Goal: Task Accomplishment & Management: Manage account settings

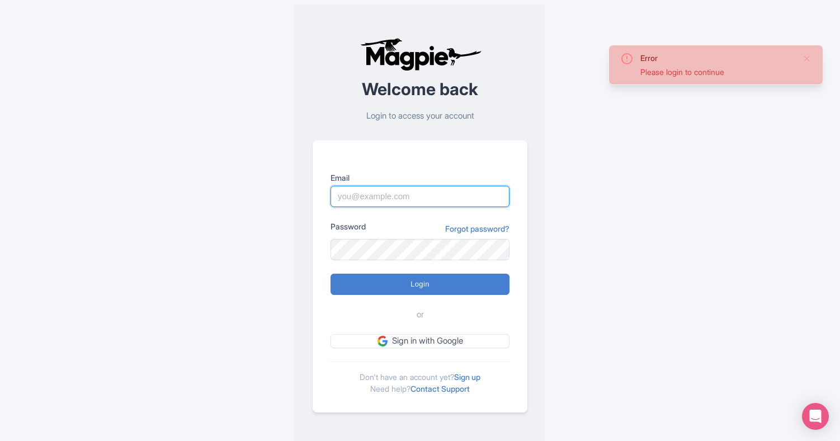
type input "[EMAIL_ADDRESS][DOMAIN_NAME]"
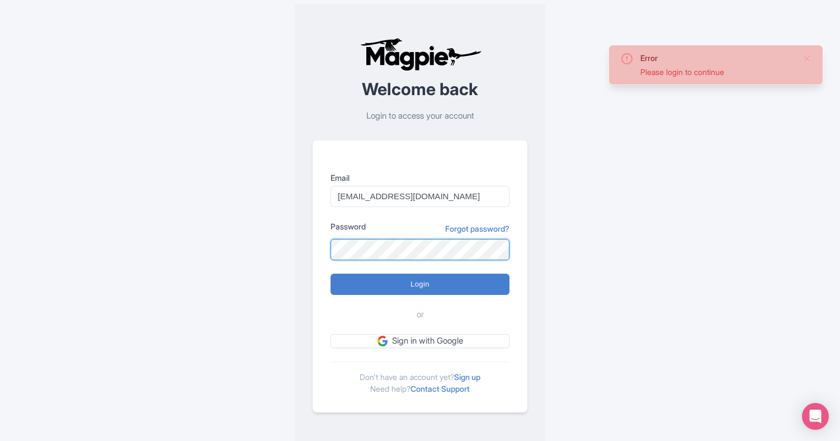
click at [420, 283] on input "Login" at bounding box center [419, 283] width 179 height 21
type input "Logging in..."
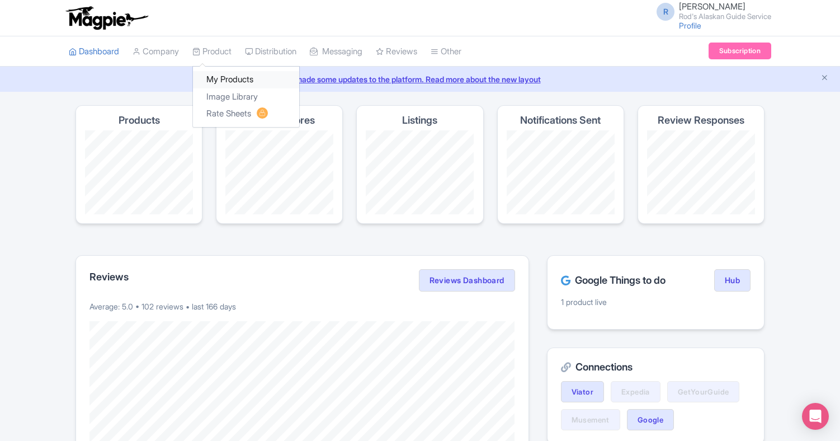
click at [230, 75] on link "My Products" at bounding box center [246, 79] width 106 height 17
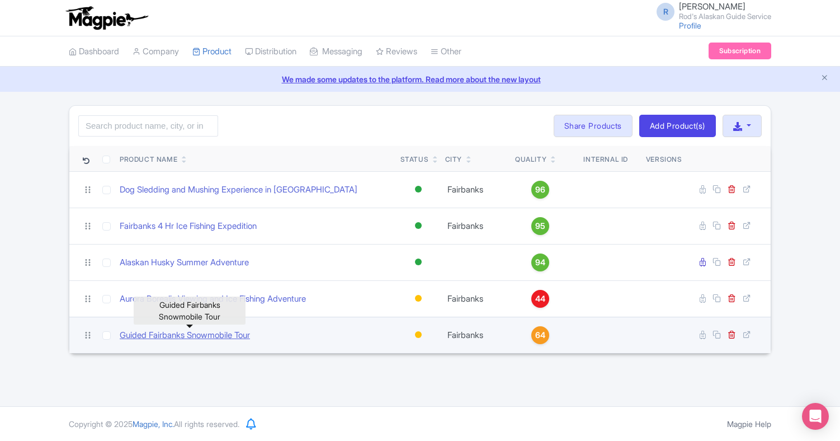
click at [242, 333] on link "Guided Fairbanks Snowmobile Tour" at bounding box center [185, 335] width 130 height 13
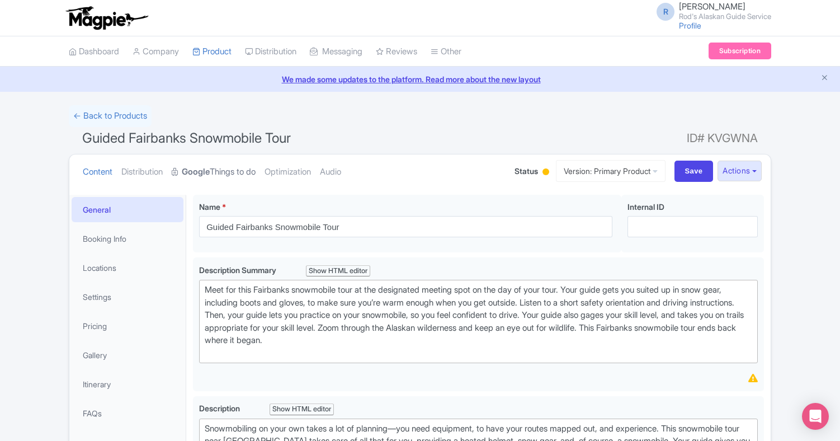
click at [230, 169] on link "Google Things to do" at bounding box center [214, 171] width 84 height 35
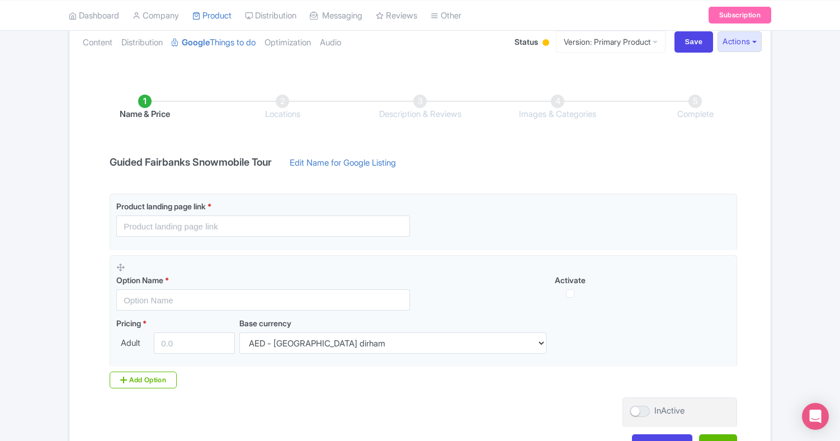
scroll to position [133, 0]
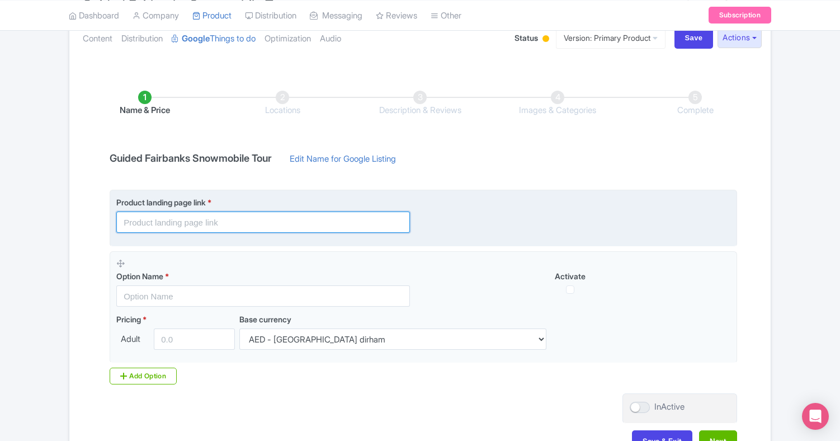
click at [241, 220] on input "text" at bounding box center [263, 221] width 294 height 21
paste input "https://rodsalaskanguideservice.com/snowmobile-tours/"
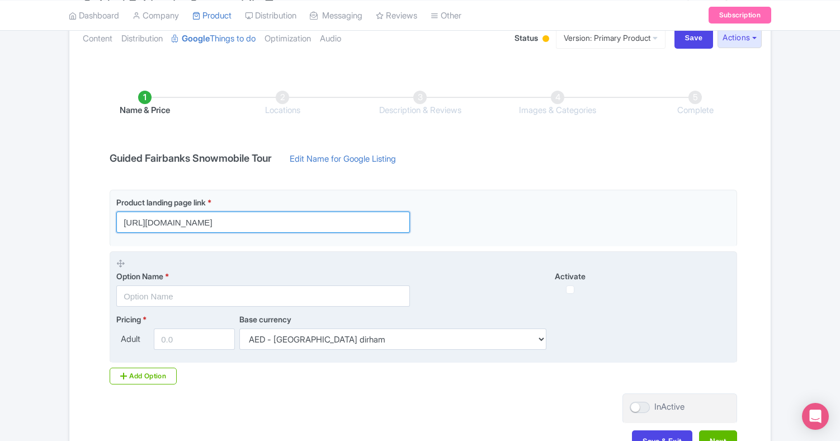
type input "https://rodsalaskanguideservice.com/snowmobile-tours/"
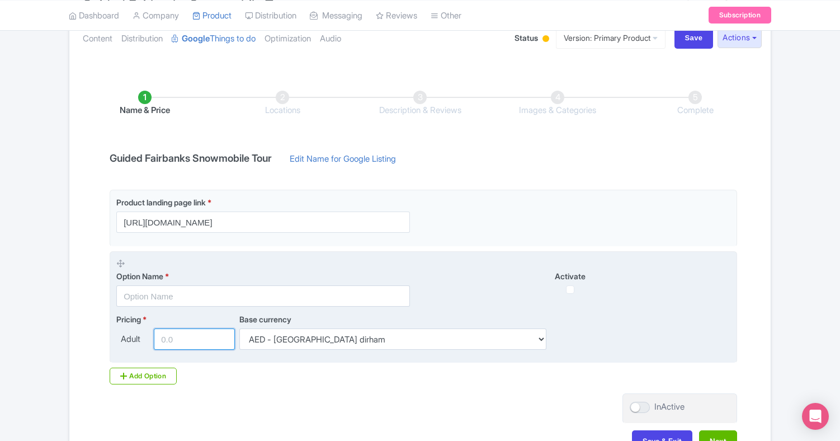
click at [184, 337] on input "number" at bounding box center [194, 338] width 81 height 21
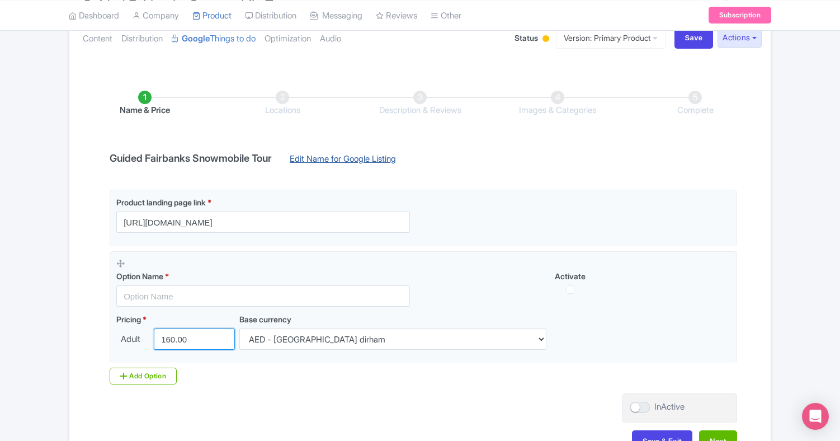
type input "160.00"
click at [368, 156] on link "Edit Name for Google Listing" at bounding box center [342, 162] width 129 height 18
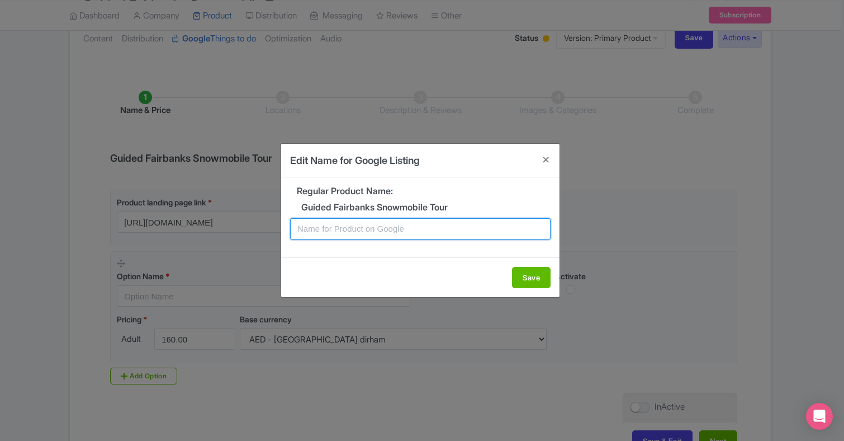
click at [359, 229] on input "text" at bounding box center [420, 228] width 261 height 21
type input "North Pole 1hr snowmobile adventure"
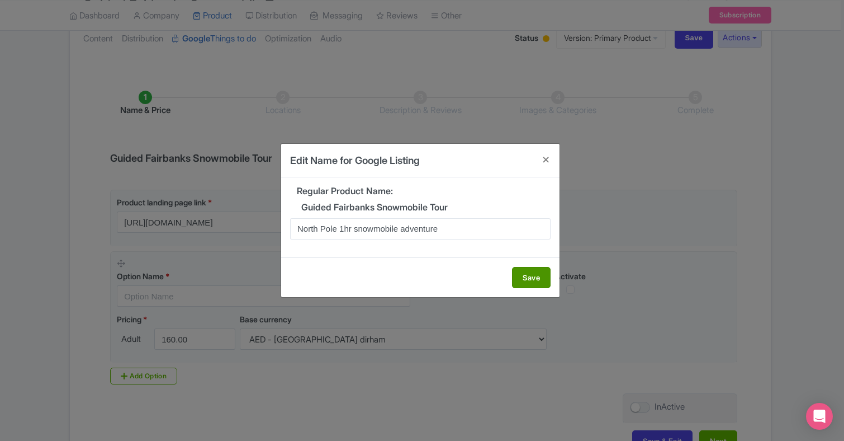
click at [535, 274] on button "Save" at bounding box center [531, 277] width 39 height 21
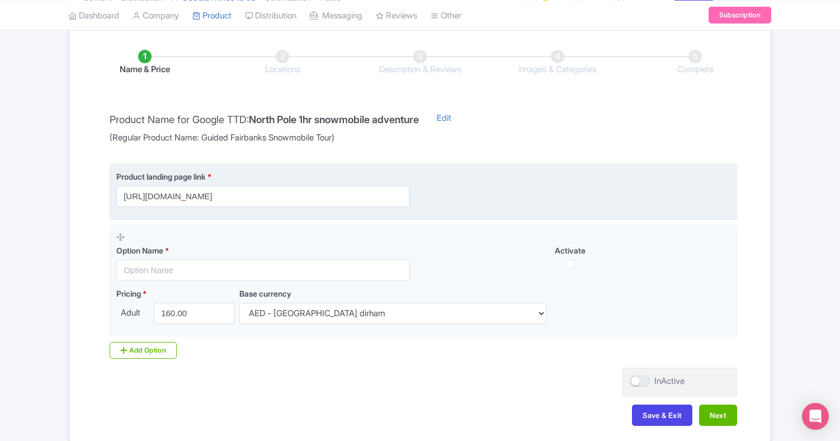
scroll to position [194, 0]
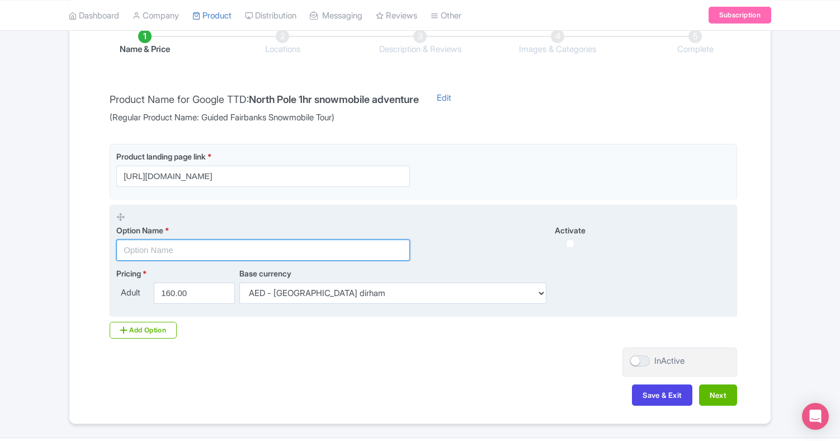
click at [151, 245] on input "text" at bounding box center [263, 249] width 294 height 21
click at [125, 247] on input "i hr single rider" at bounding box center [263, 249] width 294 height 21
type input "1 hr single rider"
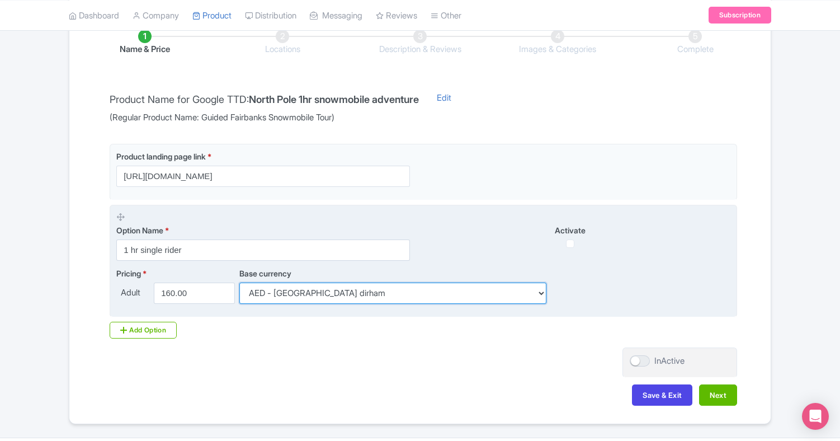
select select "USD"
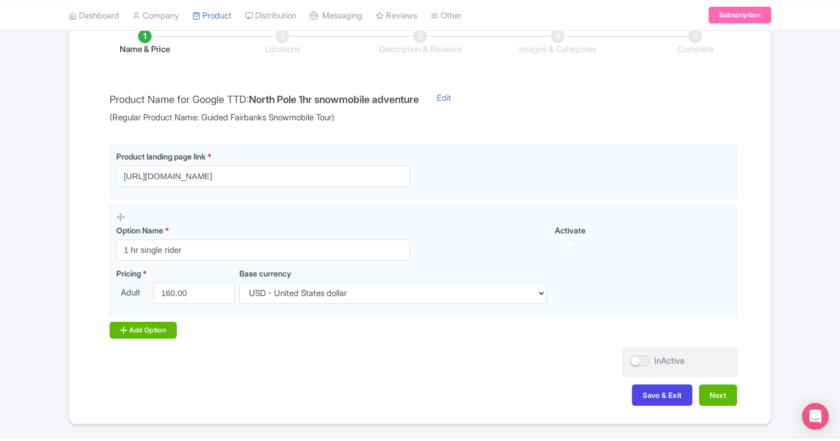
click at [160, 326] on div "Add Option" at bounding box center [143, 329] width 67 height 17
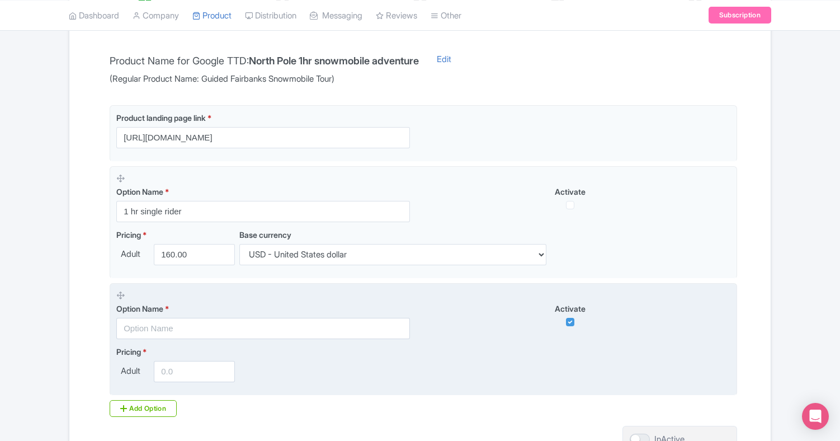
scroll to position [252, 0]
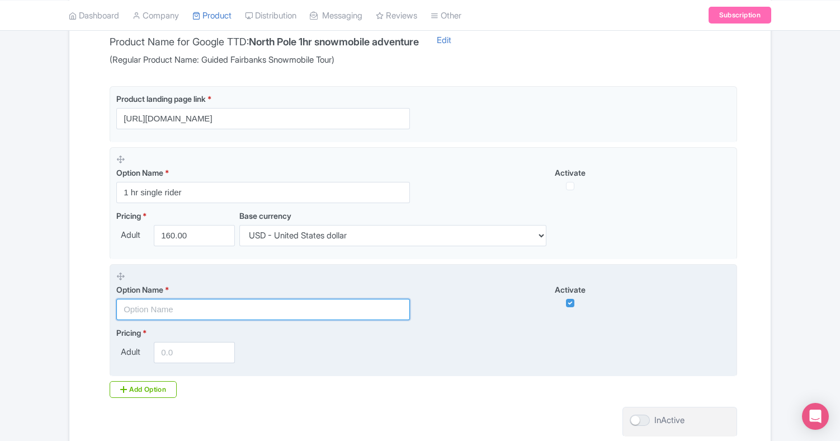
click at [184, 307] on input "text" at bounding box center [263, 309] width 294 height 21
type input "1 hr double rider"
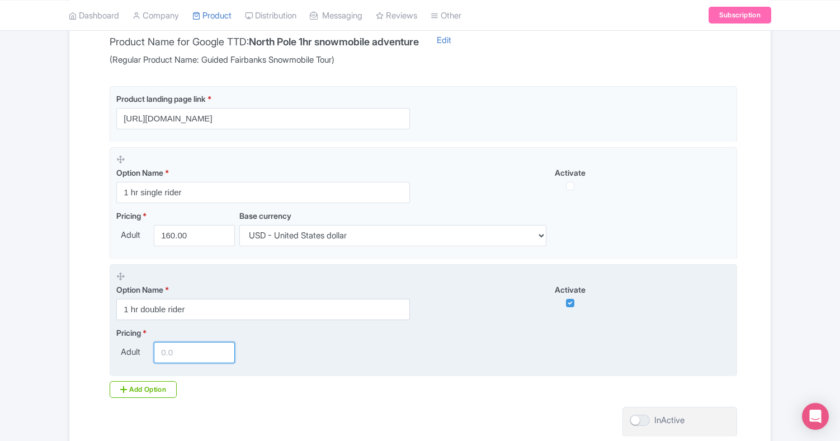
click at [193, 350] on input "number" at bounding box center [194, 352] width 81 height 21
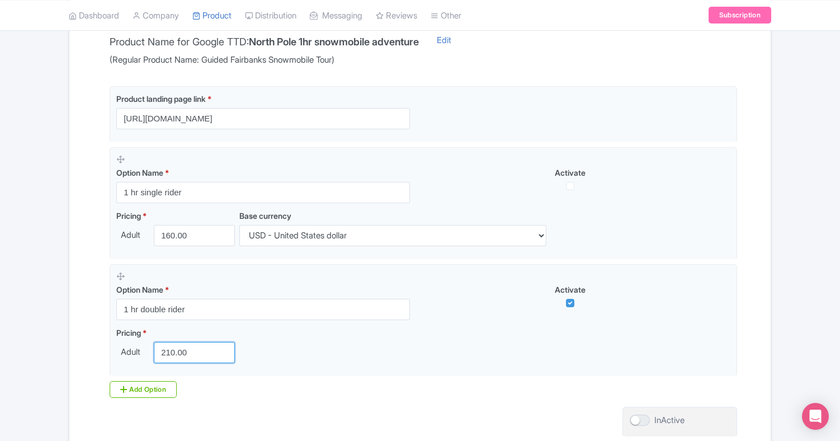
type input "210.00"
click at [431, 405] on div "Name & Price Locations Description & Reviews Images & Categories Complete Produ…" at bounding box center [420, 213] width 688 height 526
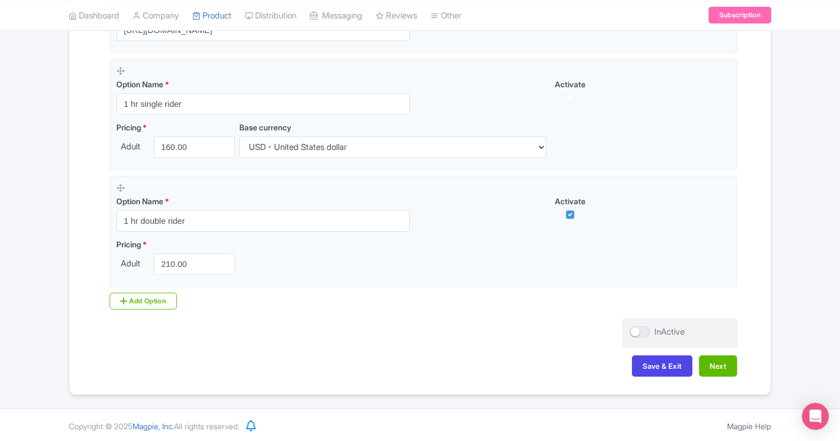
scroll to position [339, 0]
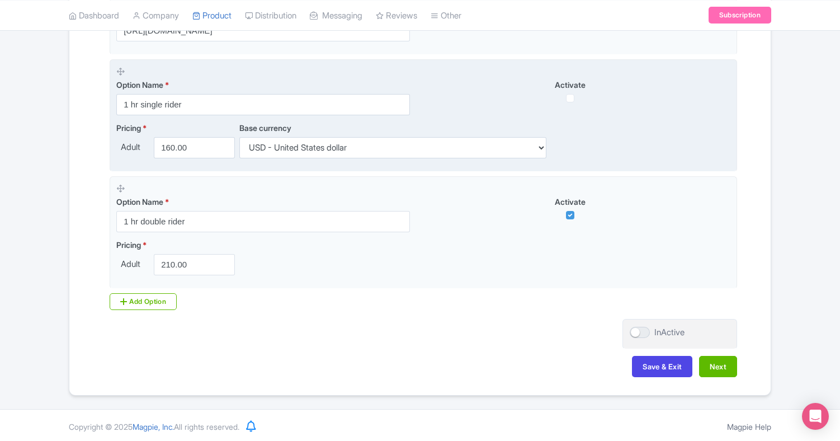
click at [571, 96] on input "checkbox" at bounding box center [570, 98] width 8 height 8
checkbox input "true"
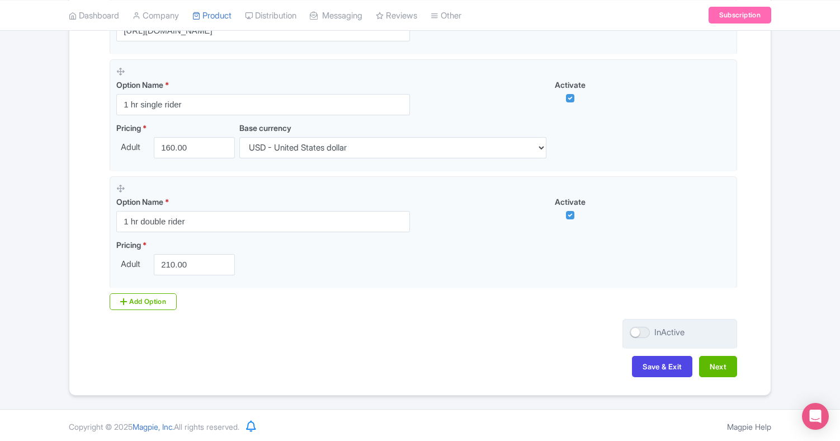
click at [635, 328] on div at bounding box center [640, 331] width 20 height 11
click at [635, 329] on input "InActive" at bounding box center [633, 332] width 7 height 7
checkbox input "true"
click at [718, 363] on button "Next" at bounding box center [718, 366] width 38 height 21
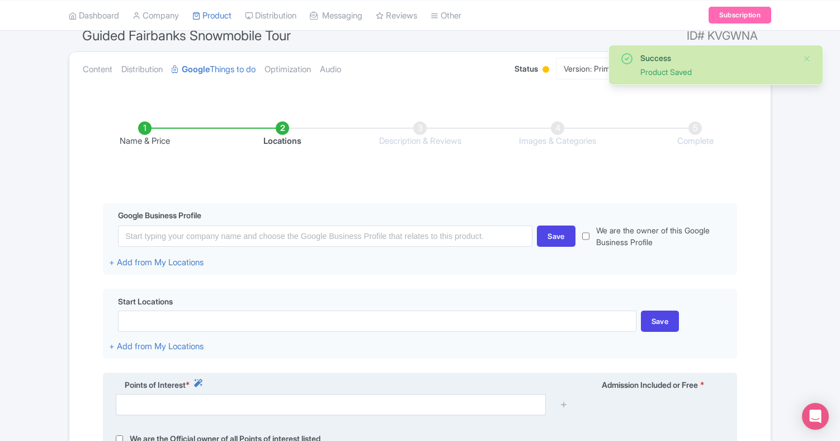
scroll to position [102, 0]
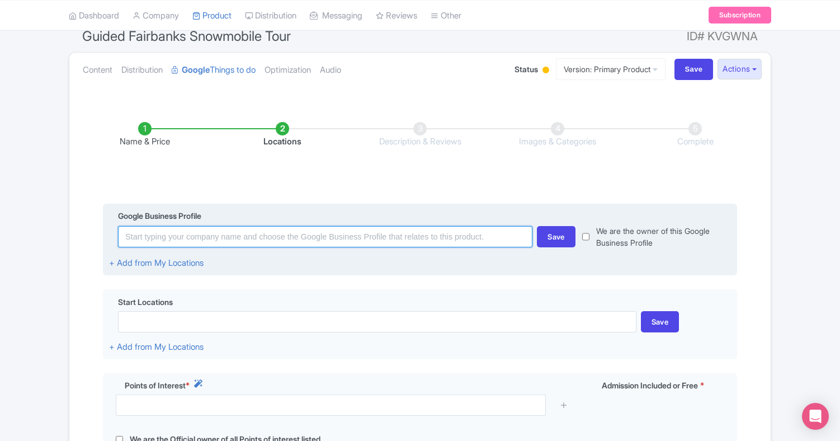
click at [350, 235] on input at bounding box center [325, 236] width 414 height 21
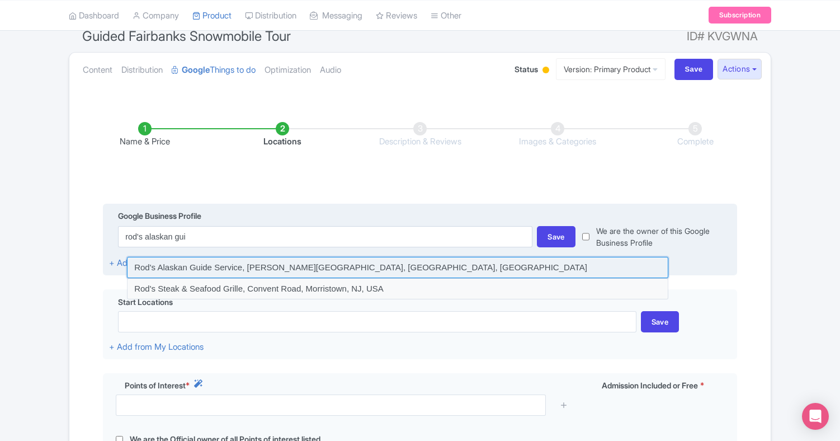
click at [379, 264] on input at bounding box center [397, 267] width 541 height 21
type input "Rod's Alaskan Guide Service, [PERSON_NAME][GEOGRAPHIC_DATA], [GEOGRAPHIC_DATA],…"
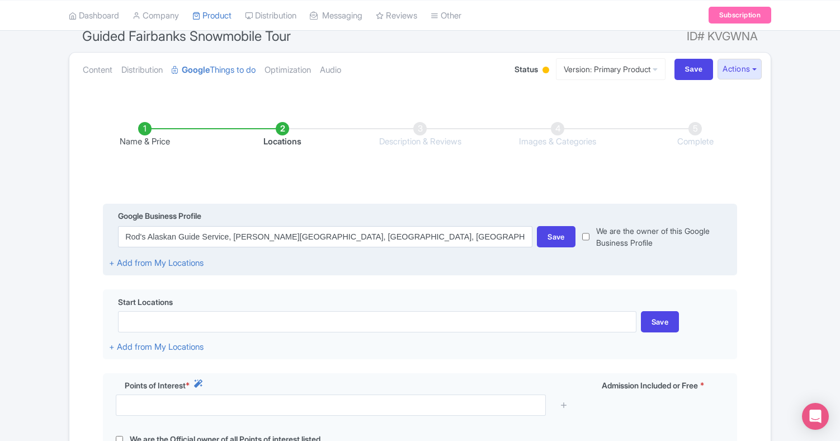
click at [586, 229] on input "checkbox" at bounding box center [585, 236] width 7 height 23
checkbox input "true"
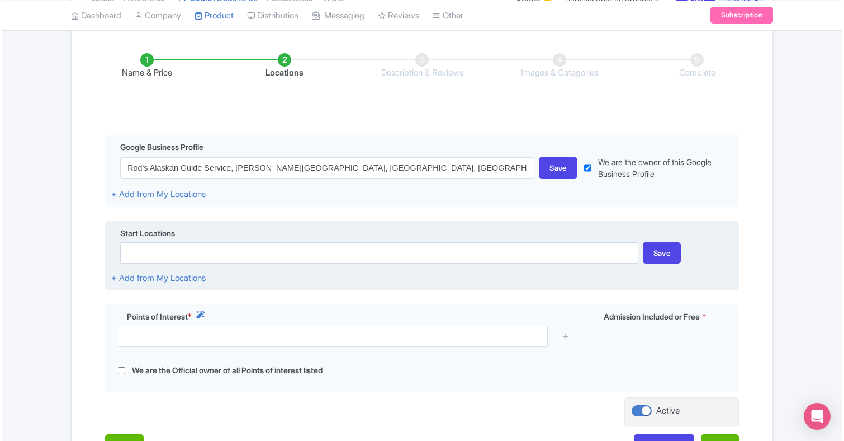
scroll to position [192, 0]
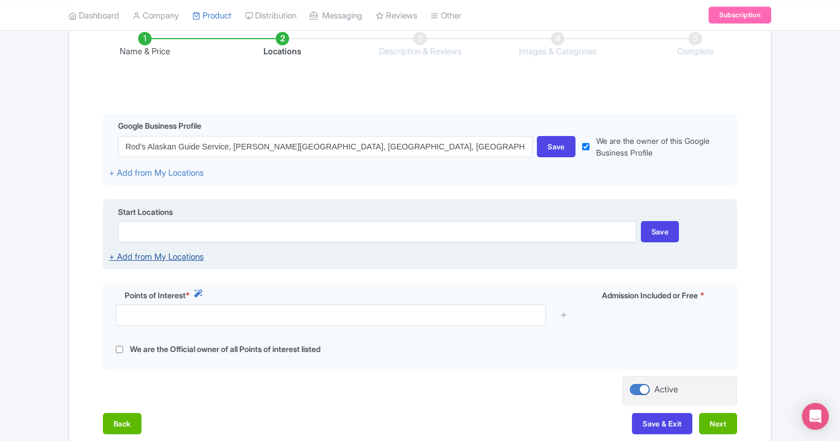
click at [187, 253] on link "+ Add from My Locations" at bounding box center [156, 256] width 94 height 11
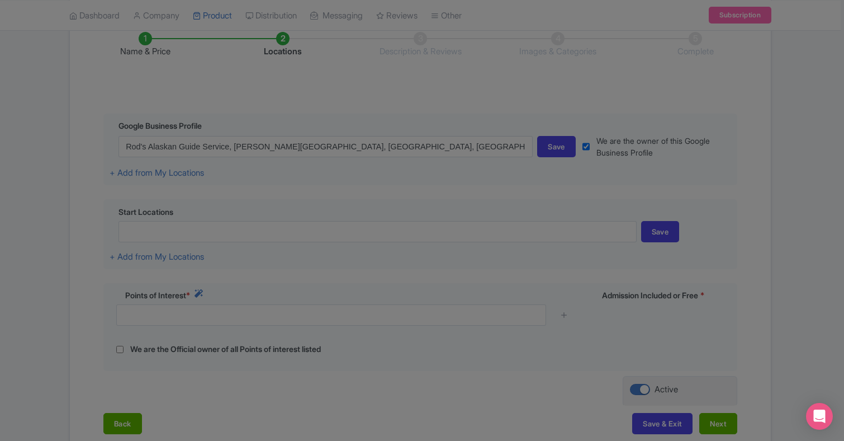
click at [485, 255] on div at bounding box center [422, 220] width 844 height 441
click at [500, 129] on div at bounding box center [422, 220] width 844 height 441
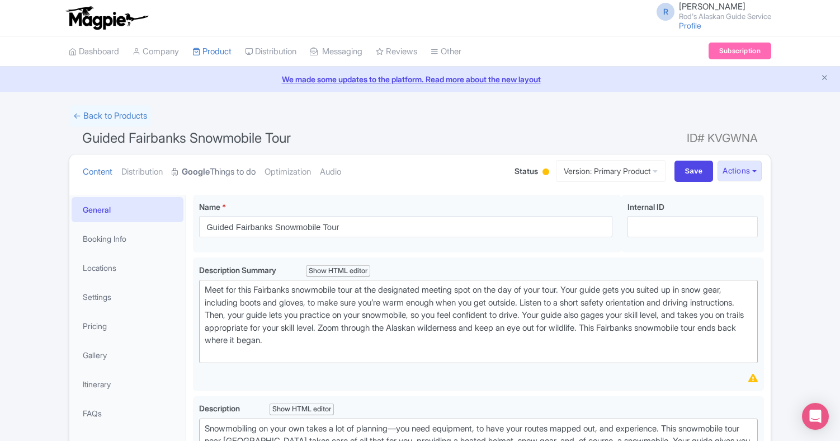
click at [233, 171] on link "Google Things to do" at bounding box center [214, 171] width 84 height 35
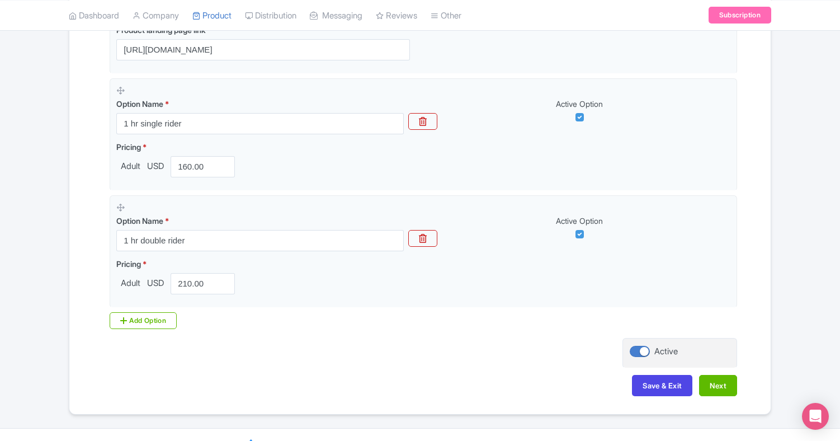
scroll to position [337, 0]
click at [712, 378] on button "Next" at bounding box center [718, 383] width 38 height 21
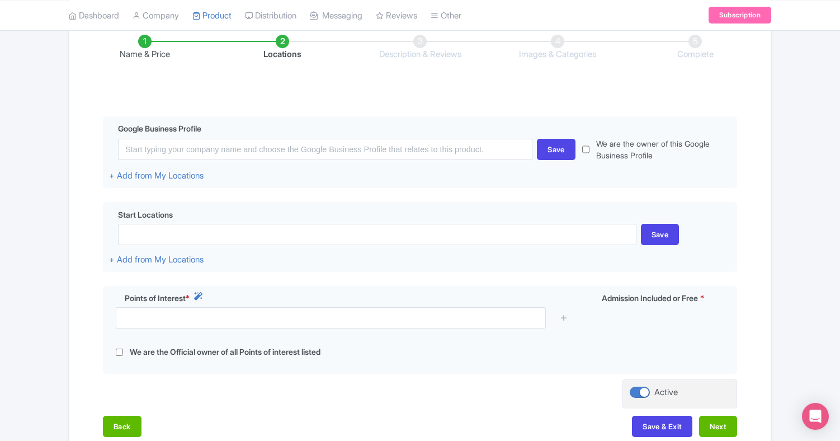
scroll to position [175, 0]
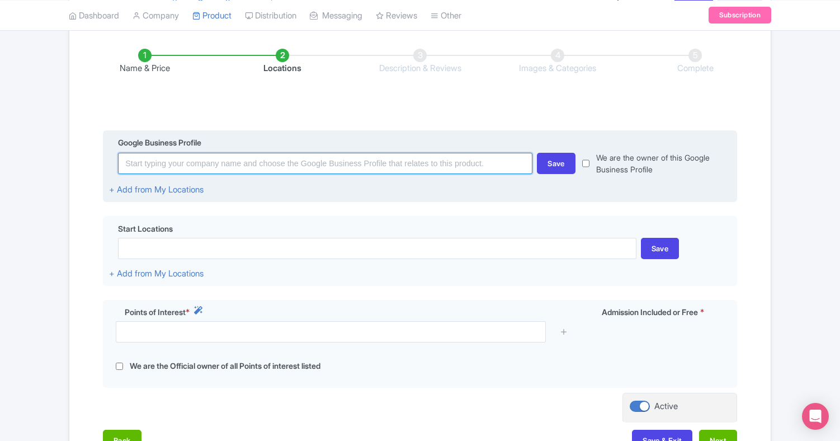
click at [307, 158] on input at bounding box center [325, 163] width 414 height 21
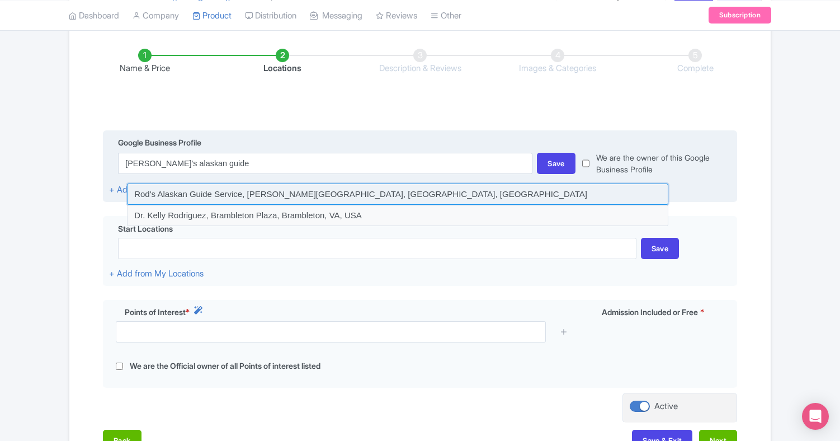
click at [347, 191] on input at bounding box center [397, 193] width 541 height 21
type input "Rod's Alaskan Guide Service, [PERSON_NAME][GEOGRAPHIC_DATA], [GEOGRAPHIC_DATA],…"
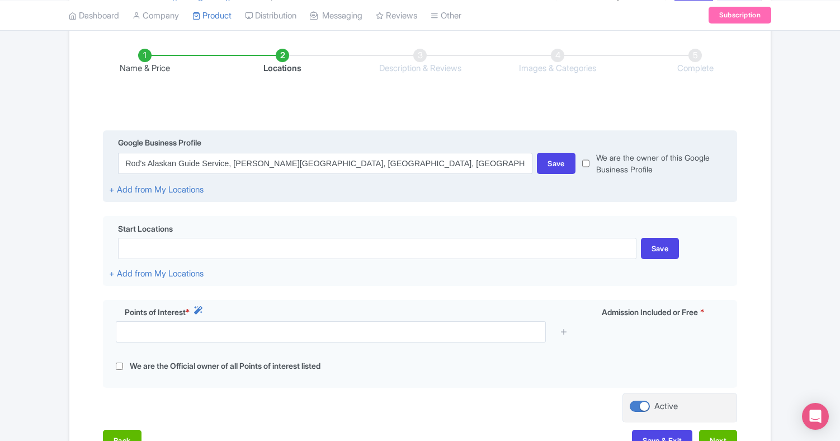
click at [585, 155] on input "checkbox" at bounding box center [585, 163] width 7 height 23
checkbox input "true"
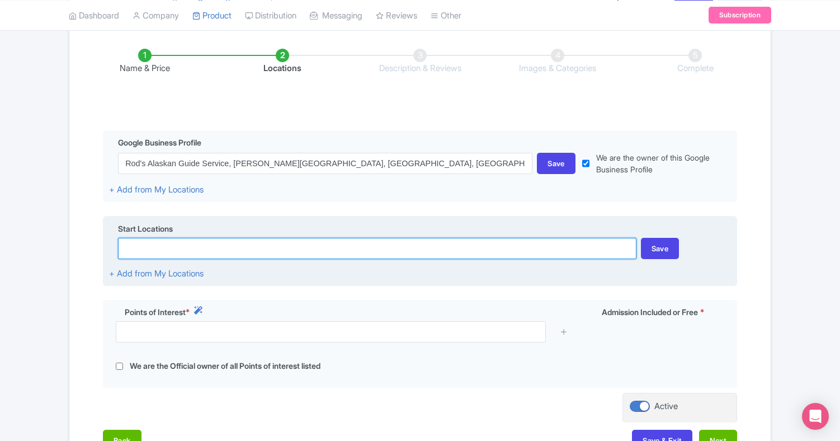
click at [221, 248] on input at bounding box center [377, 248] width 518 height 21
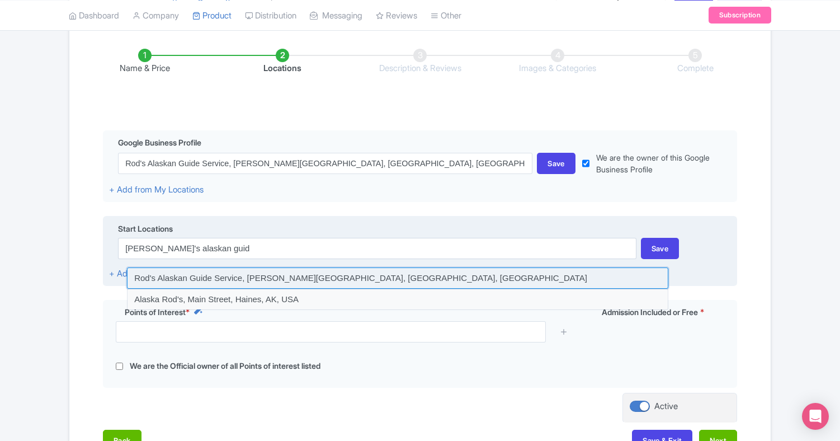
click at [310, 274] on input at bounding box center [397, 277] width 541 height 21
type input "Rod's Alaskan Guide Service, [PERSON_NAME][GEOGRAPHIC_DATA], [GEOGRAPHIC_DATA],…"
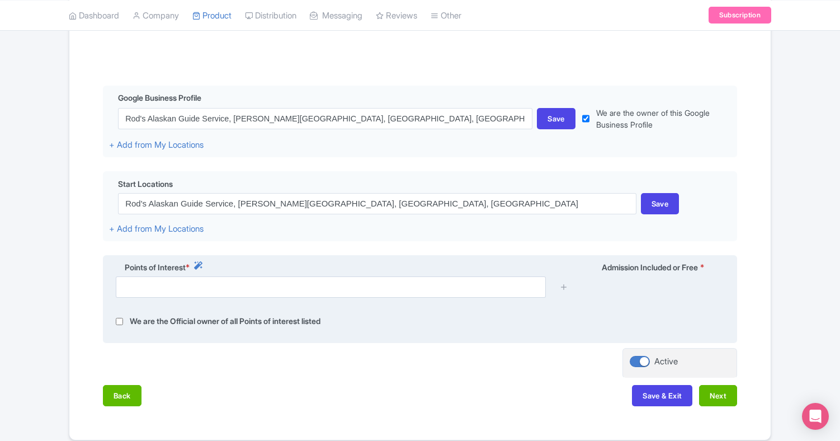
scroll to position [226, 0]
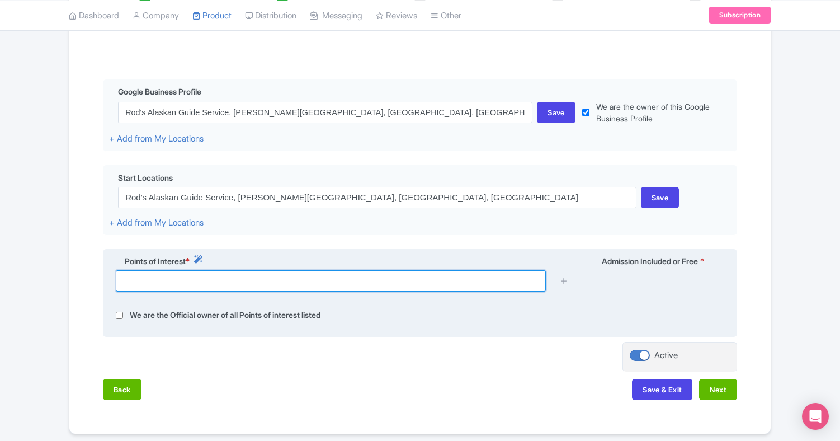
click at [214, 277] on input "text" at bounding box center [331, 280] width 430 height 21
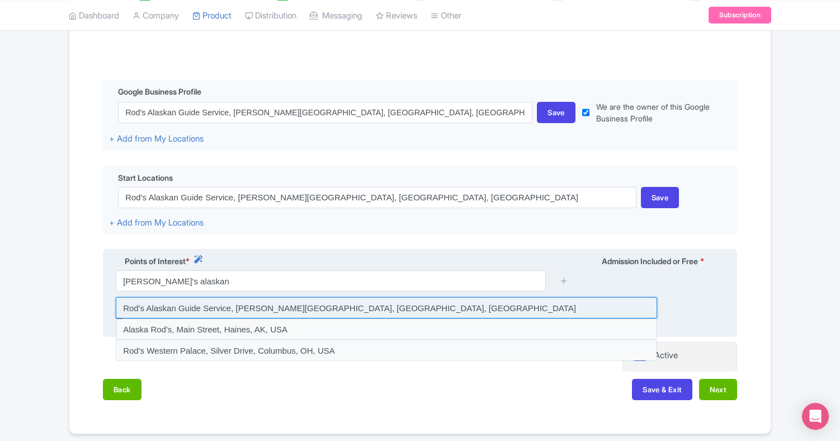
click at [274, 304] on input at bounding box center [386, 307] width 541 height 21
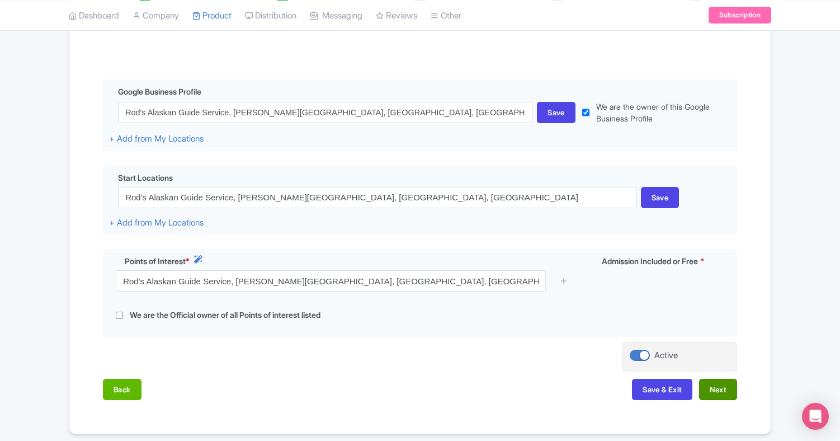
click at [723, 386] on button "Next" at bounding box center [718, 388] width 38 height 21
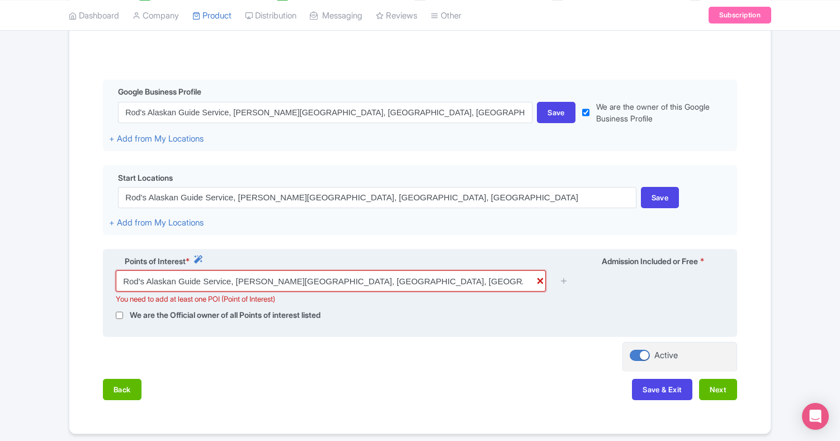
click at [376, 282] on input "Rod's Alaskan Guide Service, [PERSON_NAME][GEOGRAPHIC_DATA], [GEOGRAPHIC_DATA],…" at bounding box center [331, 280] width 430 height 21
click at [540, 278] on input "Rod's Alaskan Guide Service, [PERSON_NAME][GEOGRAPHIC_DATA], [GEOGRAPHIC_DATA],…" at bounding box center [331, 280] width 430 height 21
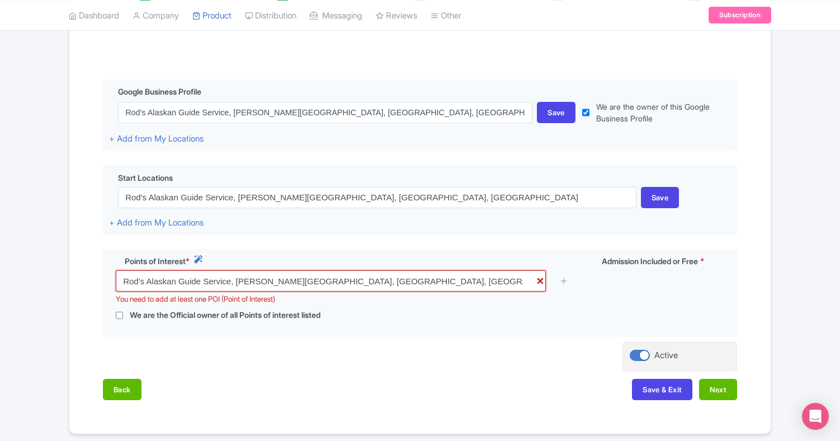
drag, startPoint x: 381, startPoint y: 278, endPoint x: 92, endPoint y: 281, distance: 289.6
click at [92, 281] on div "Name & Price Locations Description & Reviews Images & Categories Complete Edit …" at bounding box center [420, 193] width 688 height 436
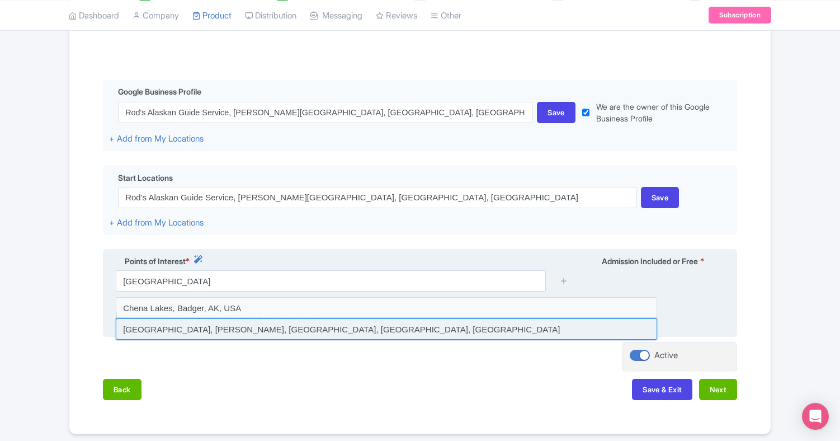
click at [195, 325] on input at bounding box center [386, 328] width 541 height 21
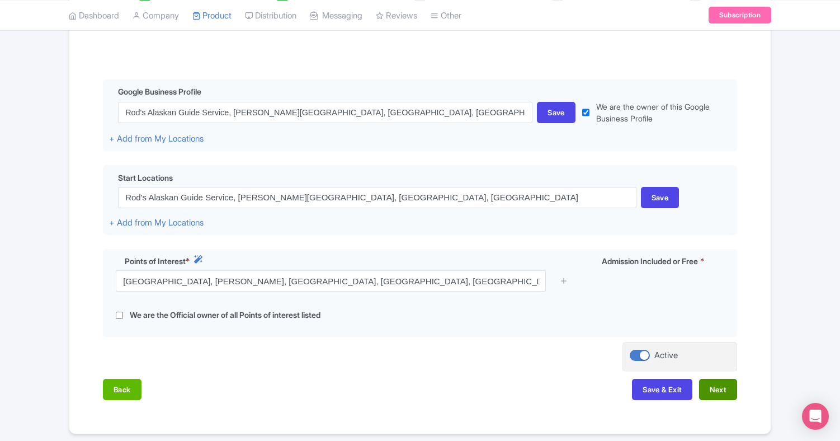
click at [718, 386] on button "Next" at bounding box center [718, 388] width 38 height 21
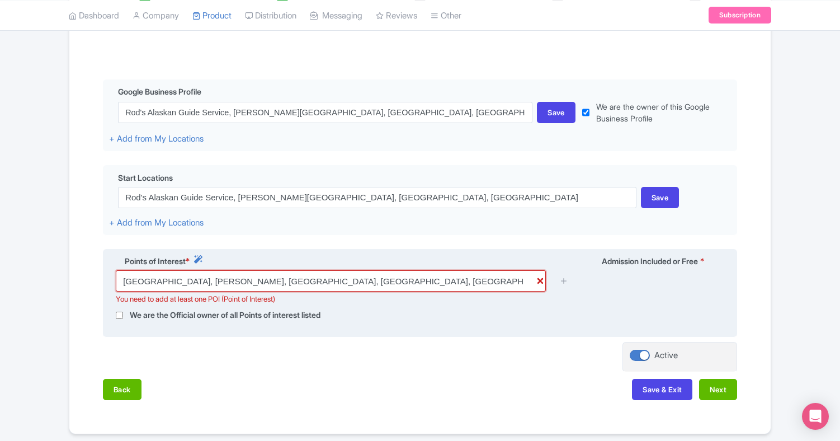
click at [365, 280] on input "Chena Lake Recreation Area, Laurance Rd, North Pole, AK, USA" at bounding box center [331, 280] width 430 height 21
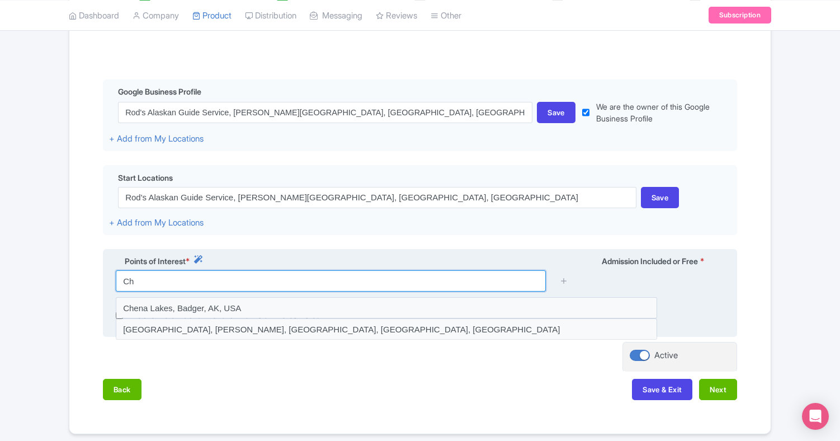
type input "C"
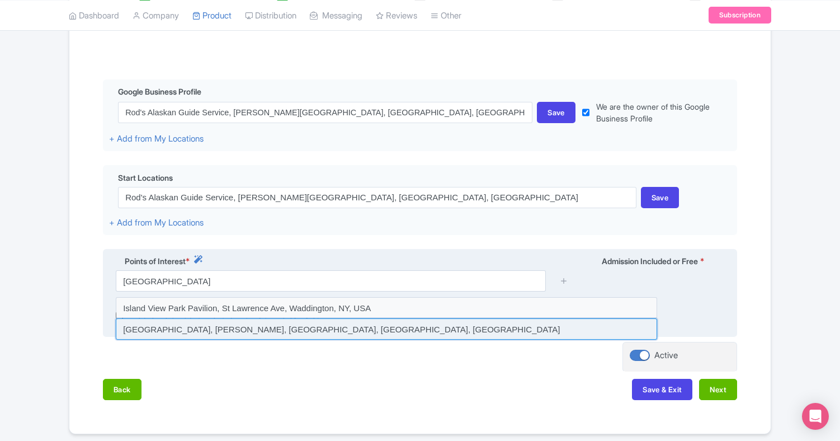
drag, startPoint x: 365, startPoint y: 280, endPoint x: 332, endPoint y: 328, distance: 58.6
click at [332, 328] on input at bounding box center [386, 328] width 541 height 21
type input "Chena Lake Recreation Area, Laurance Rd, North Pole, AK, USA"
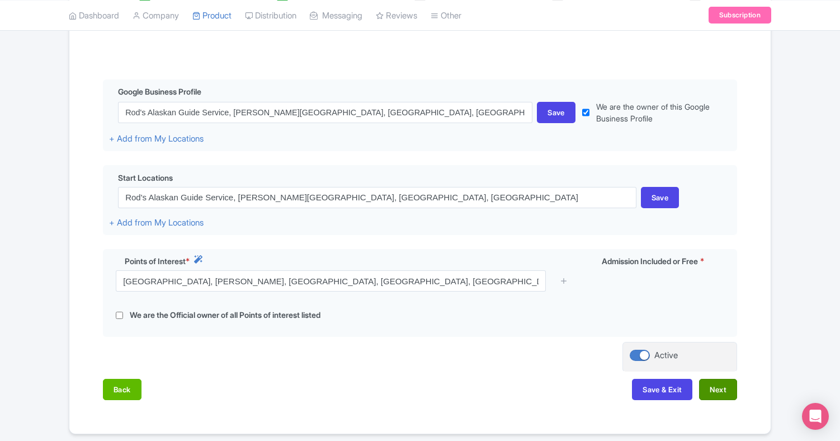
click at [720, 385] on button "Next" at bounding box center [718, 388] width 38 height 21
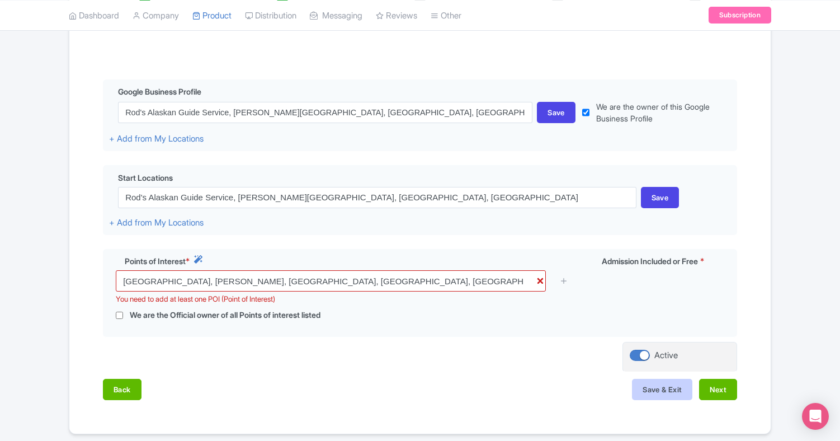
click at [654, 389] on button "Save & Exit" at bounding box center [662, 388] width 60 height 21
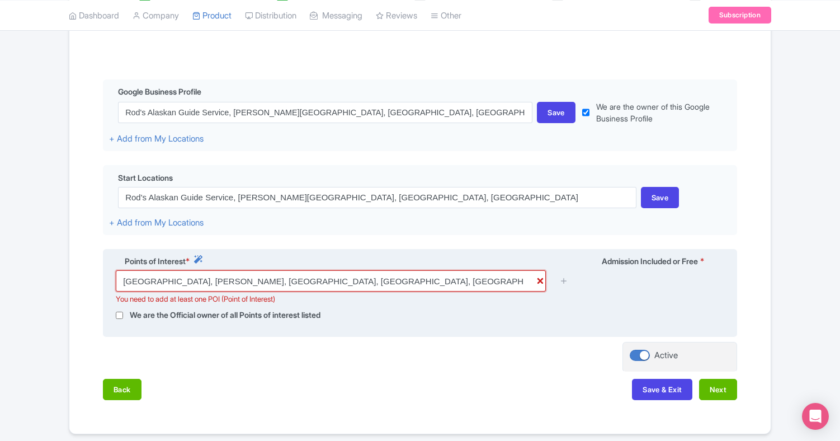
click at [539, 281] on input "Chena Lake Recreation Area, Laurance Rd, North Pole, AK, USA" at bounding box center [331, 280] width 430 height 21
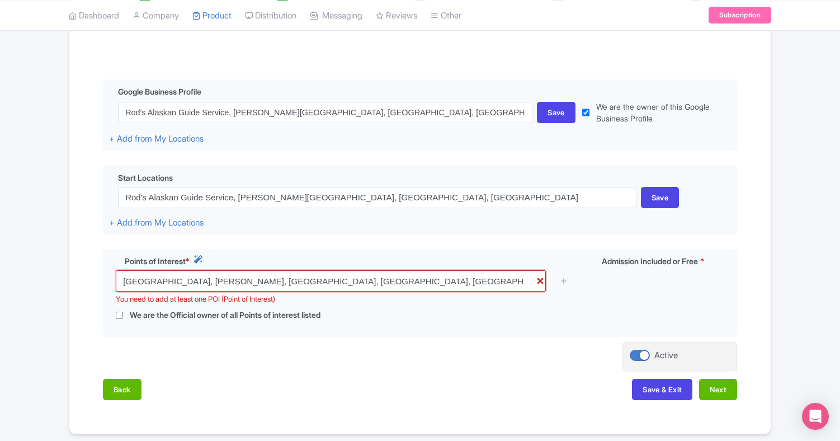
drag, startPoint x: 377, startPoint y: 278, endPoint x: 73, endPoint y: 278, distance: 303.6
click at [73, 278] on div "Name & Price Locations Description & Reviews Images & Categories Complete Edit …" at bounding box center [419, 193] width 701 height 436
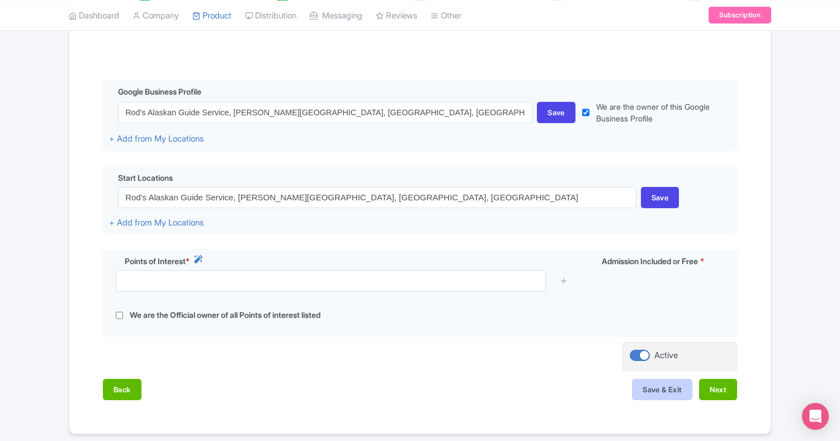
click at [669, 387] on button "Save & Exit" at bounding box center [662, 388] width 60 height 21
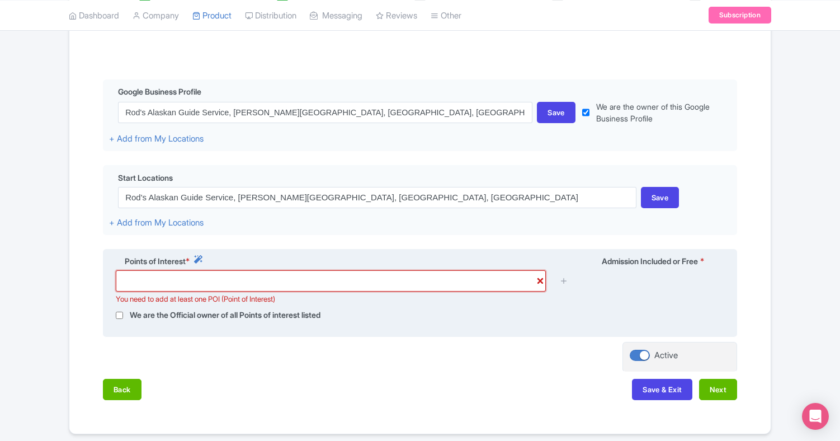
click at [209, 281] on input "text" at bounding box center [331, 280] width 430 height 21
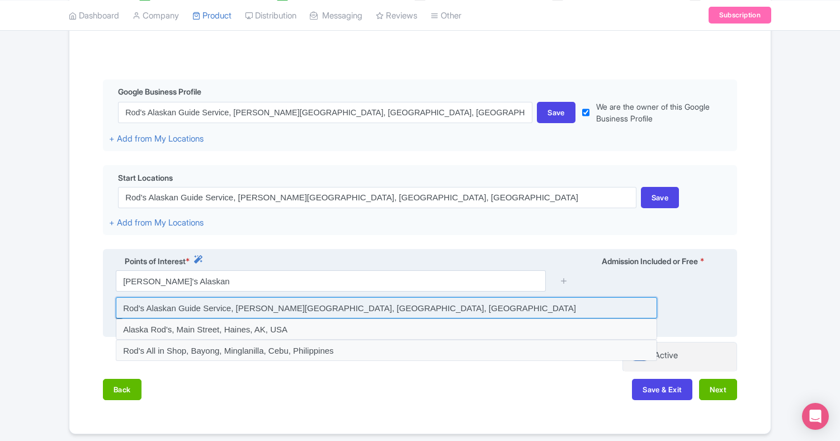
click at [289, 302] on input at bounding box center [386, 307] width 541 height 21
type input "Rod's Alaskan Guide Service, [PERSON_NAME][GEOGRAPHIC_DATA], [GEOGRAPHIC_DATA],…"
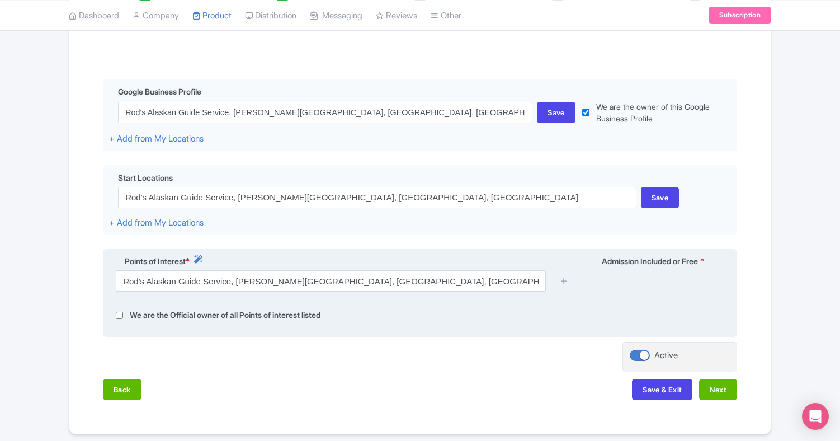
click at [119, 313] on input "checkbox" at bounding box center [119, 315] width 7 height 13
checkbox input "true"
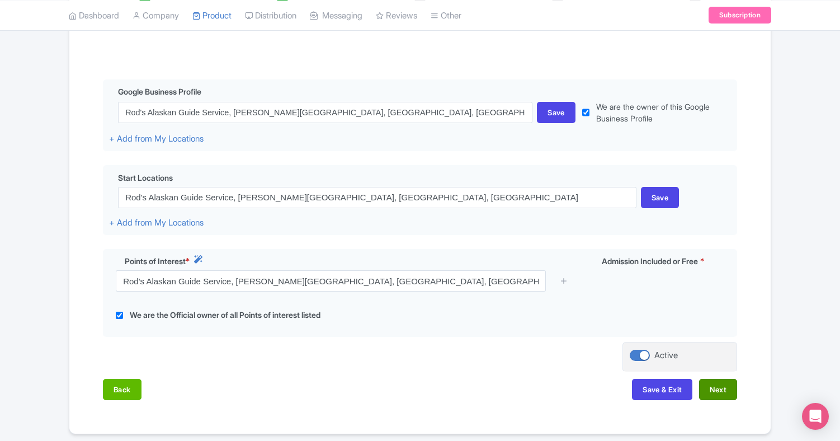
click at [712, 381] on button "Next" at bounding box center [718, 388] width 38 height 21
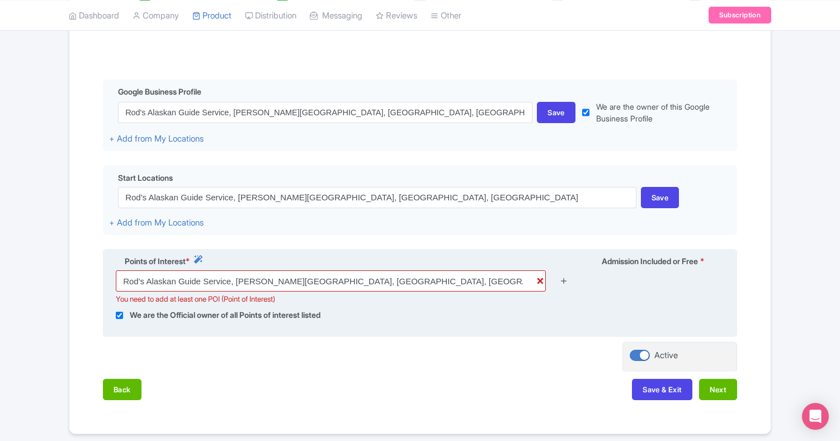
click at [564, 279] on icon at bounding box center [564, 280] width 8 height 8
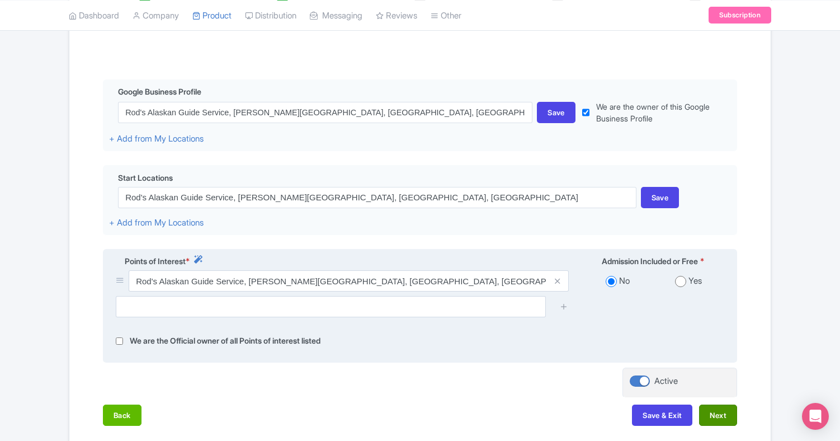
click at [718, 410] on button "Next" at bounding box center [718, 414] width 38 height 21
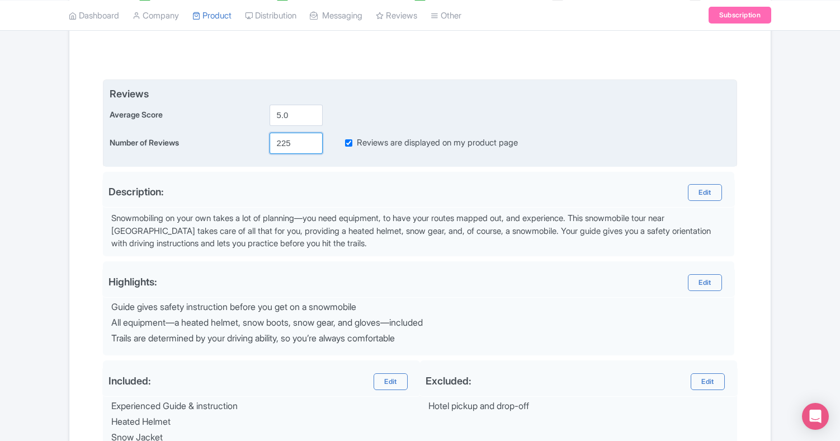
drag, startPoint x: 291, startPoint y: 140, endPoint x: 272, endPoint y: 141, distance: 19.0
click at [272, 141] on input "225" at bounding box center [295, 142] width 53 height 21
click at [278, 141] on input "768" at bounding box center [295, 142] width 53 height 21
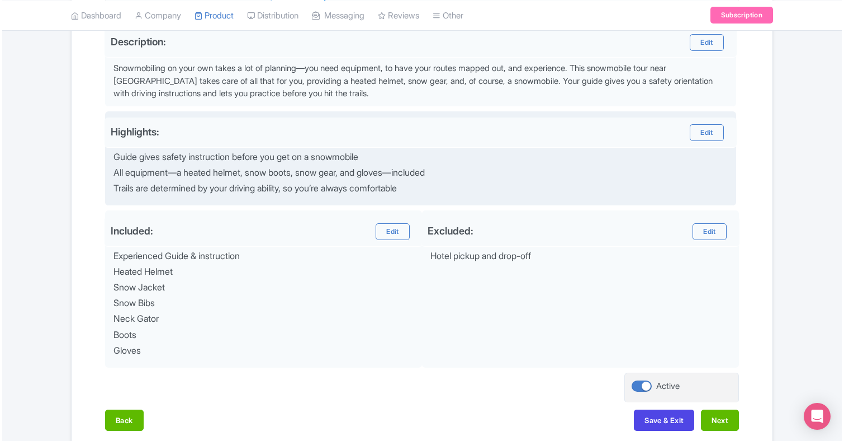
scroll to position [383, 0]
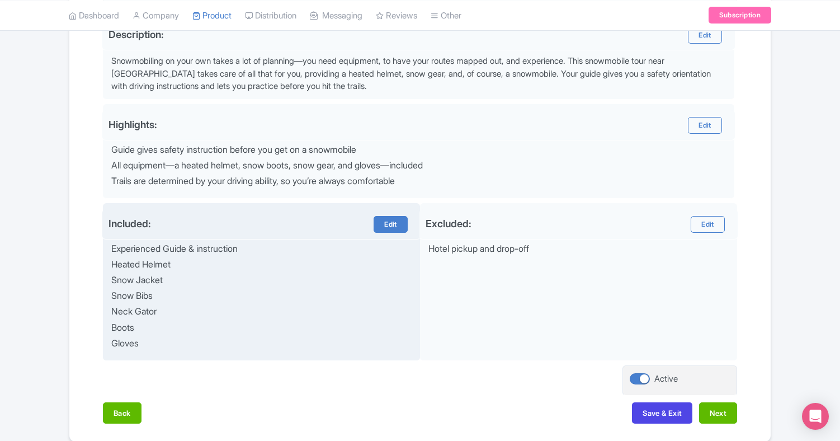
type input "1768"
click at [386, 221] on link "Edit" at bounding box center [390, 224] width 34 height 17
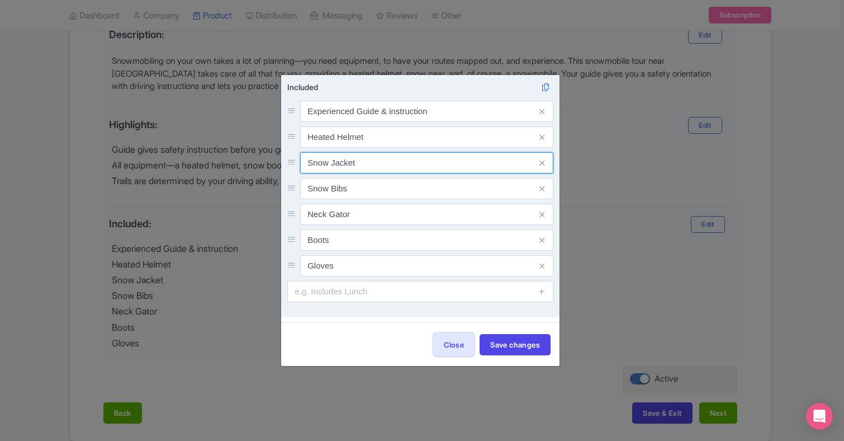
click at [355, 163] on input "Snow Jacket" at bounding box center [426, 162] width 253 height 21
click at [544, 186] on icon at bounding box center [541, 188] width 5 height 8
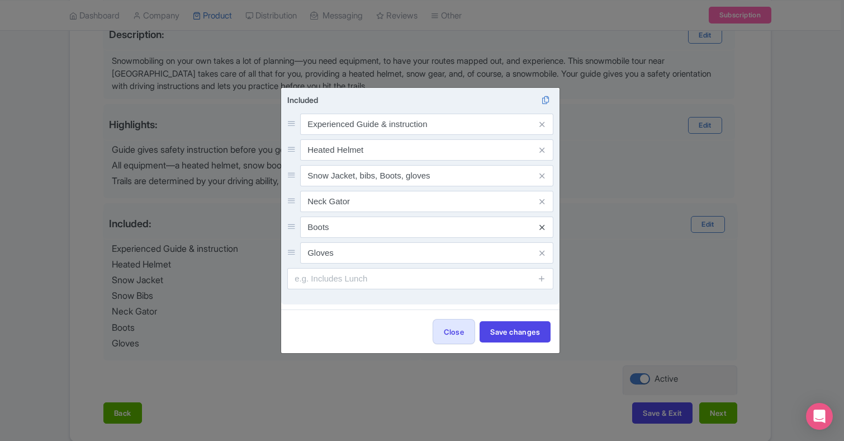
click at [541, 225] on icon at bounding box center [541, 227] width 5 height 8
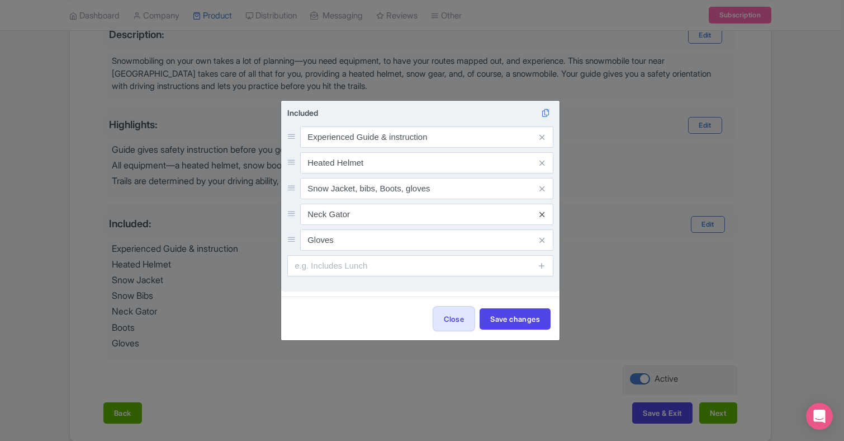
click at [541, 213] on icon at bounding box center [541, 214] width 5 height 8
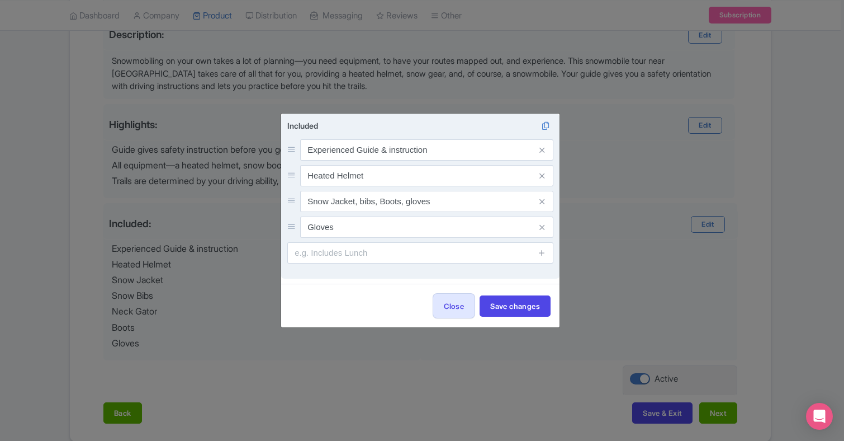
click at [546, 229] on span at bounding box center [542, 226] width 22 height 21
click at [541, 225] on icon at bounding box center [541, 227] width 5 height 8
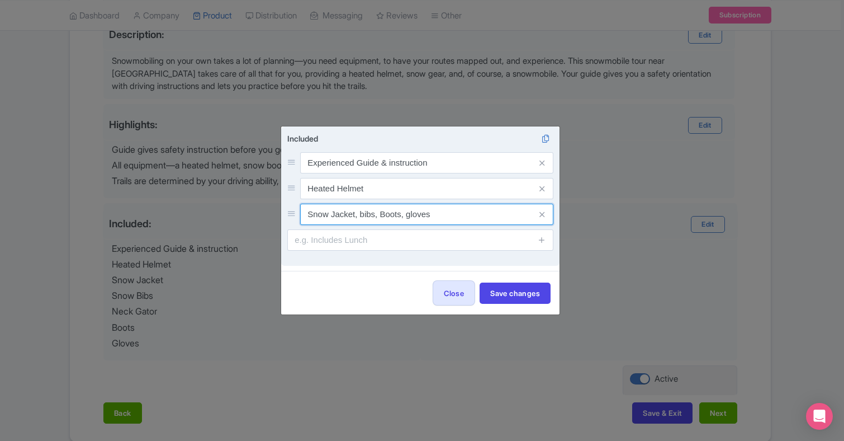
click at [430, 214] on input "Snow Jacket, bibs, Boots, gloves" at bounding box center [426, 213] width 253 height 21
click at [494, 217] on input "Snow Jacket, bibs, Boots, gloves, Blaclava" at bounding box center [426, 213] width 253 height 21
drag, startPoint x: 469, startPoint y: 214, endPoint x: 436, endPoint y: 215, distance: 33.5
click at [436, 215] on input "Snow Jacket, bibs, Boots, gloves, Blaclava" at bounding box center [426, 213] width 253 height 21
type input "Snow Jacket, bibs, Boots, gloves, Balaclava"
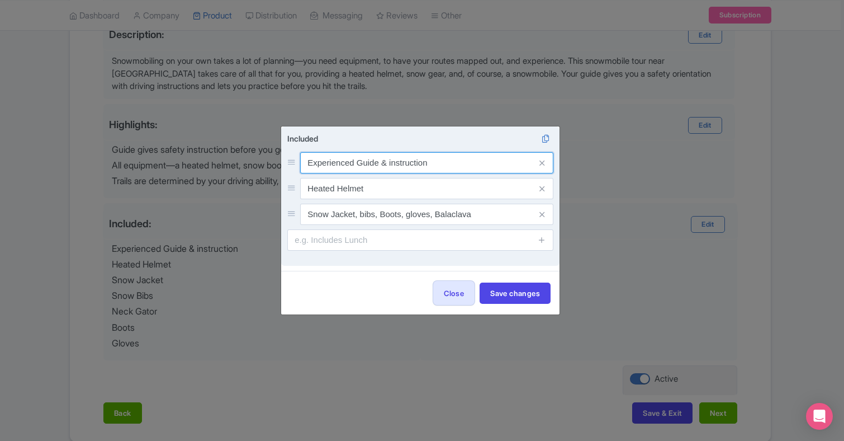
click at [427, 163] on input "Experienced Guide & instruction" at bounding box center [426, 162] width 253 height 21
click at [449, 163] on input "Experienced Guide & instruction, new snowmobile" at bounding box center [426, 162] width 253 height 21
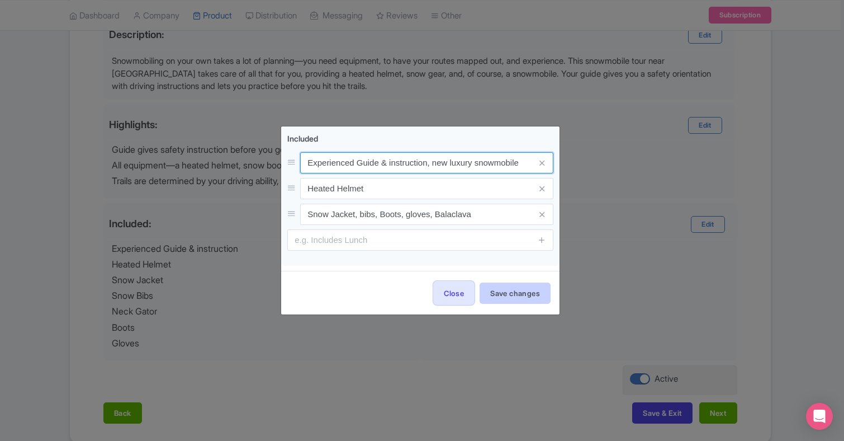
type input "Experienced Guide & instruction, new luxury snowmobile"
click at [531, 294] on button "Save changes" at bounding box center [515, 292] width 71 height 21
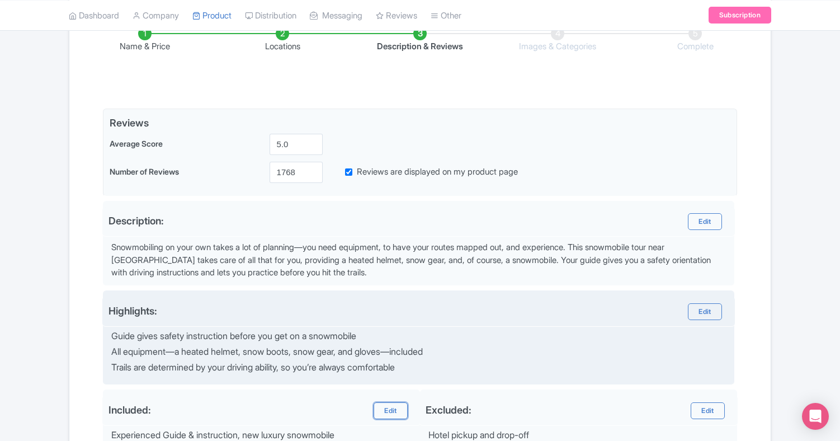
scroll to position [196, 0]
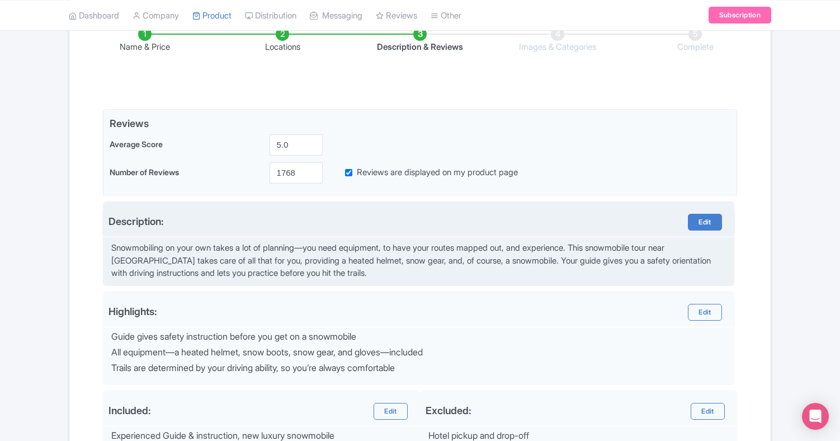
click at [712, 221] on link "Edit" at bounding box center [705, 222] width 34 height 17
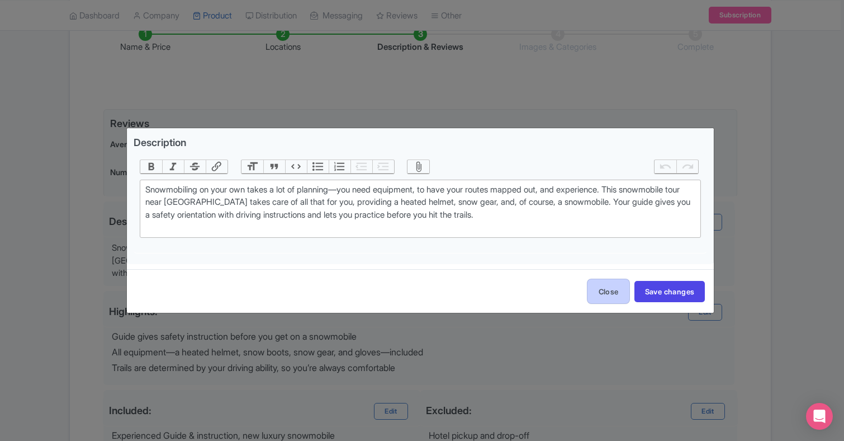
click at [610, 288] on button "Close" at bounding box center [608, 290] width 42 height 25
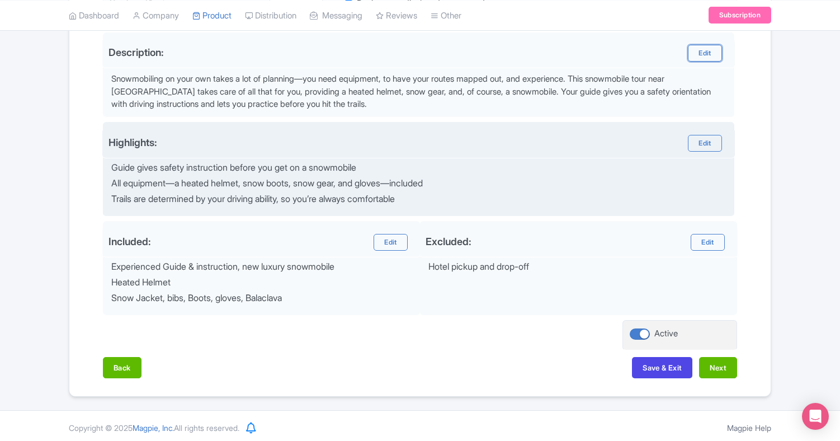
scroll to position [365, 0]
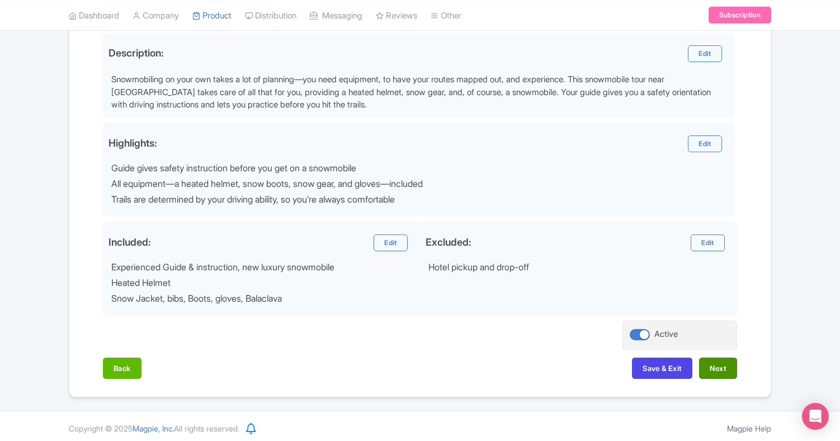
click at [721, 366] on button "Next" at bounding box center [718, 367] width 38 height 21
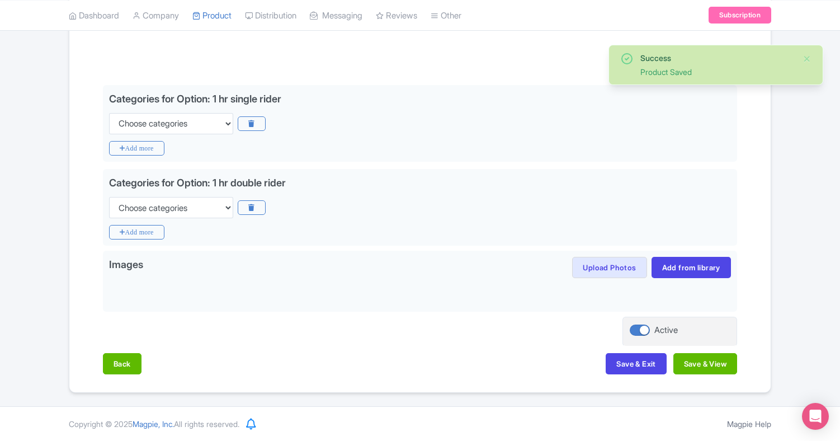
scroll to position [219, 0]
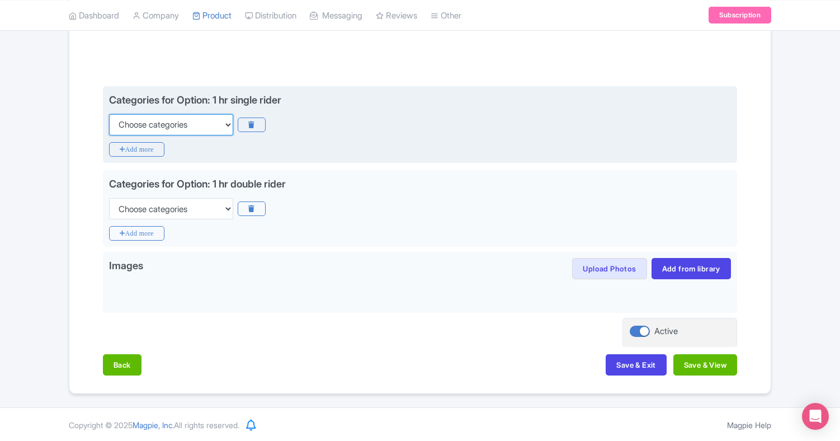
select select "adults-only"
click at [154, 146] on icon "Add more" at bounding box center [136, 149] width 55 height 15
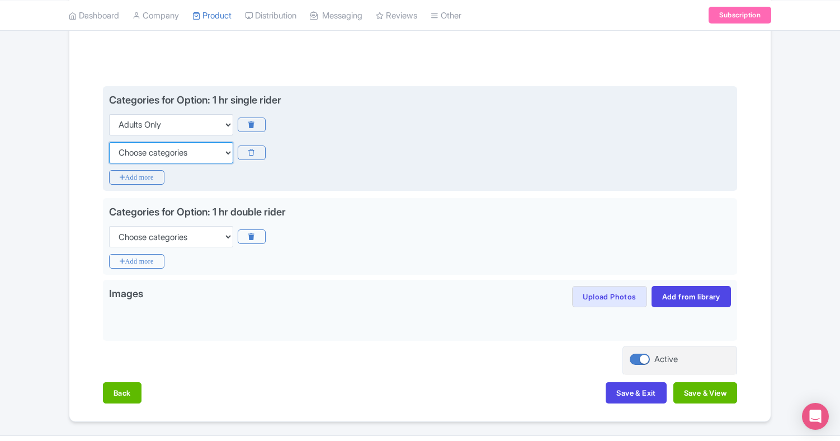
select select "guided-tours"
click at [152, 174] on icon "Add more" at bounding box center [136, 177] width 55 height 15
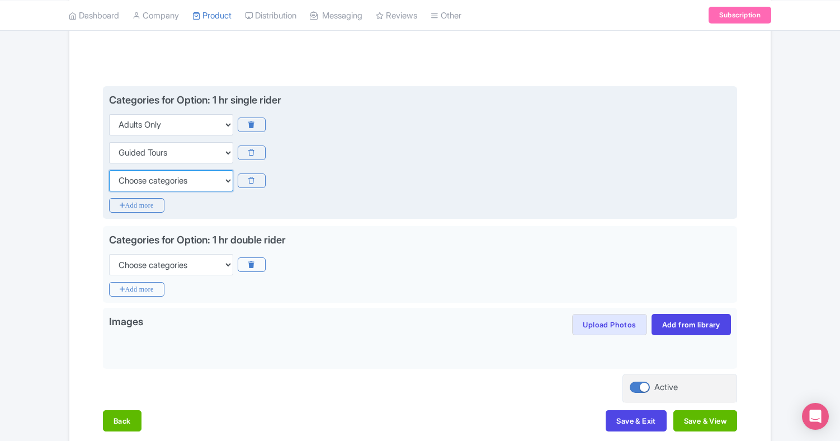
select select "outdoors"
click at [154, 205] on icon "Add more" at bounding box center [136, 205] width 55 height 15
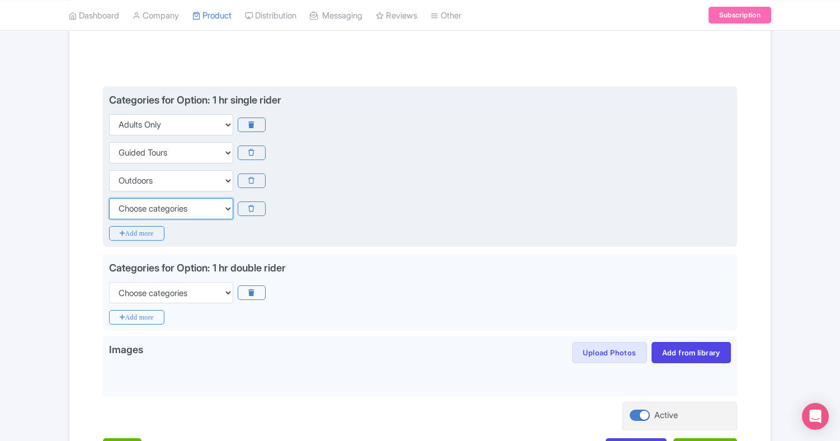
select select "small-group-tours"
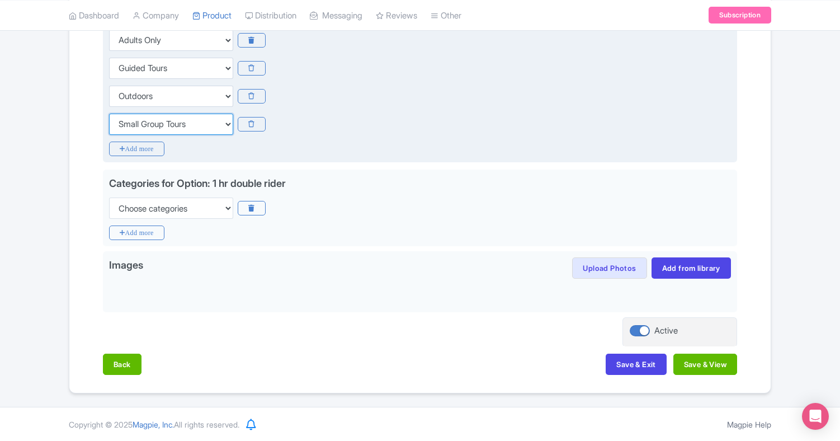
scroll to position [303, 0]
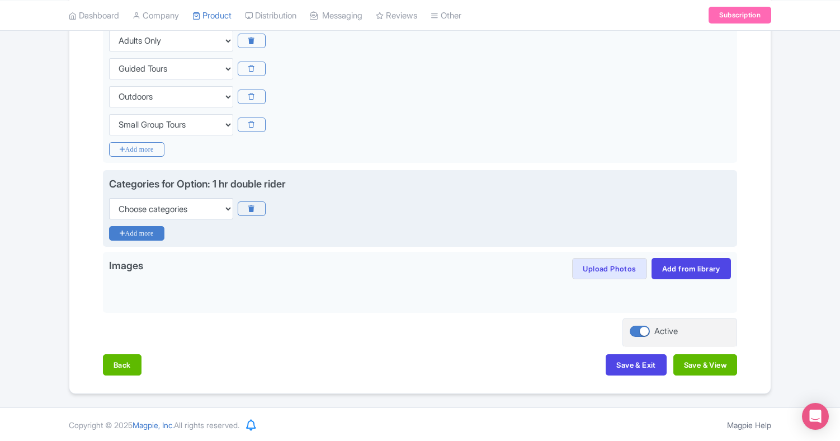
click at [155, 234] on icon "Add more" at bounding box center [136, 233] width 55 height 15
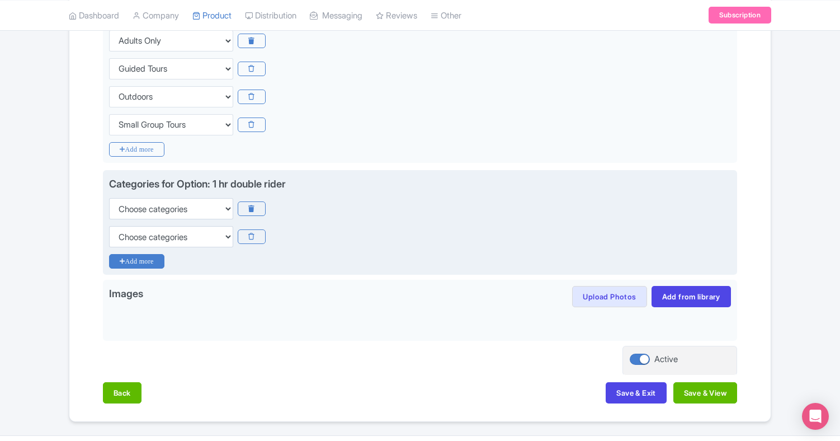
click at [153, 261] on icon "Add more" at bounding box center [136, 261] width 55 height 15
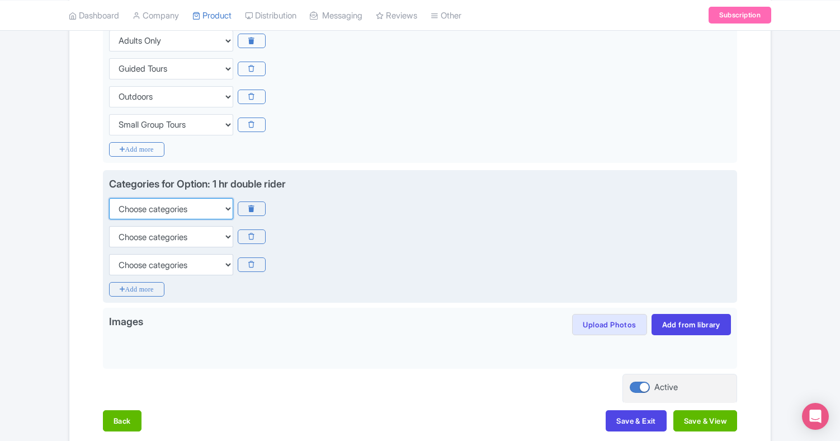
select select "family-friendly"
select select "guided-tours"
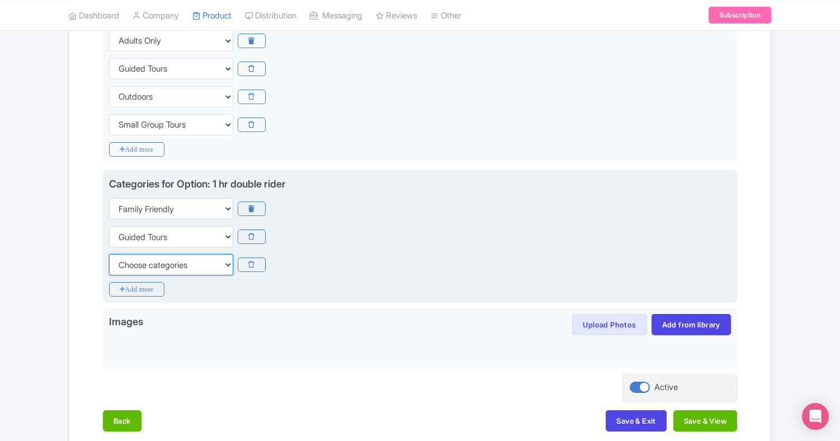
select select "outdoors"
click at [145, 286] on icon "Add more" at bounding box center [136, 289] width 55 height 15
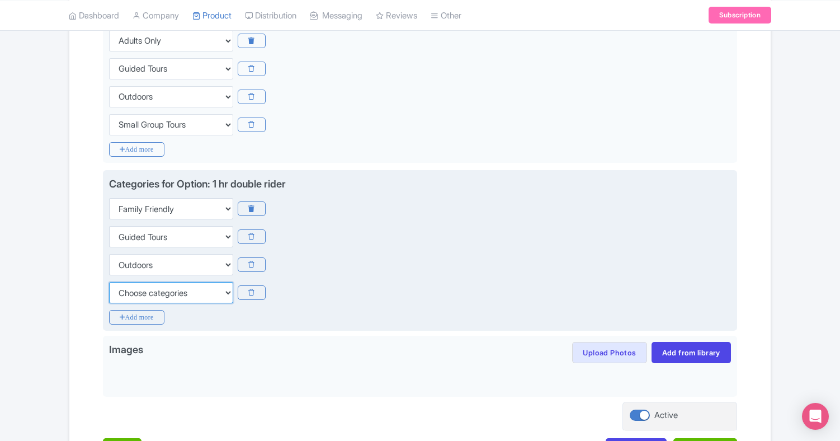
select select "small-group-tours"
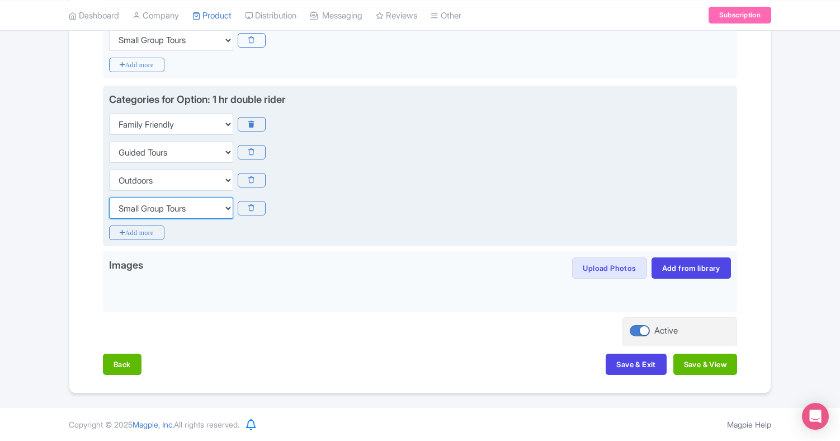
scroll to position [387, 0]
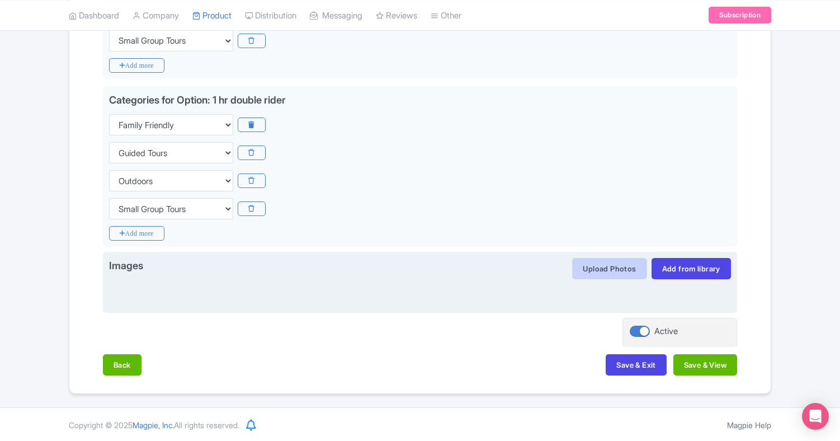
click at [607, 267] on button "Upload Photos" at bounding box center [609, 268] width 74 height 21
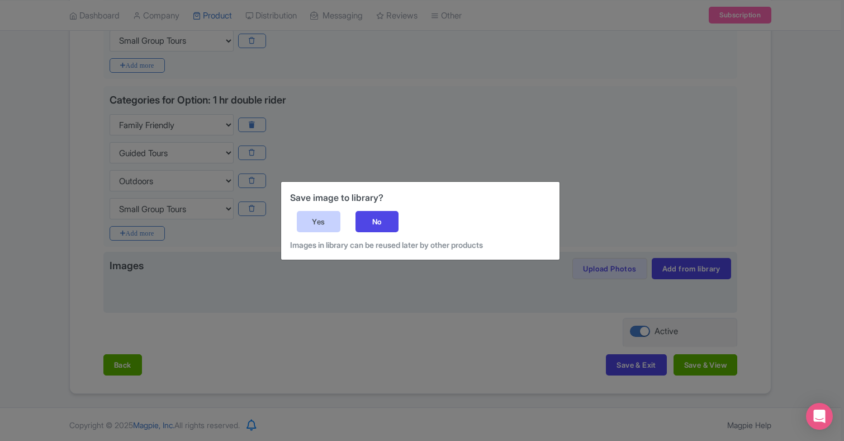
click at [320, 221] on div "Yes" at bounding box center [319, 221] width 44 height 21
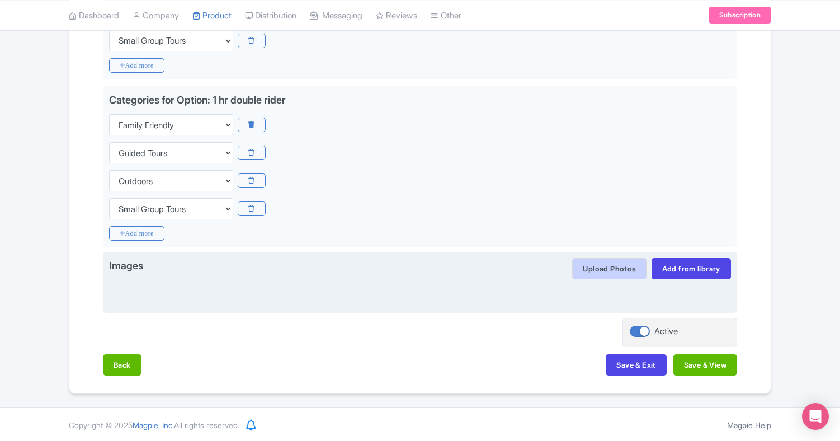
click at [609, 266] on button "Upload Photos" at bounding box center [609, 268] width 74 height 21
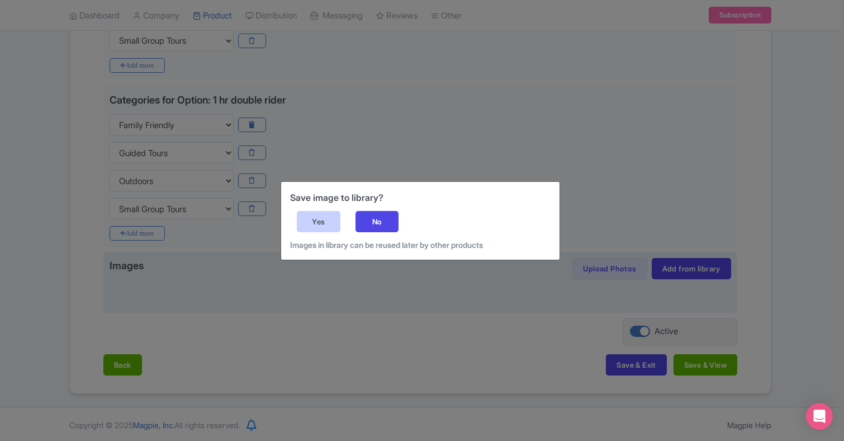
click at [320, 220] on div "Yes" at bounding box center [319, 221] width 44 height 21
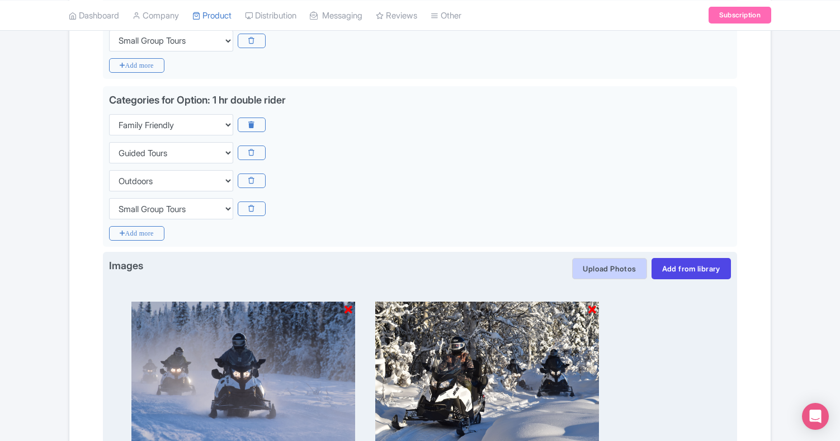
click at [622, 265] on button "Upload Photos" at bounding box center [609, 268] width 74 height 21
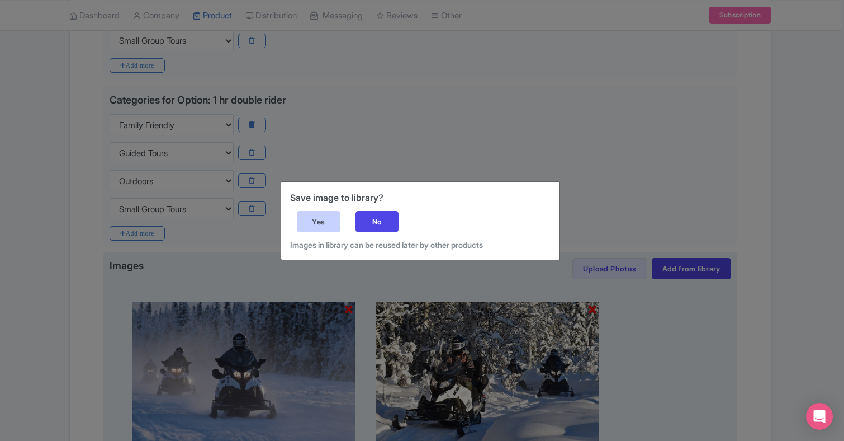
click at [321, 218] on div "Yes" at bounding box center [319, 221] width 44 height 21
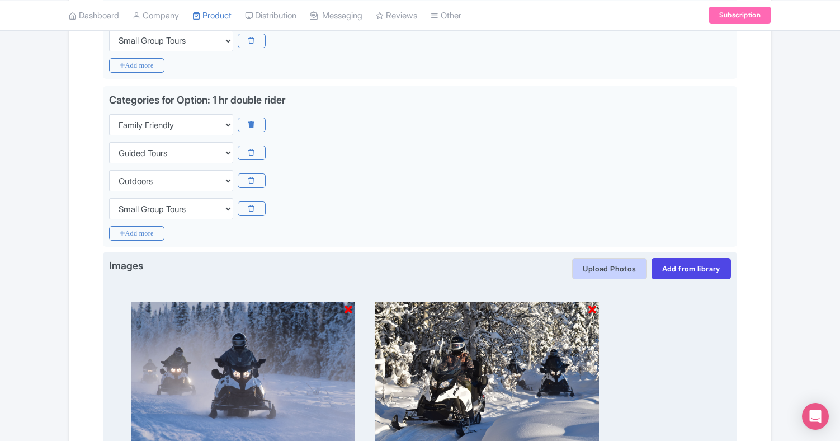
click at [610, 264] on button "Upload Photos" at bounding box center [609, 268] width 74 height 21
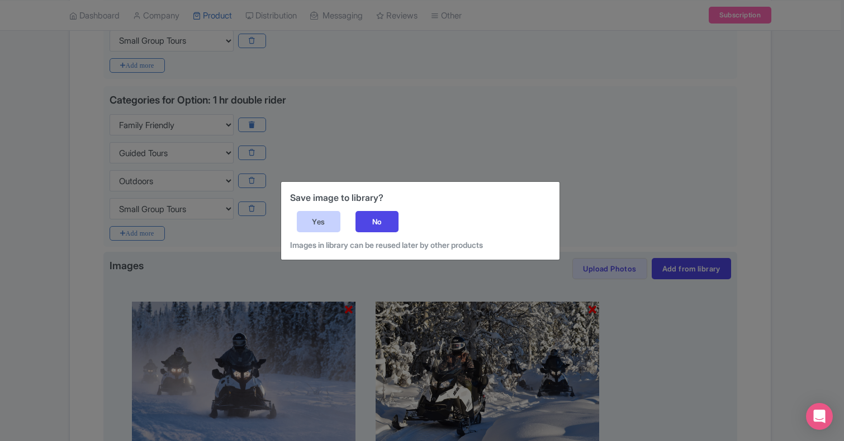
click at [321, 220] on div "Yes" at bounding box center [319, 221] width 44 height 21
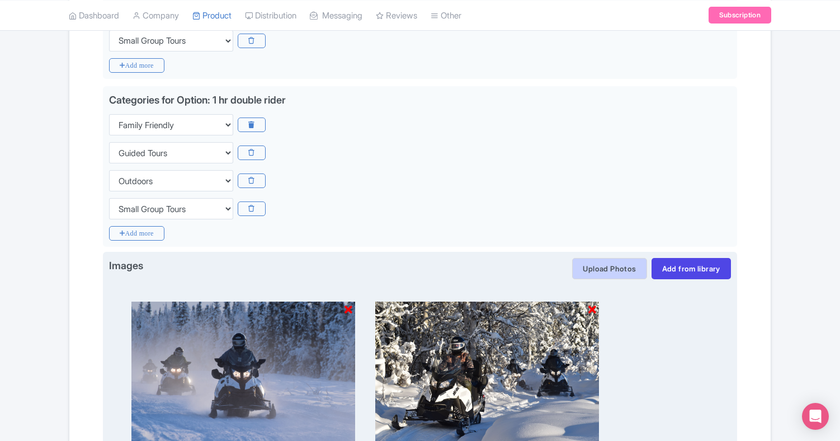
click at [610, 264] on button "Upload Photos" at bounding box center [609, 268] width 74 height 21
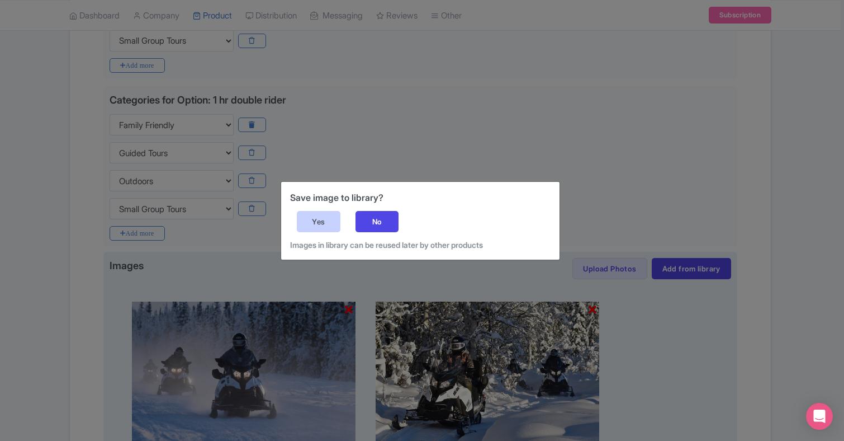
click at [320, 221] on div "Yes" at bounding box center [319, 221] width 44 height 21
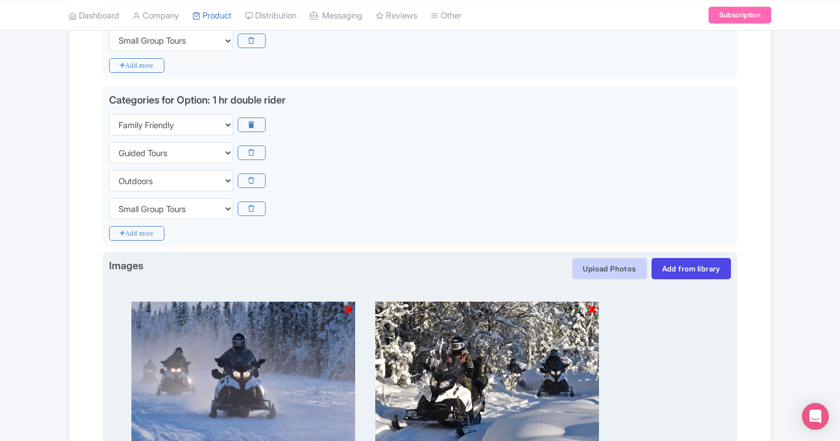
click at [607, 265] on button "Upload Photos" at bounding box center [609, 268] width 74 height 21
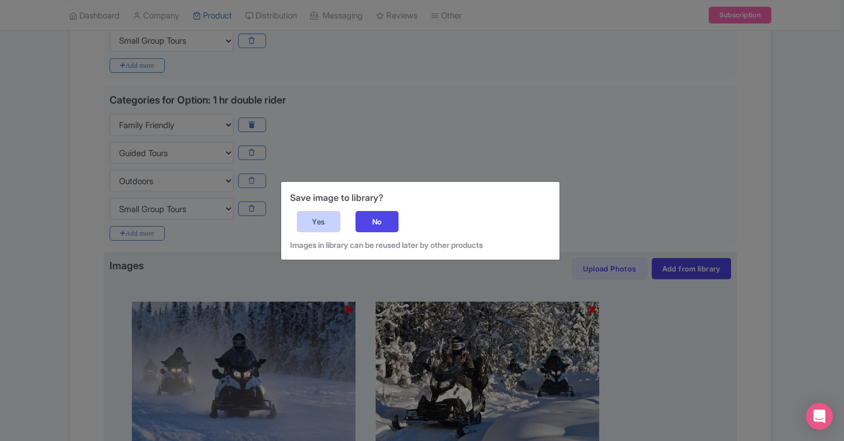
click at [325, 218] on div "Yes" at bounding box center [319, 221] width 44 height 21
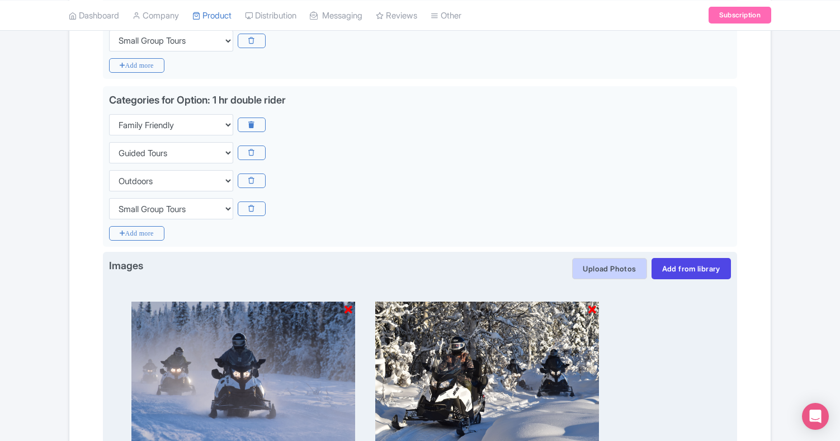
click at [613, 267] on button "Upload Photos" at bounding box center [609, 268] width 74 height 21
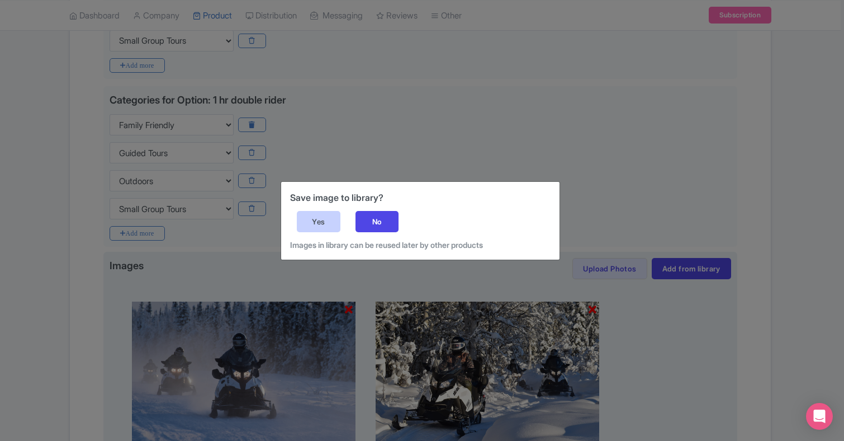
click at [319, 217] on div "Yes" at bounding box center [319, 221] width 44 height 21
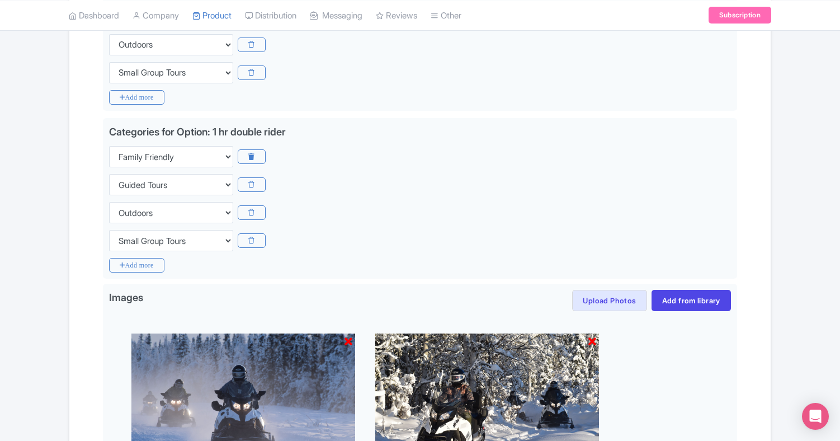
scroll to position [377, 0]
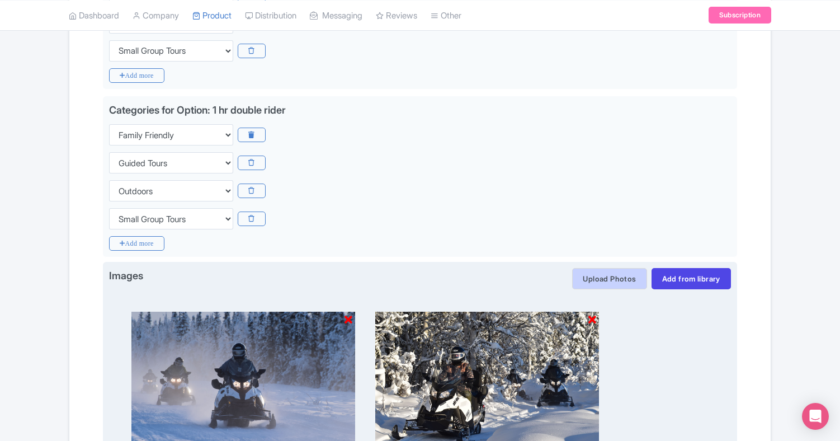
click at [619, 277] on button "Upload Photos" at bounding box center [609, 278] width 74 height 21
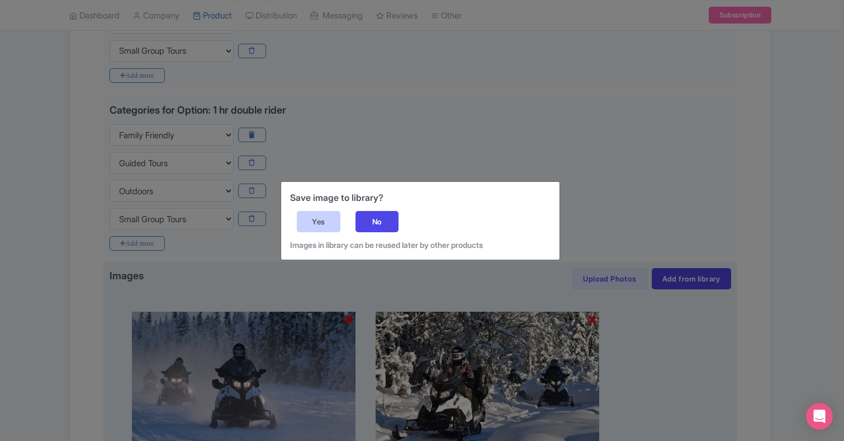
click at [320, 219] on div "Yes" at bounding box center [319, 221] width 44 height 21
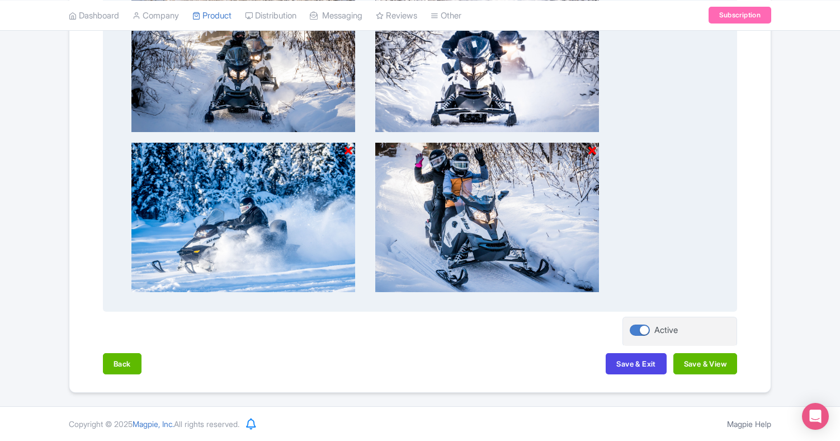
scroll to position [1024, 0]
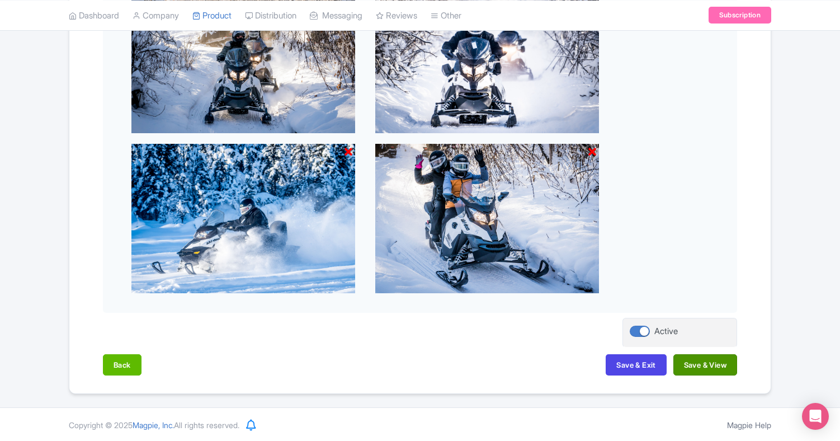
click at [712, 363] on button "Save & View" at bounding box center [705, 364] width 64 height 21
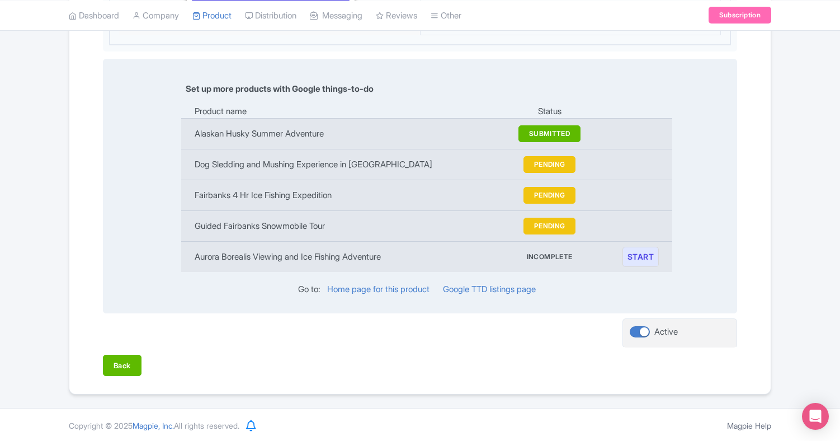
scroll to position [1149, 0]
click at [545, 160] on button "PENDING" at bounding box center [549, 165] width 53 height 17
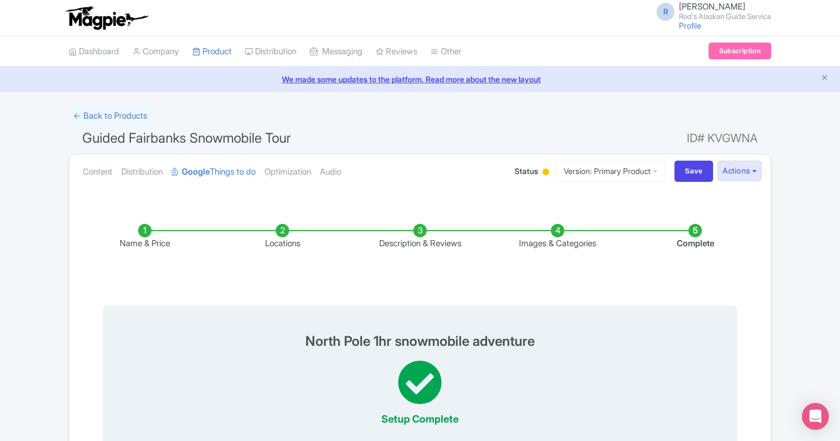
scroll to position [0, 0]
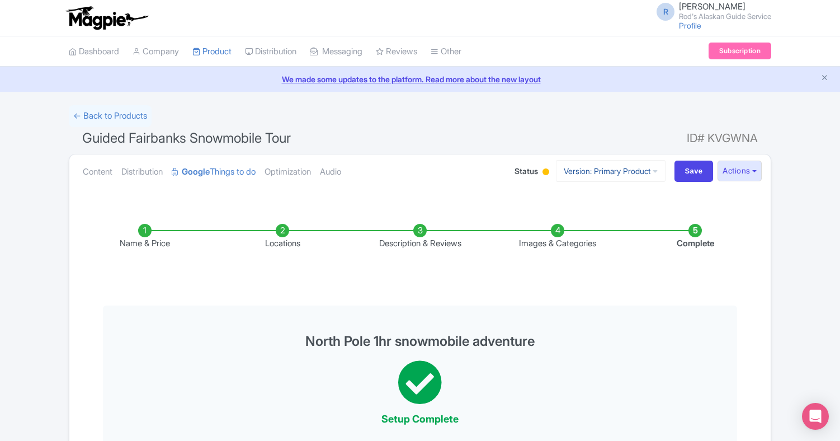
click at [652, 168] on icon at bounding box center [654, 171] width 5 height 8
click at [751, 172] on button "Actions" at bounding box center [739, 170] width 44 height 21
click at [669, 130] on h1 "Guided Fairbanks Snowmobile Tour ID# KVGWNA" at bounding box center [420, 140] width 702 height 27
click at [690, 168] on input "Save" at bounding box center [693, 170] width 39 height 21
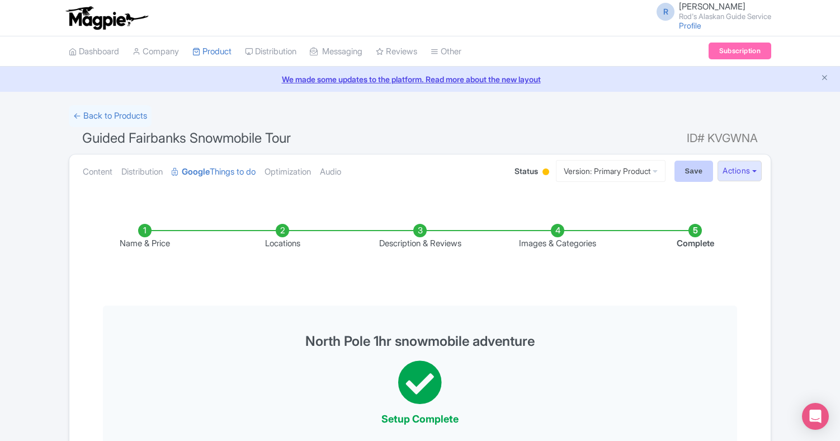
type input "Saving..."
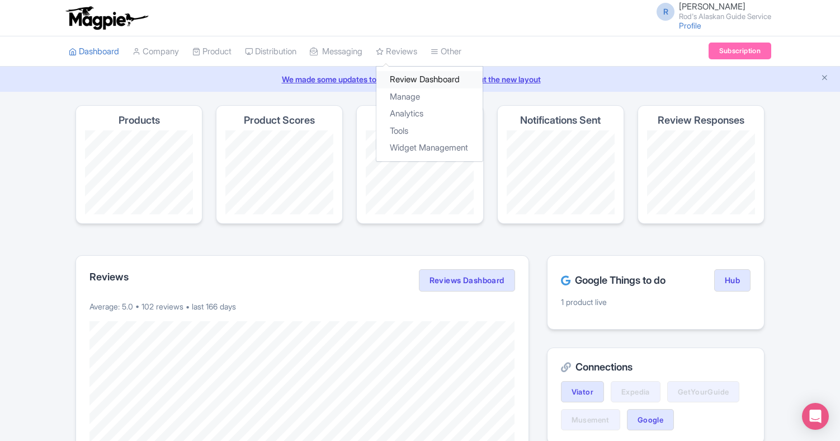
click at [425, 76] on link "Review Dashboard" at bounding box center [429, 79] width 106 height 17
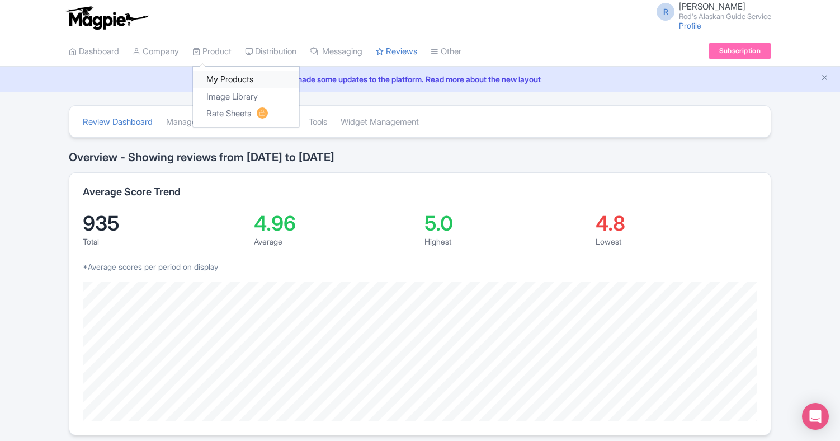
click at [233, 75] on link "My Products" at bounding box center [246, 79] width 106 height 17
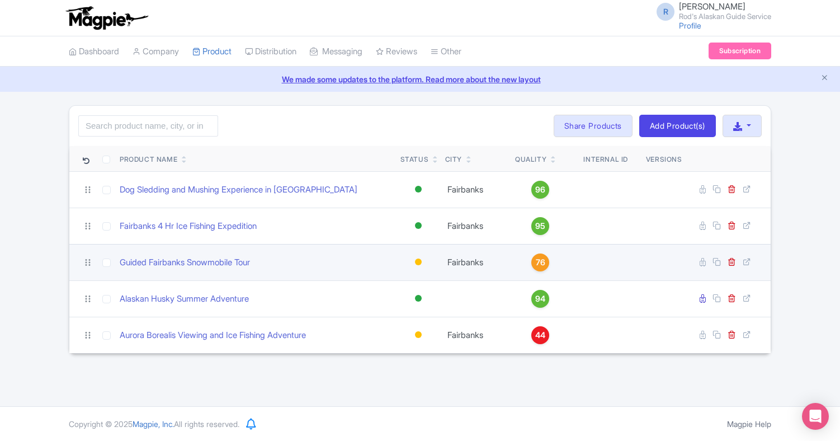
click at [539, 261] on span "76" at bounding box center [541, 262] width 10 height 12
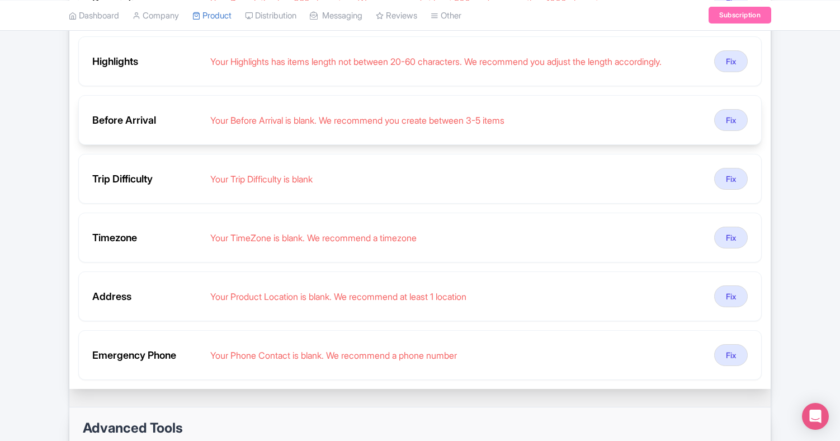
scroll to position [353, 0]
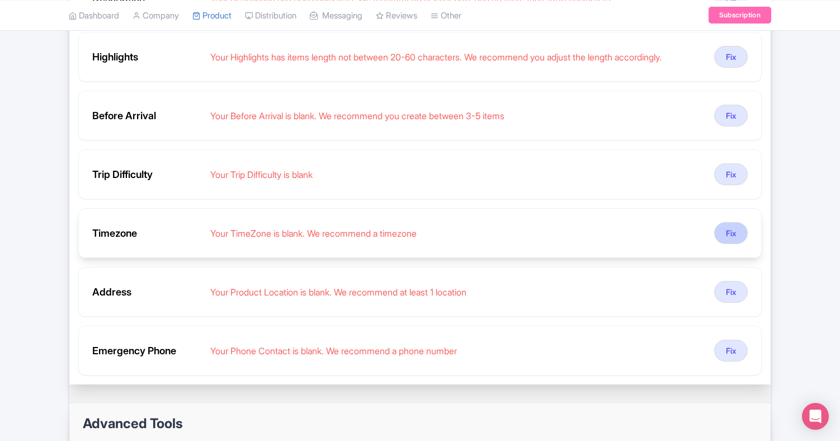
click at [730, 230] on button "Fix" at bounding box center [731, 233] width 34 height 22
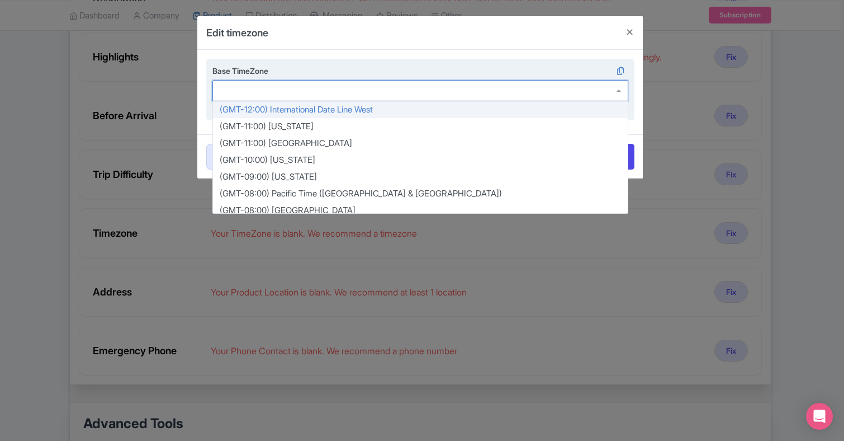
click at [619, 90] on div at bounding box center [420, 90] width 416 height 21
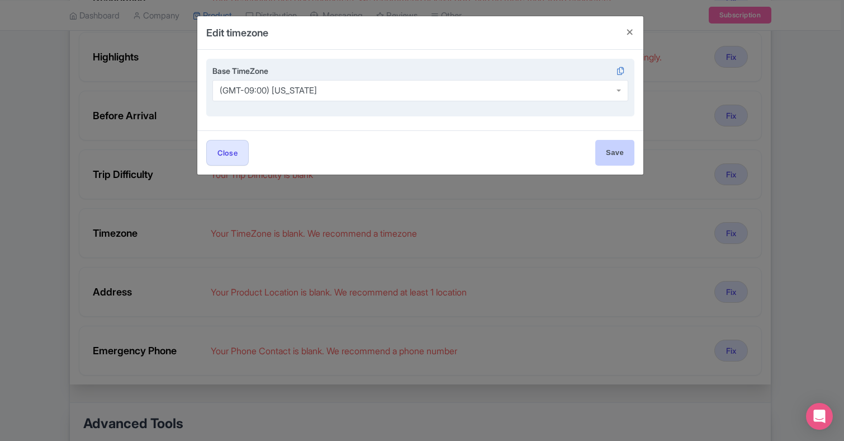
click at [618, 152] on input "Save" at bounding box center [614, 152] width 39 height 25
type input "Save"
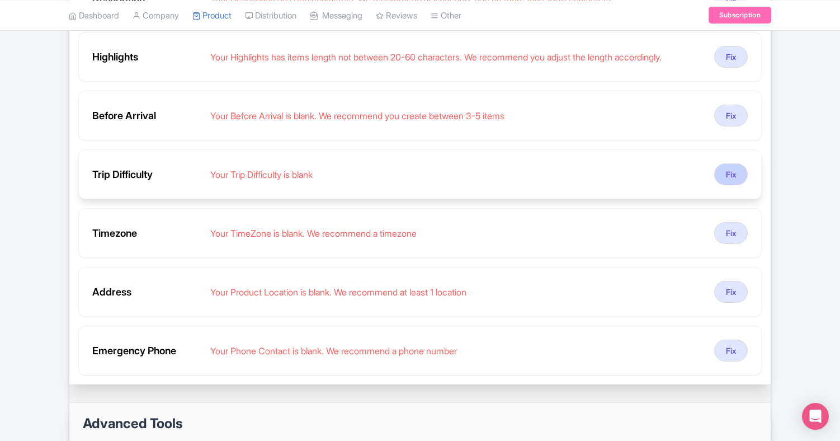
click at [731, 174] on button "Fix" at bounding box center [731, 174] width 34 height 22
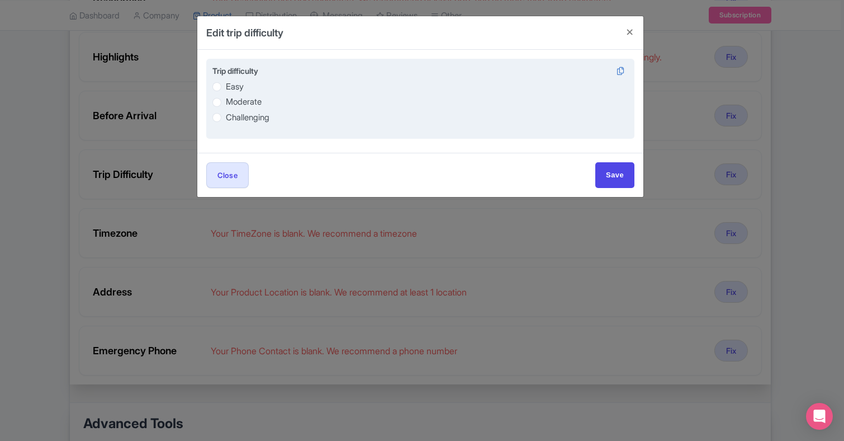
click at [226, 84] on label "Easy" at bounding box center [235, 87] width 18 height 13
radio input "true"
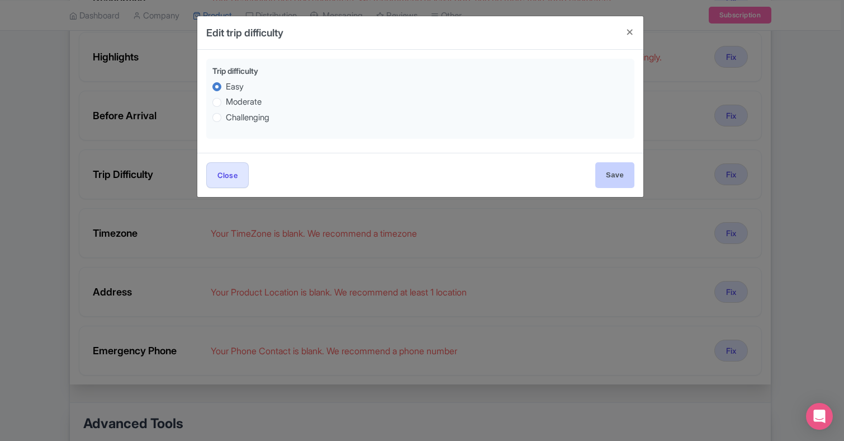
click at [618, 173] on input "Save" at bounding box center [614, 174] width 39 height 25
type input "Save"
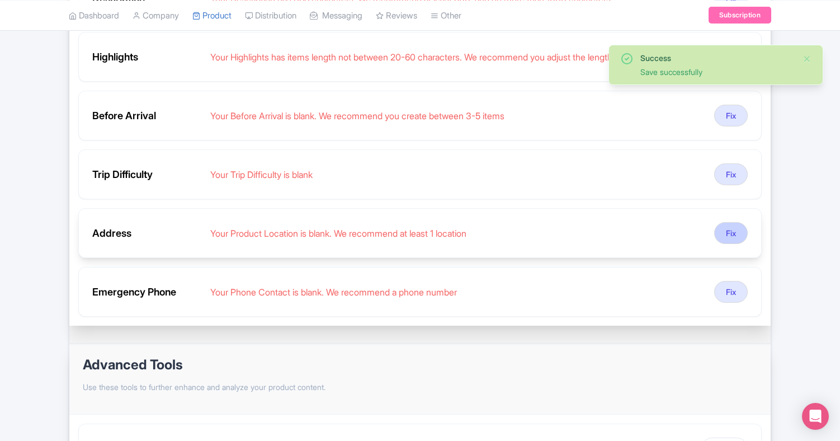
click at [731, 229] on button "Fix" at bounding box center [731, 233] width 34 height 22
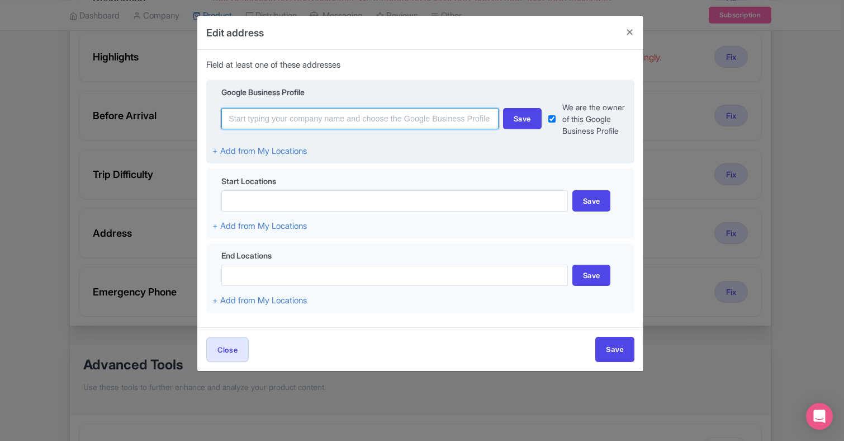
click at [393, 117] on input at bounding box center [359, 118] width 277 height 21
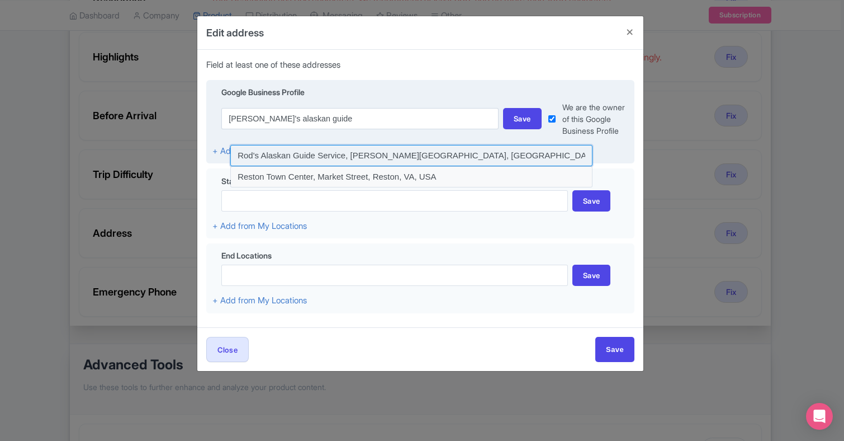
click at [439, 155] on input at bounding box center [411, 155] width 362 height 21
type input "Rod's Alaskan Guide Service, [PERSON_NAME][GEOGRAPHIC_DATA], [GEOGRAPHIC_DATA],…"
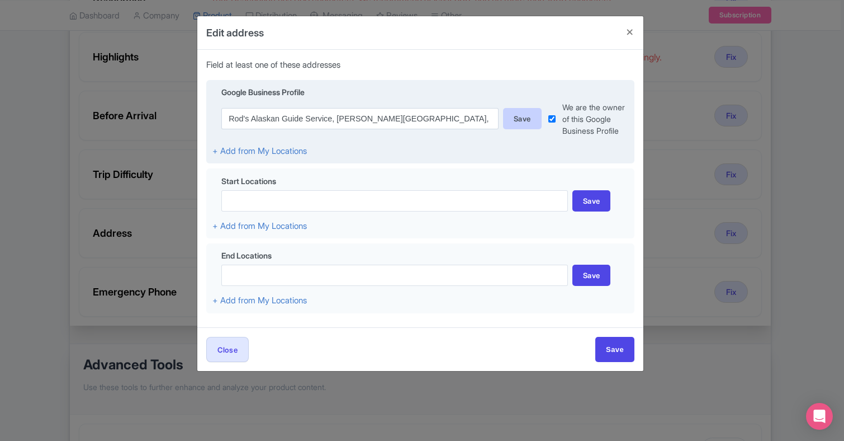
click at [523, 119] on div "Save" at bounding box center [522, 118] width 39 height 21
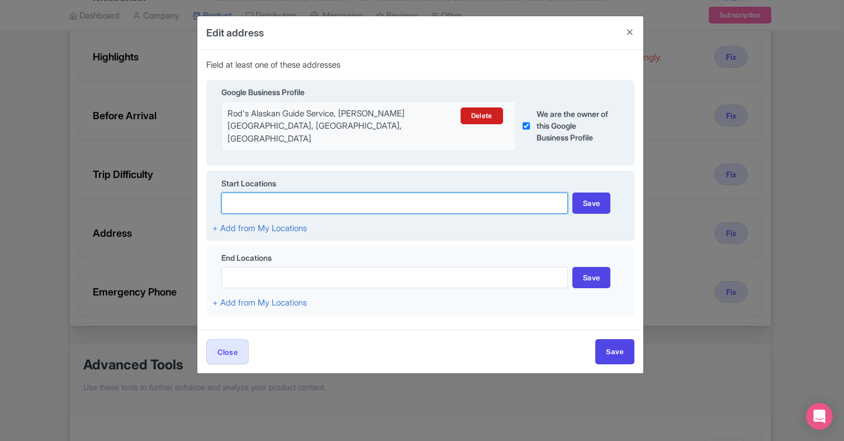
click at [302, 193] on input at bounding box center [394, 202] width 347 height 21
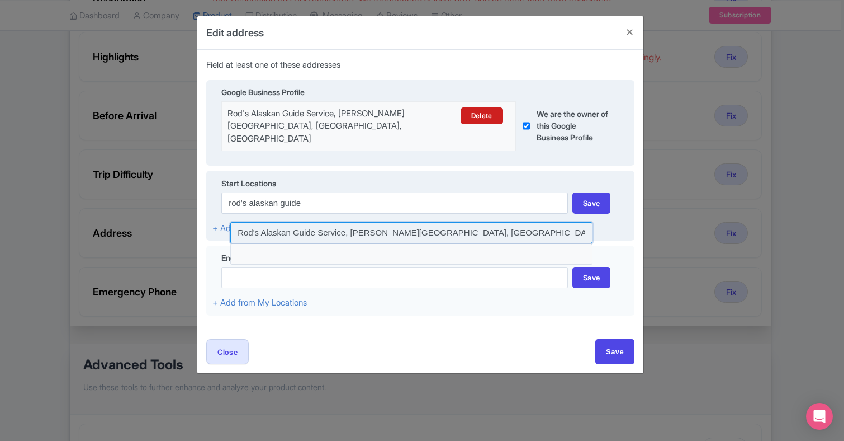
click at [391, 222] on input at bounding box center [411, 232] width 362 height 21
type input "Rod's Alaskan Guide Service, [PERSON_NAME][GEOGRAPHIC_DATA], [GEOGRAPHIC_DATA],…"
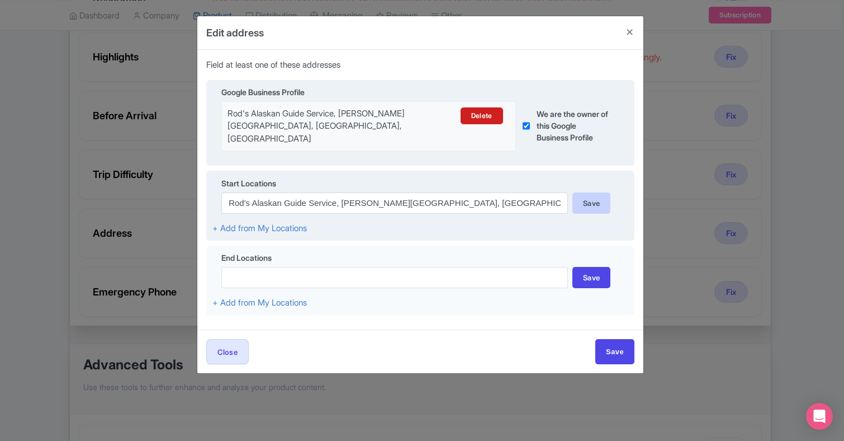
click at [592, 192] on div "Save" at bounding box center [591, 202] width 39 height 21
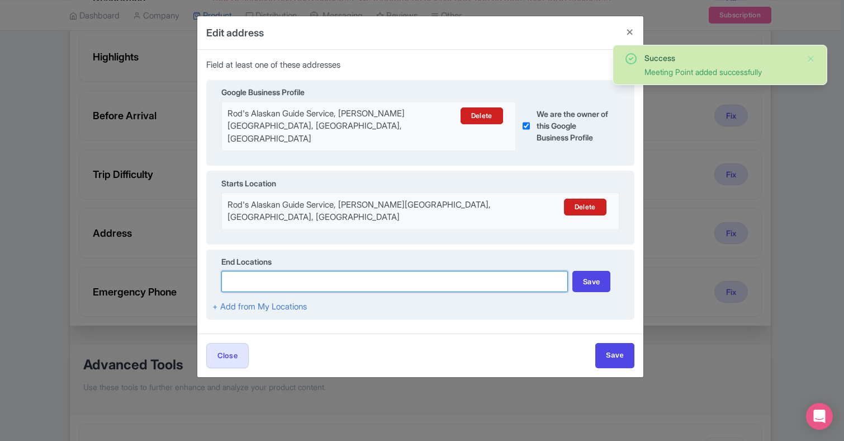
click at [317, 271] on input at bounding box center [394, 281] width 347 height 21
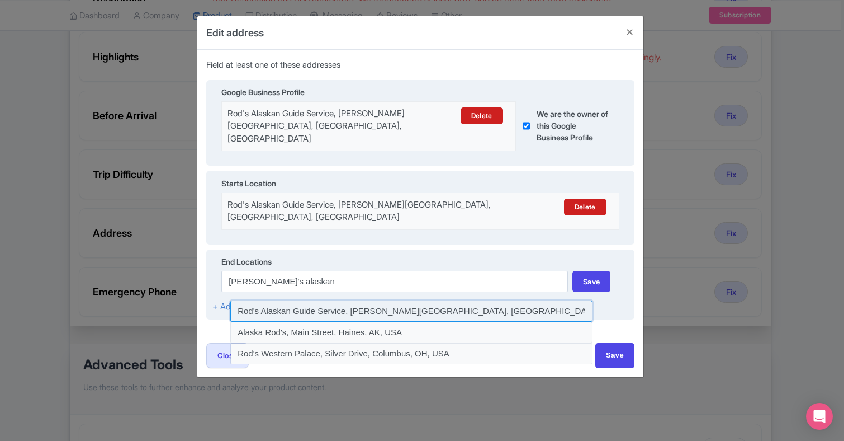
click at [413, 300] on input at bounding box center [411, 310] width 362 height 21
type input "Rod's Alaskan Guide Service, [PERSON_NAME][GEOGRAPHIC_DATA], [GEOGRAPHIC_DATA],…"
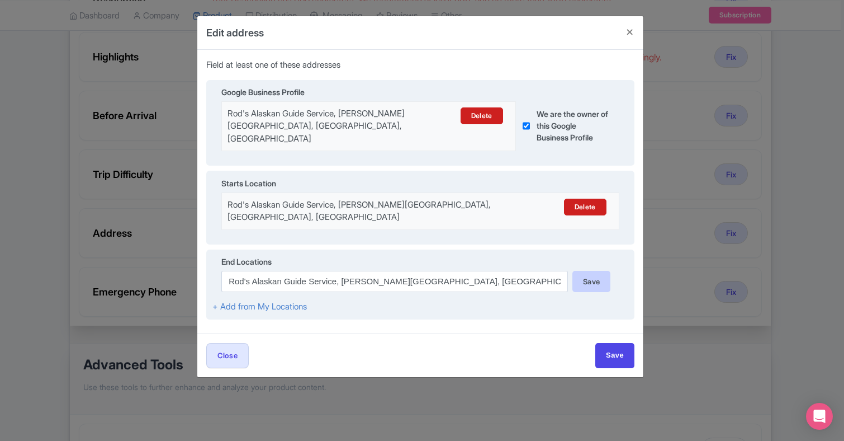
click at [590, 271] on div "Save" at bounding box center [591, 281] width 39 height 21
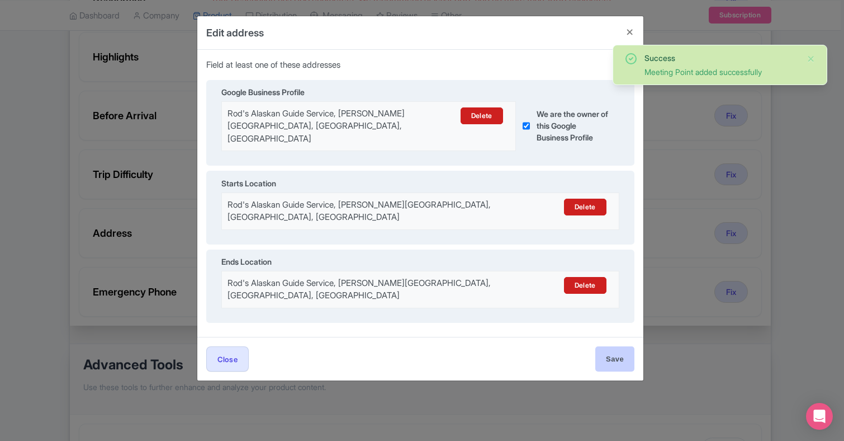
click at [613, 346] on input "Save" at bounding box center [614, 358] width 39 height 25
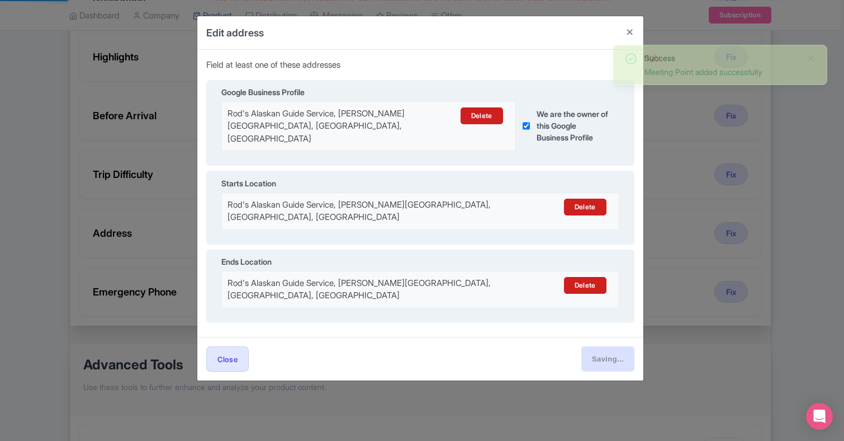
type input "Save"
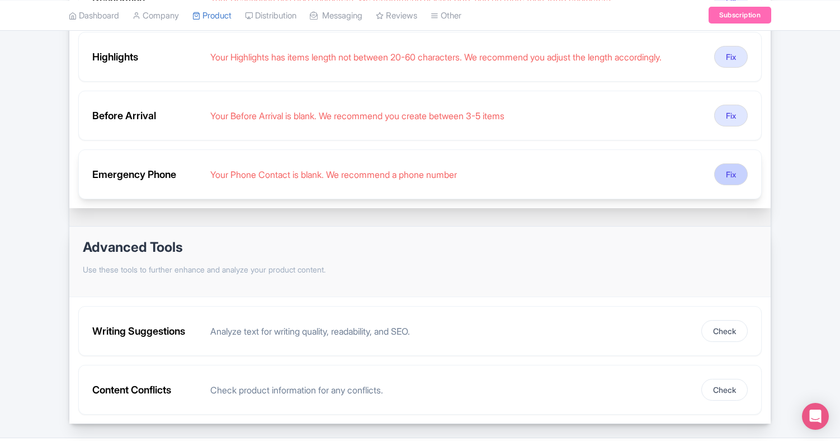
click at [729, 173] on button "Fix" at bounding box center [731, 174] width 34 height 22
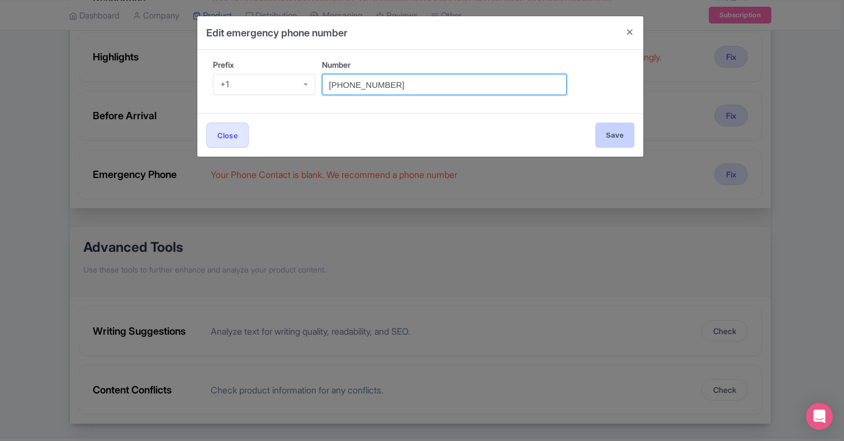
type input "[PHONE_NUMBER]"
click at [615, 131] on input "Save" at bounding box center [614, 134] width 39 height 25
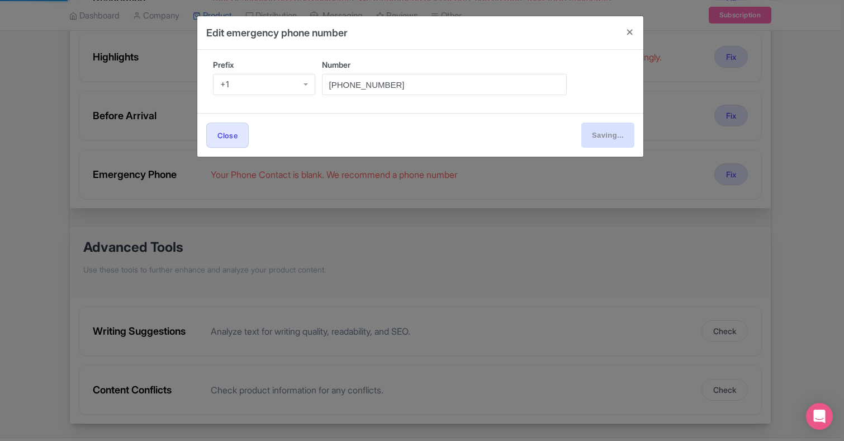
type input "Save"
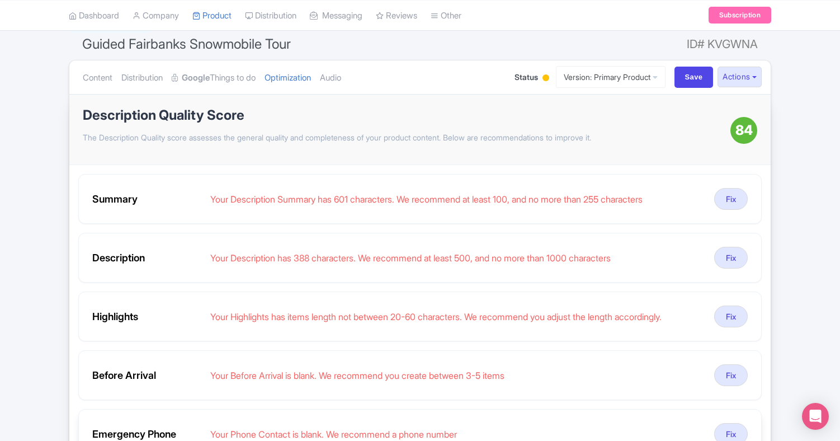
scroll to position [93, 0]
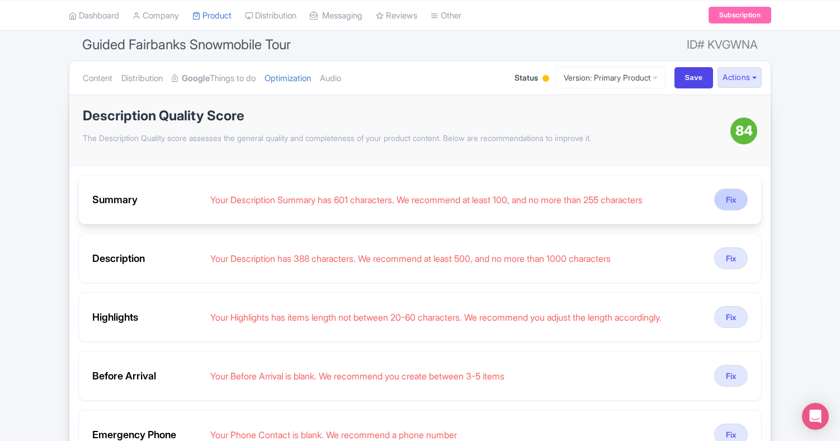
click at [732, 200] on button "Fix" at bounding box center [731, 199] width 34 height 22
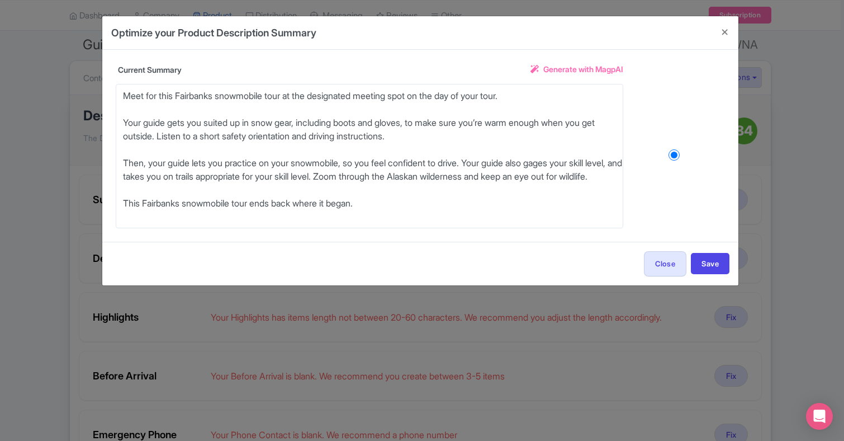
click at [581, 68] on span "Generate with MagpAI" at bounding box center [583, 69] width 80 height 12
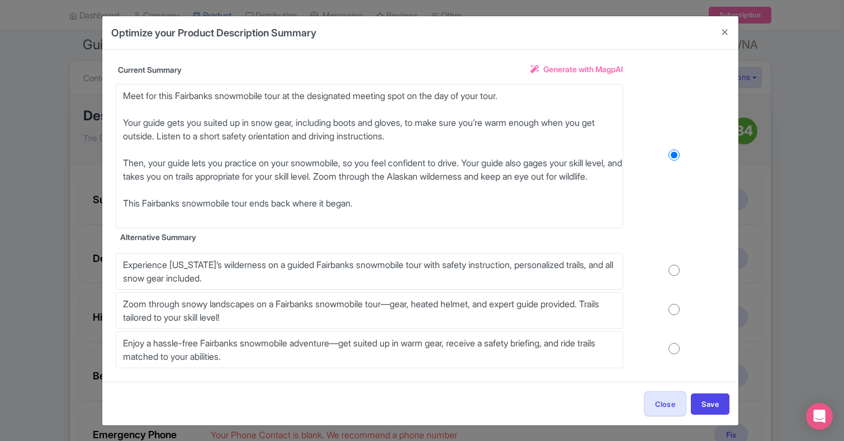
click at [627, 269] on input "radio" at bounding box center [674, 269] width 102 height 11
radio input "true"
click at [715, 404] on button "Save" at bounding box center [710, 403] width 39 height 21
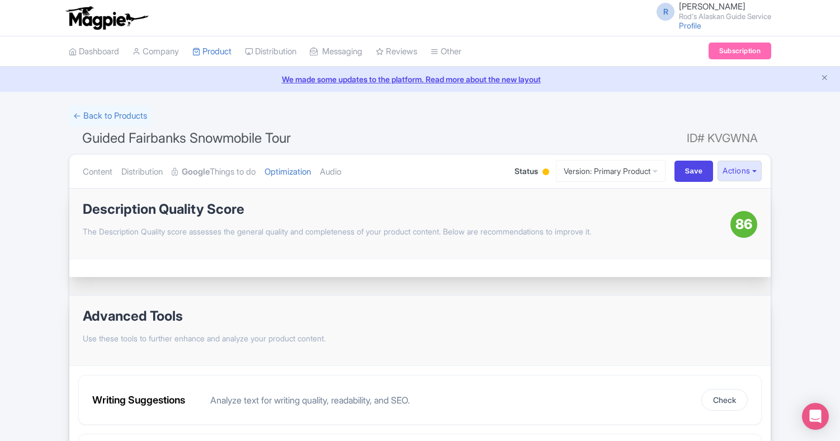
scroll to position [0, 0]
click at [692, 169] on input "Save" at bounding box center [693, 170] width 39 height 21
type input "Saving..."
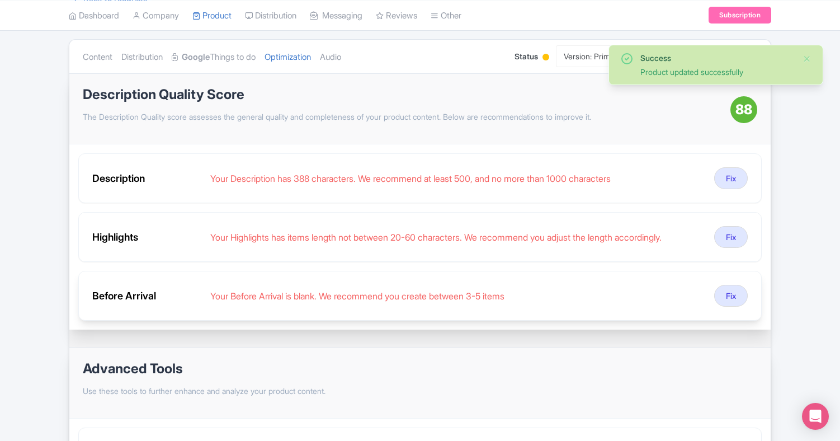
scroll to position [105, 0]
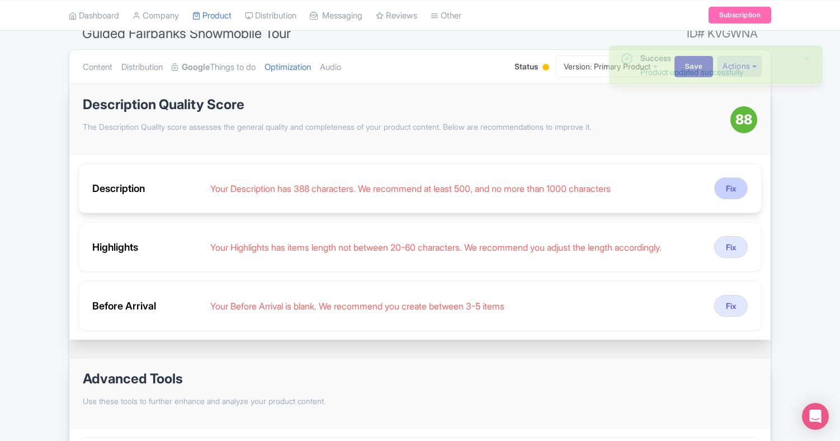
click at [732, 187] on button "Fix" at bounding box center [731, 188] width 34 height 22
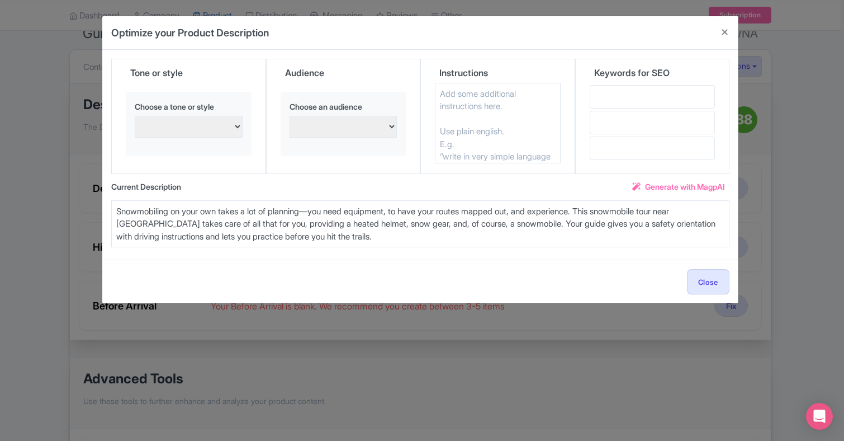
select select "Friendly and approachable"
select select "Nature and outdoor enthusiasts"
click at [613, 94] on input "text" at bounding box center [653, 96] width 126 height 23
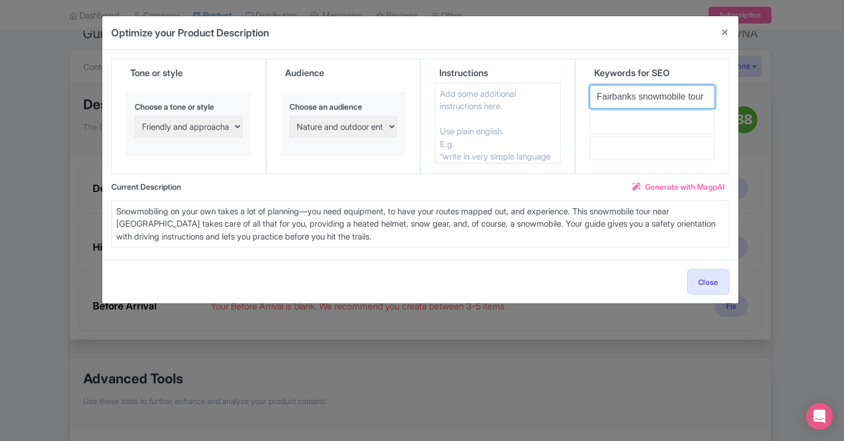
type input "Fairbanks snowmobile tour"
click at [608, 121] on input "text" at bounding box center [653, 122] width 126 height 23
type input "things to do in [GEOGRAPHIC_DATA]"
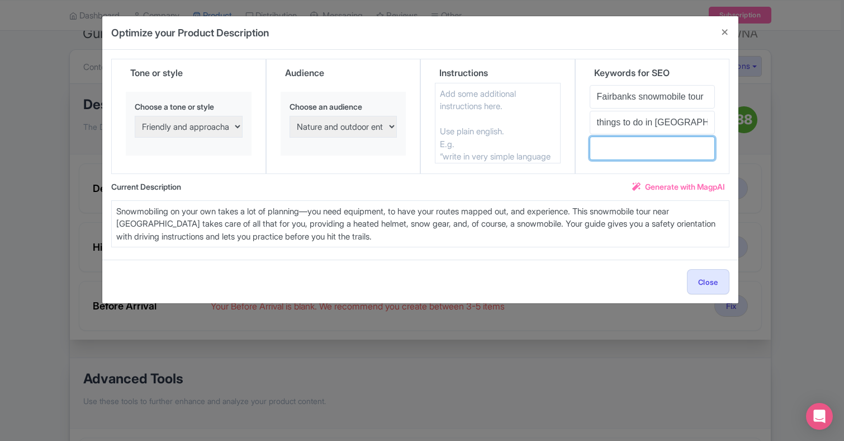
click at [616, 146] on input "text" at bounding box center [653, 147] width 126 height 23
type input "Fairbanks activities"
click at [614, 171] on div "Fairbanks snowmobile tour things to do in [GEOGRAPHIC_DATA] Fairbanks activities" at bounding box center [653, 129] width 126 height 88
click at [698, 184] on span "Generate with MagpAI" at bounding box center [685, 187] width 80 height 12
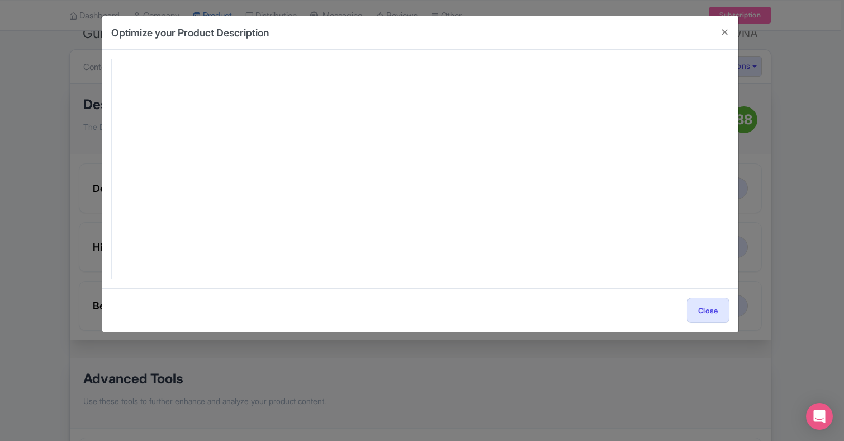
type textarea "Embrace the thrill of [US_STATE]’s wild beauty with an unforgettable Guided Fai…"
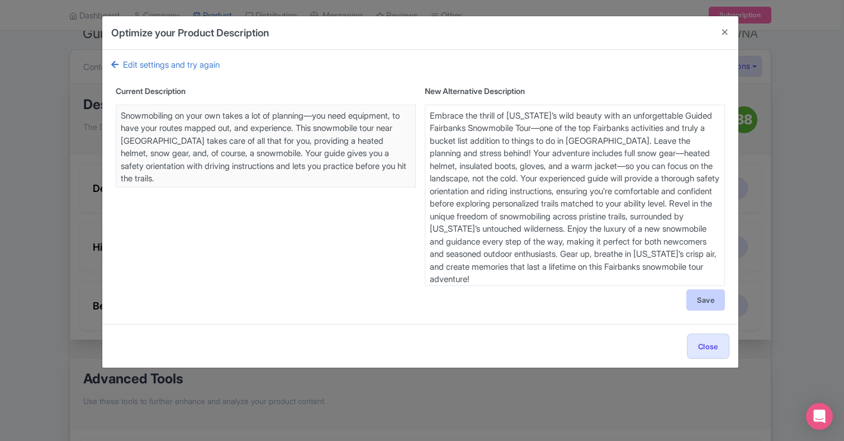
click at [711, 300] on button "Save" at bounding box center [706, 299] width 39 height 21
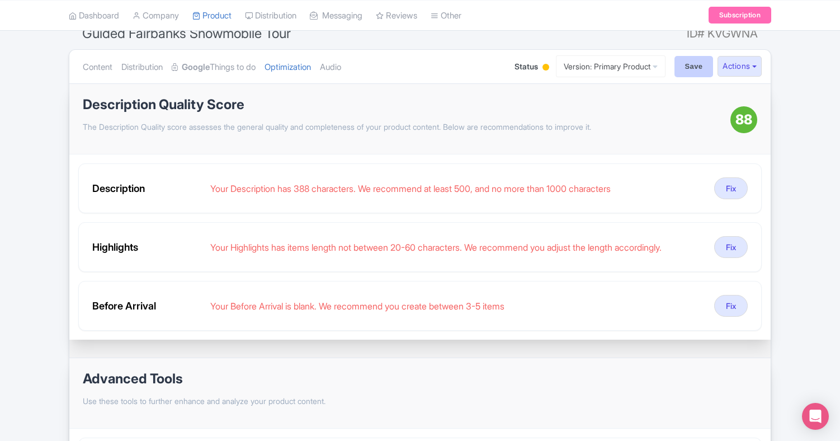
click at [687, 65] on input "Save" at bounding box center [693, 66] width 39 height 21
type input "Saving..."
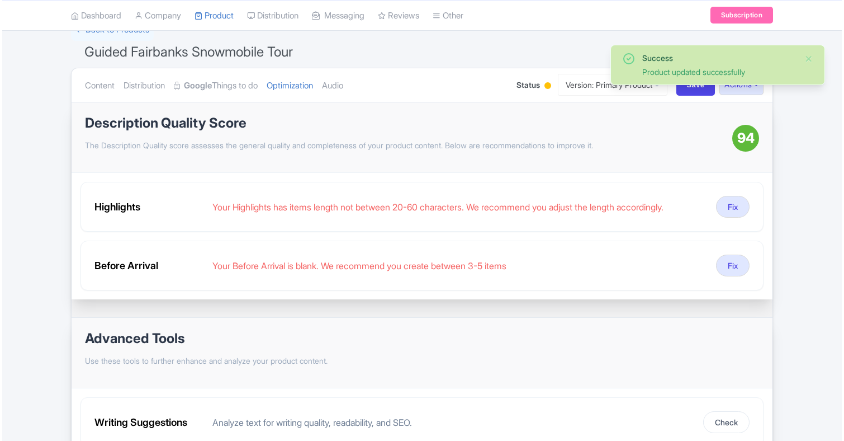
scroll to position [88, 0]
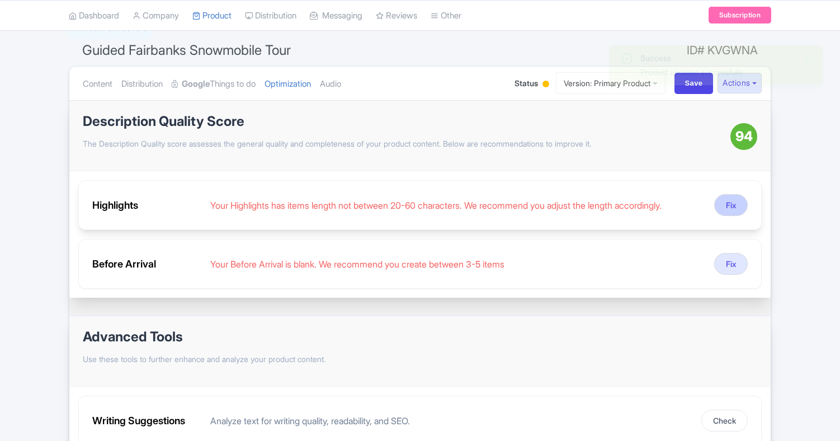
click at [733, 201] on button "Fix" at bounding box center [731, 205] width 34 height 22
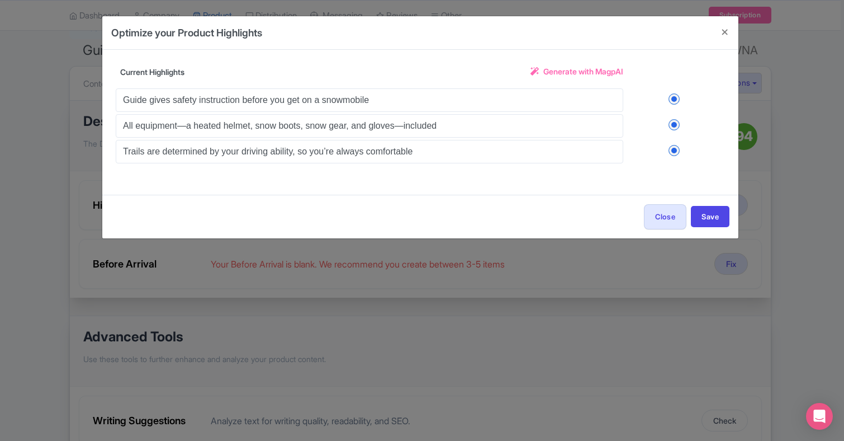
click at [594, 68] on span "Generate with MagpAI" at bounding box center [583, 71] width 80 height 12
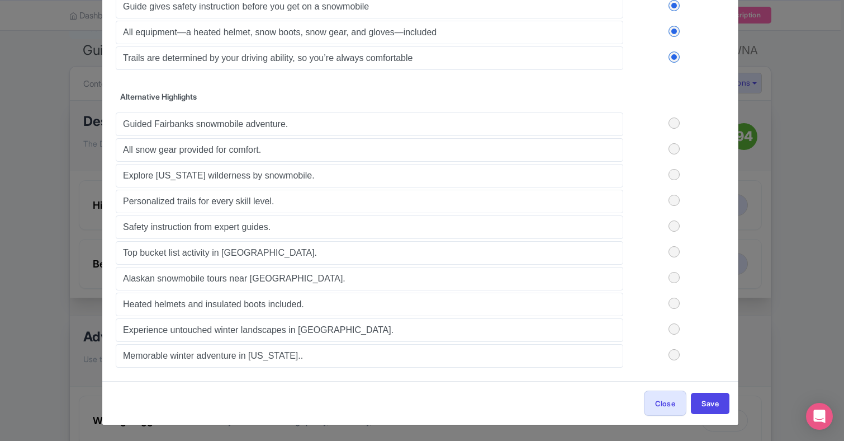
scroll to position [93, 0]
click at [673, 173] on label at bounding box center [674, 174] width 102 height 11
click at [0, 0] on input "checkbox" at bounding box center [0, 0] width 0 height 0
click at [674, 198] on label at bounding box center [674, 200] width 102 height 11
click at [0, 0] on input "checkbox" at bounding box center [0, 0] width 0 height 0
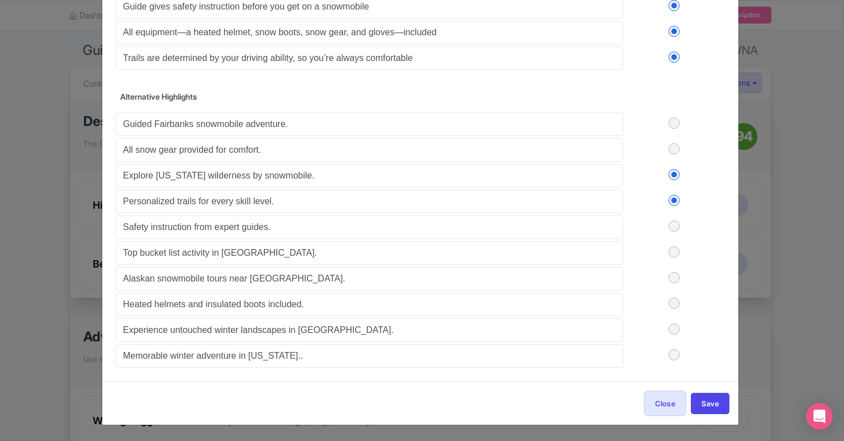
click at [674, 250] on label at bounding box center [674, 251] width 102 height 11
click at [0, 0] on input "checkbox" at bounding box center [0, 0] width 0 height 0
click at [672, 148] on label at bounding box center [674, 148] width 102 height 11
click at [0, 0] on input "checkbox" at bounding box center [0, 0] width 0 height 0
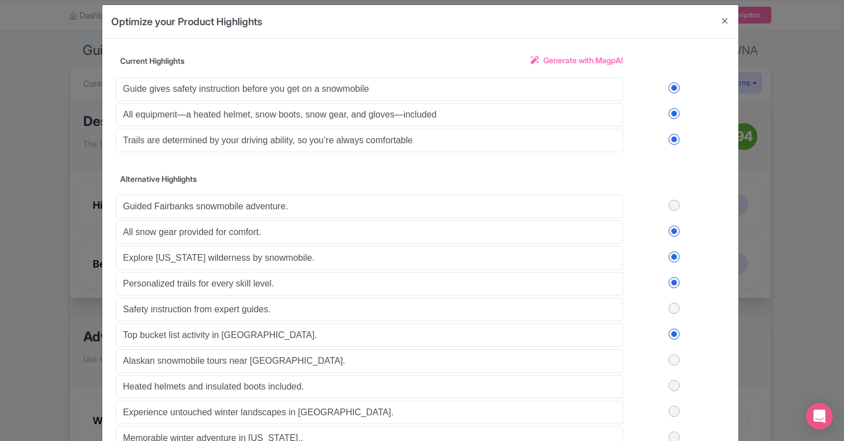
scroll to position [7, 0]
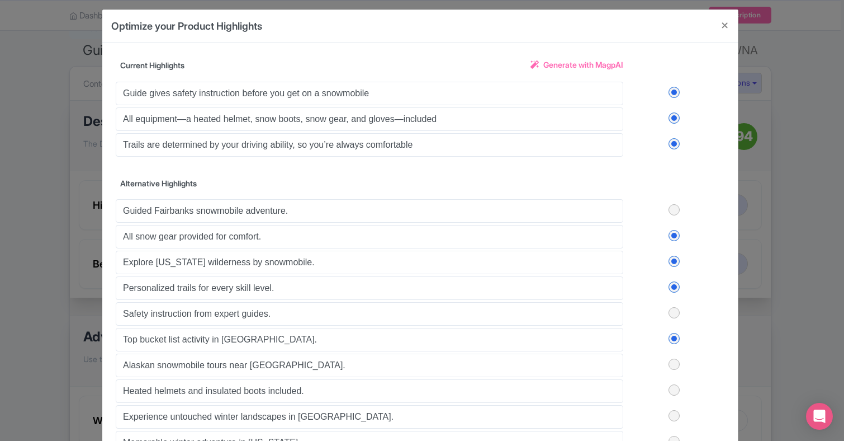
click at [671, 89] on label at bounding box center [674, 92] width 102 height 11
click at [0, 0] on input "checkbox" at bounding box center [0, 0] width 0 height 0
click at [673, 117] on label at bounding box center [674, 117] width 102 height 11
click at [0, 0] on input "checkbox" at bounding box center [0, 0] width 0 height 0
click at [674, 142] on label at bounding box center [674, 143] width 102 height 11
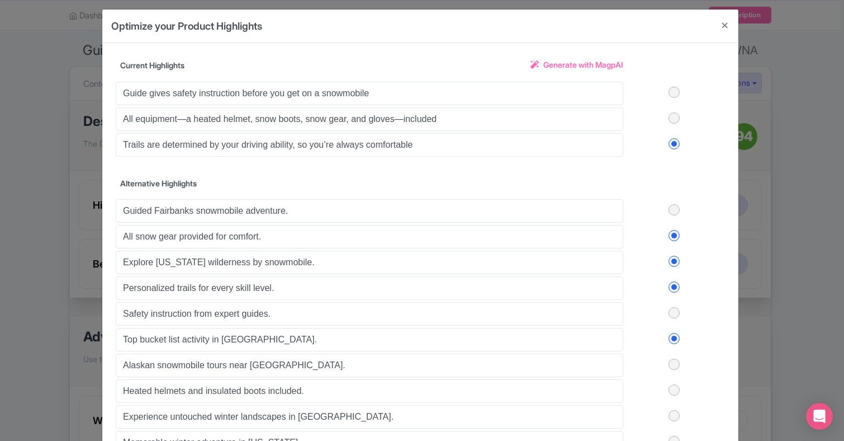
click at [0, 0] on input "checkbox" at bounding box center [0, 0] width 0 height 0
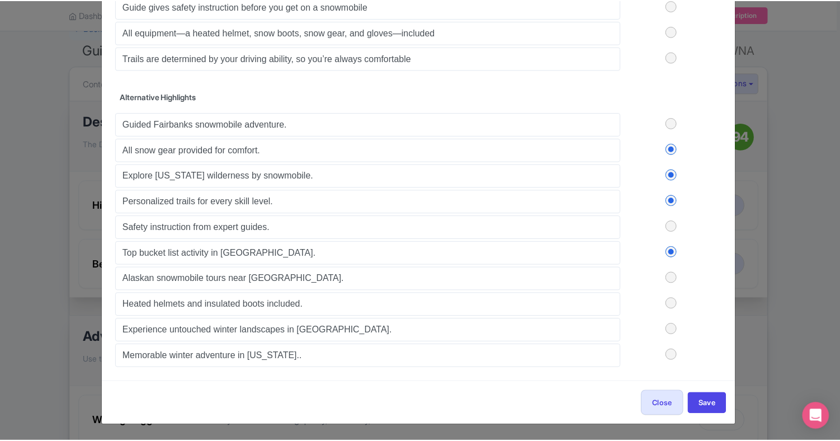
scroll to position [93, 0]
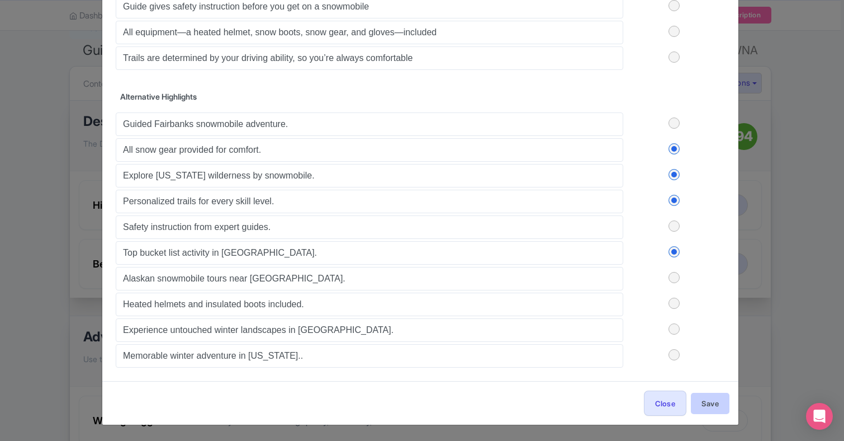
click at [704, 401] on button "Save" at bounding box center [710, 402] width 39 height 21
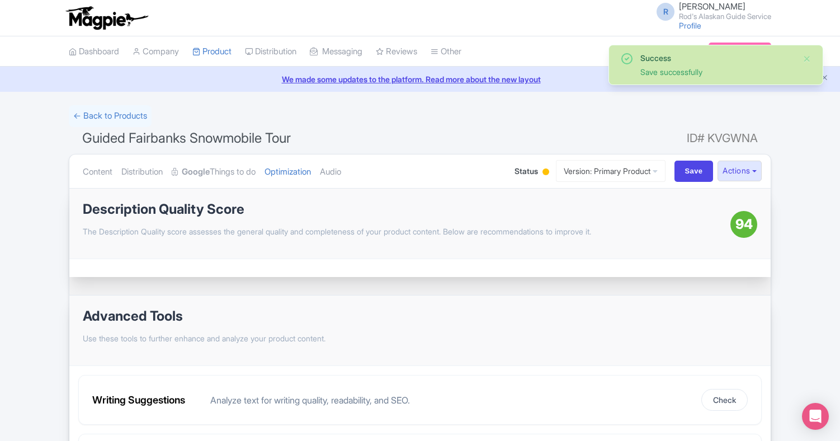
scroll to position [0, 0]
click at [689, 167] on input "Save" at bounding box center [693, 170] width 39 height 21
type input "Saving..."
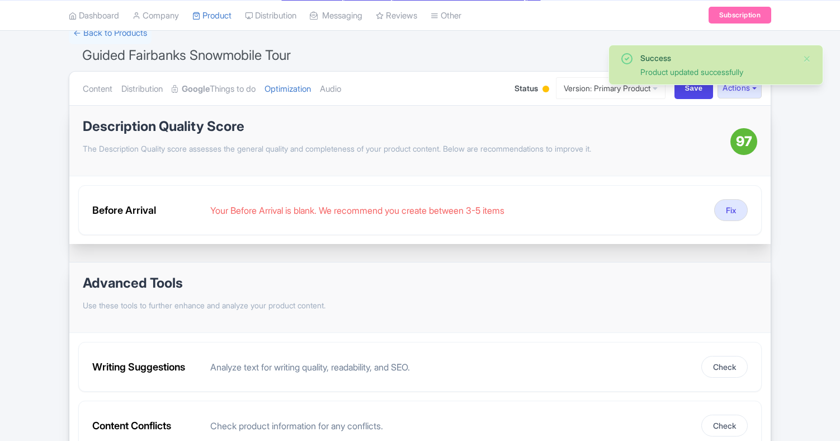
scroll to position [92, 0]
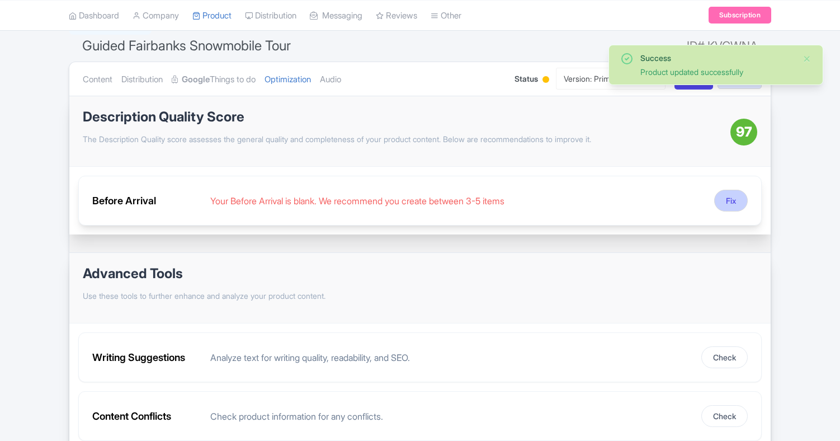
click at [732, 197] on button "Fix" at bounding box center [731, 201] width 34 height 22
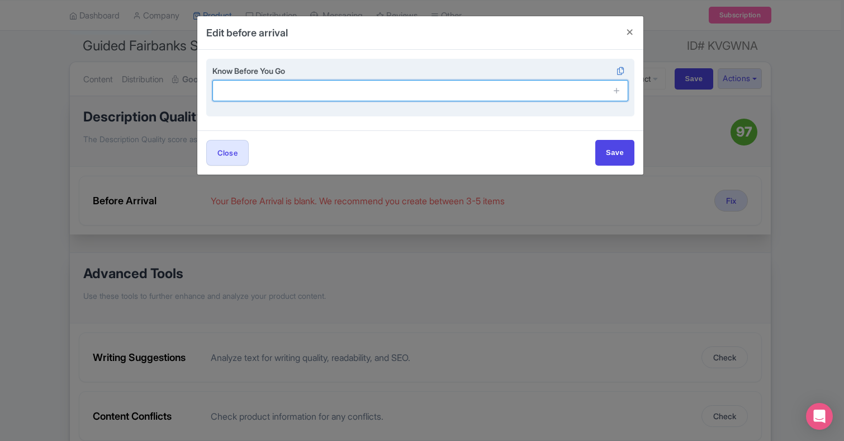
click at [419, 91] on input "text" at bounding box center [420, 90] width 416 height 21
type input "Arrive 30 minutes before scheduled departure"
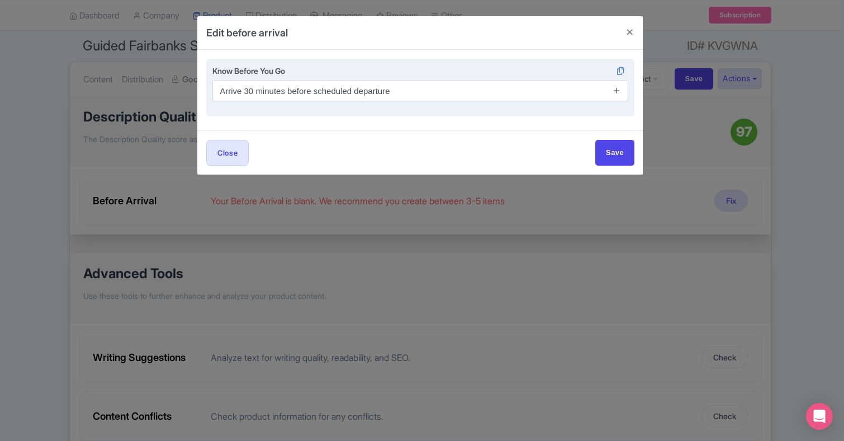
click at [616, 89] on icon at bounding box center [617, 90] width 8 height 8
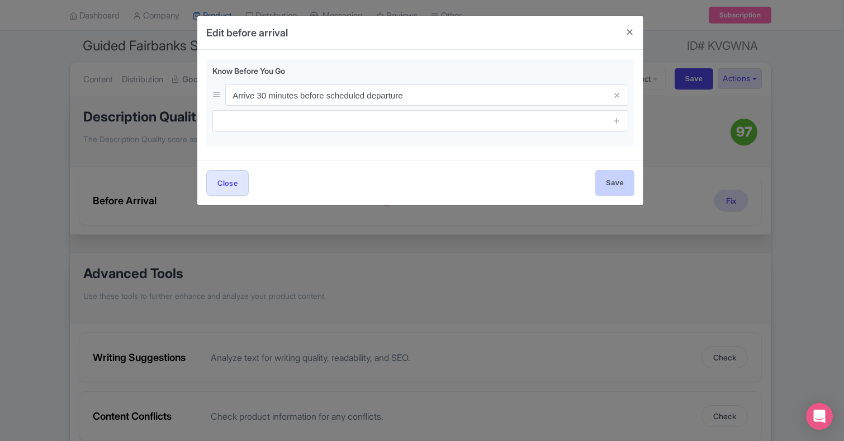
click at [614, 181] on input "Save" at bounding box center [614, 182] width 39 height 25
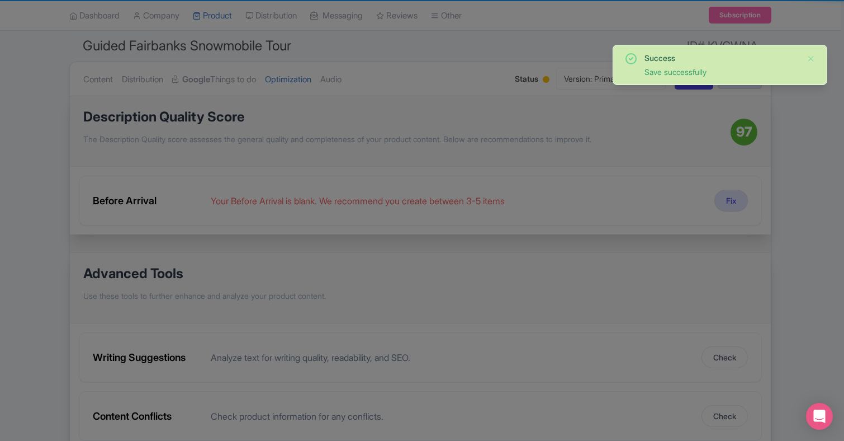
type input "Save"
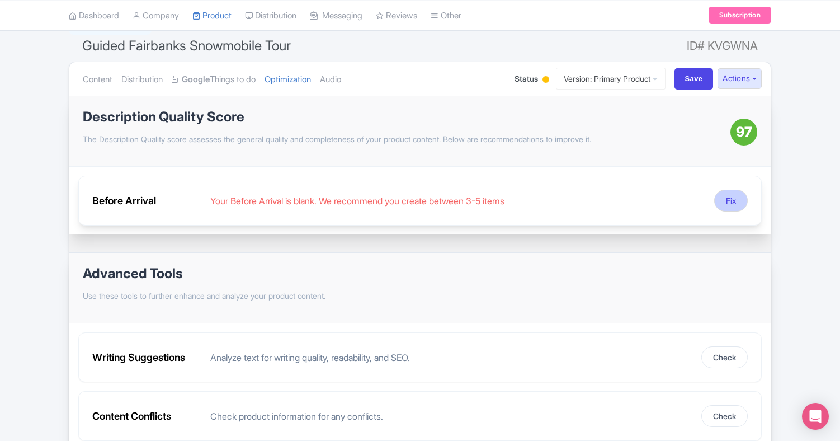
click at [730, 198] on button "Fix" at bounding box center [731, 201] width 34 height 22
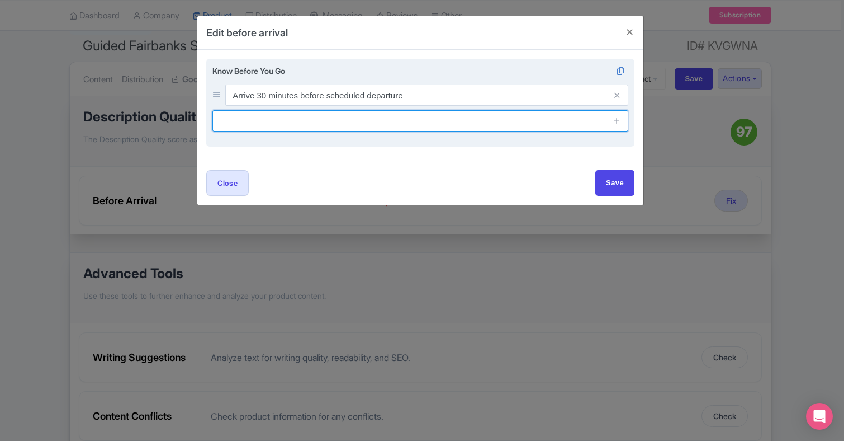
click at [349, 124] on input "text" at bounding box center [420, 120] width 416 height 21
type input "Operates in all weather up to -30F"
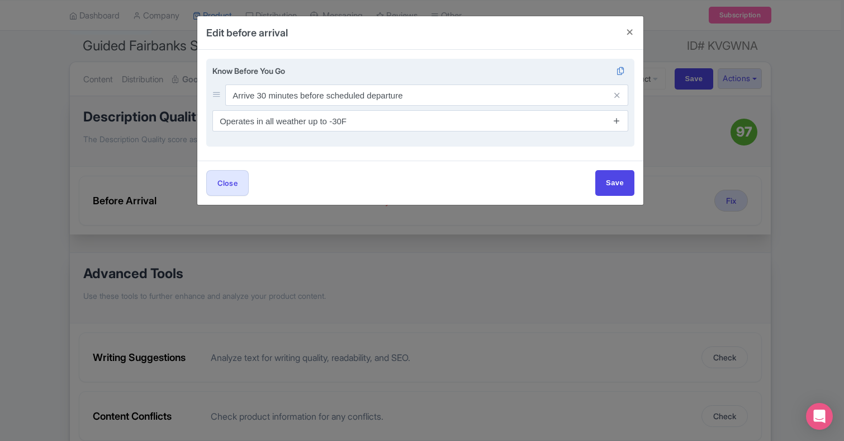
click at [617, 120] on icon at bounding box center [617, 120] width 8 height 8
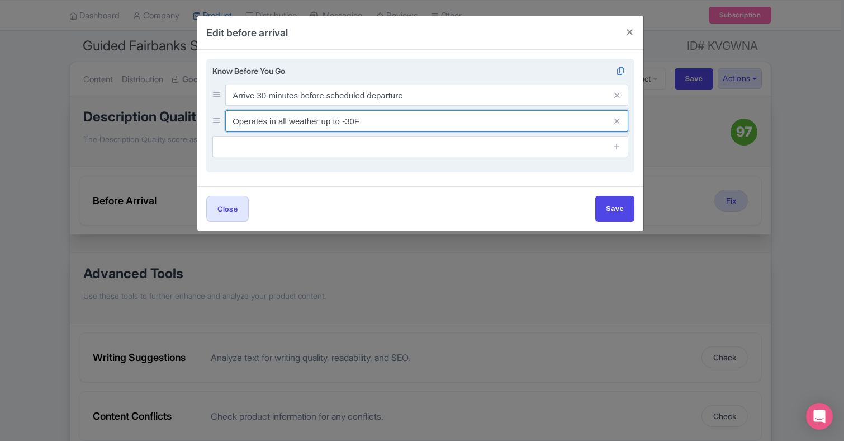
click at [329, 121] on input "Operates in all weather up to -30F" at bounding box center [426, 120] width 403 height 21
type input "Operates in all weather down to -30F"
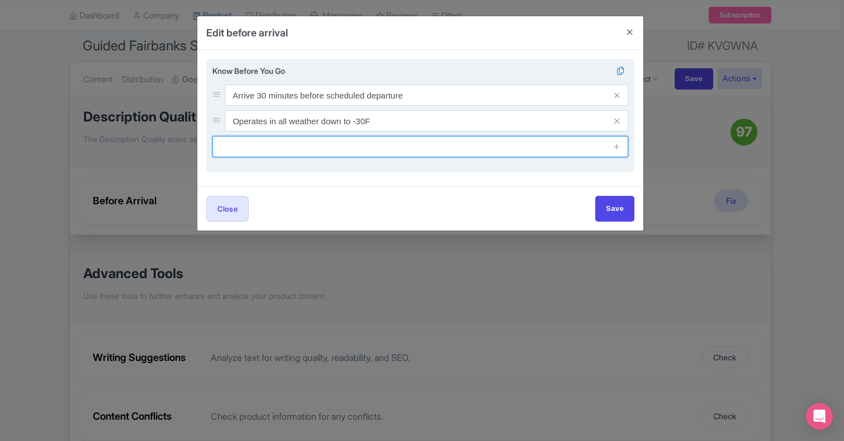
click at [507, 148] on input "text" at bounding box center [420, 146] width 416 height 21
click at [220, 146] on input "Cancel or refund up to 48hrs" at bounding box center [420, 146] width 416 height 21
click at [300, 145] on input "Free cancel or refund up to 48hrs" at bounding box center [420, 146] width 416 height 21
click at [356, 150] on input "Free cancel or change up to 48hrs" at bounding box center [420, 146] width 416 height 21
type input "Free cancel or change up to 48hrs before adventure start"
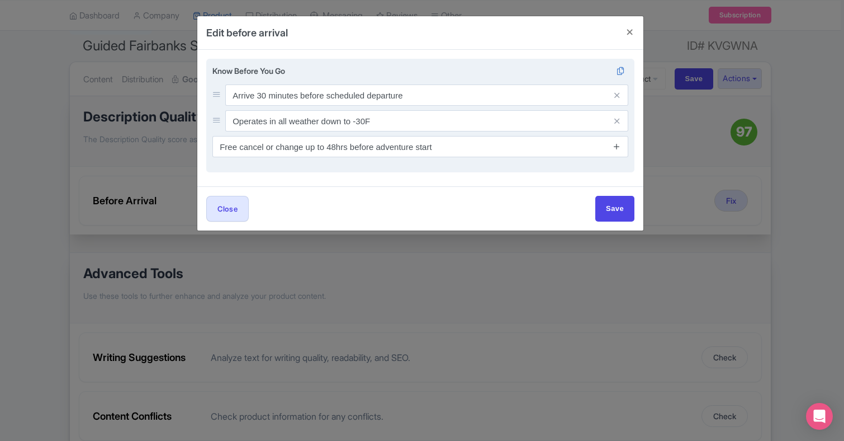
click at [617, 145] on icon at bounding box center [617, 146] width 8 height 8
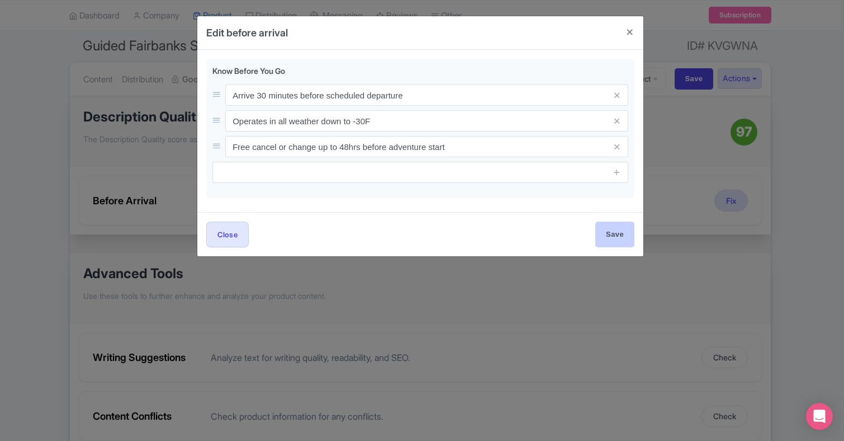
click at [614, 234] on input "Save" at bounding box center [614, 233] width 39 height 25
type input "Save"
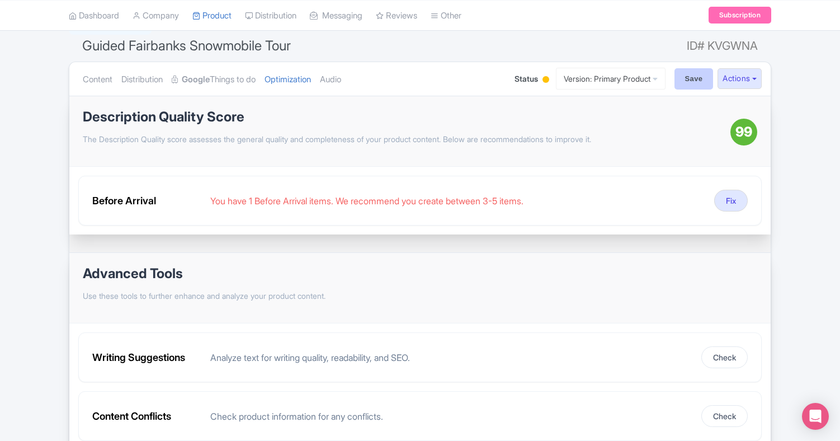
click at [691, 77] on input "Save" at bounding box center [693, 78] width 39 height 21
type input "Saving..."
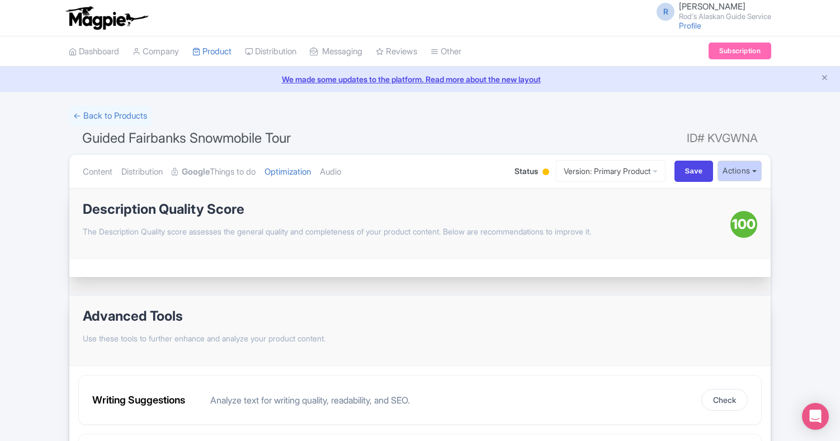
click at [755, 170] on button "Actions" at bounding box center [739, 170] width 44 height 21
click at [543, 203] on h1 "Description Quality Score" at bounding box center [406, 209] width 647 height 15
click at [542, 171] on div at bounding box center [545, 171] width 7 height 7
click at [501, 191] on div "Active" at bounding box center [518, 192] width 66 height 22
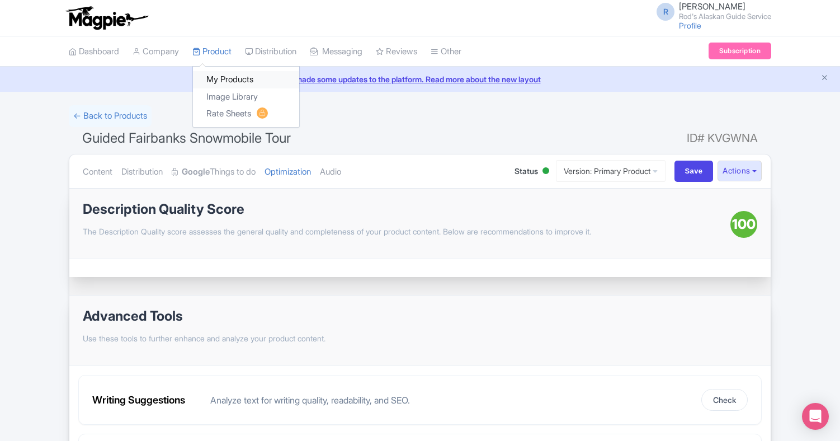
click at [234, 77] on link "My Products" at bounding box center [246, 79] width 106 height 17
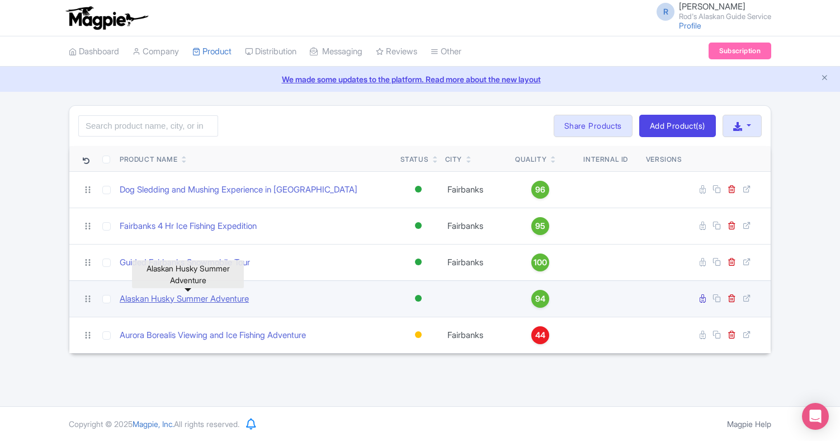
click at [239, 294] on link "Alaskan Husky Summer Adventure" at bounding box center [184, 298] width 129 height 13
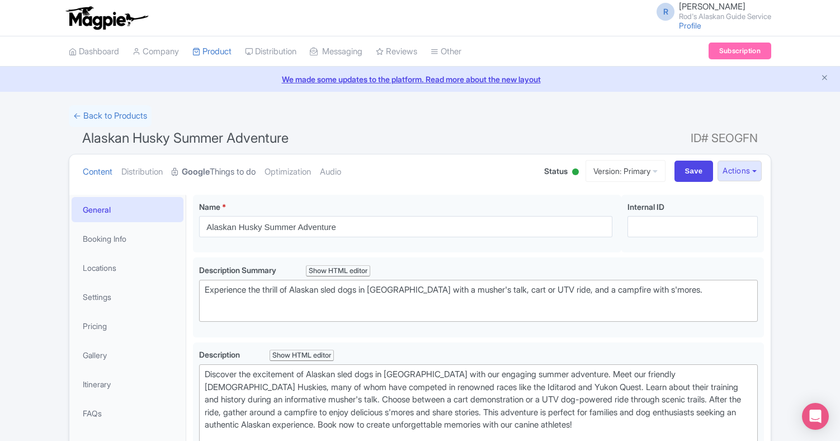
click at [227, 171] on link "Google Things to do" at bounding box center [214, 171] width 84 height 35
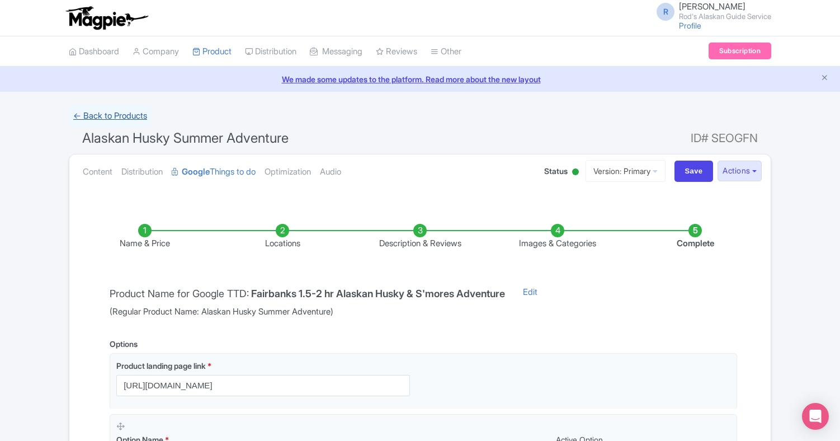
click at [132, 112] on link "← Back to Products" at bounding box center [110, 116] width 83 height 22
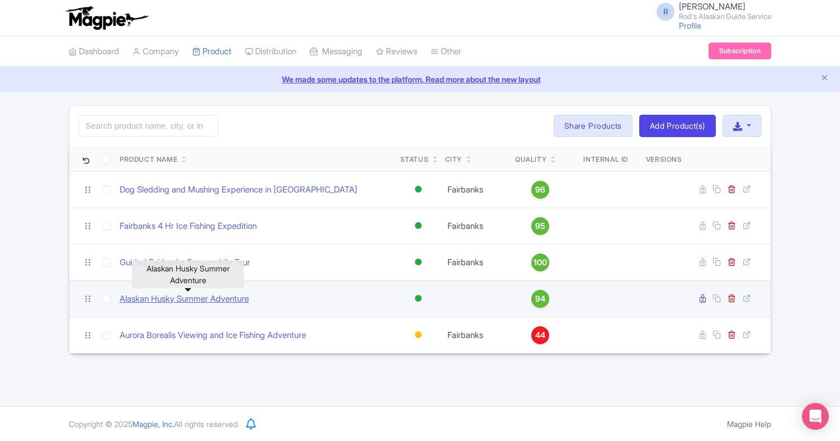
click at [235, 297] on link "Alaskan Husky Summer Adventure" at bounding box center [184, 298] width 129 height 13
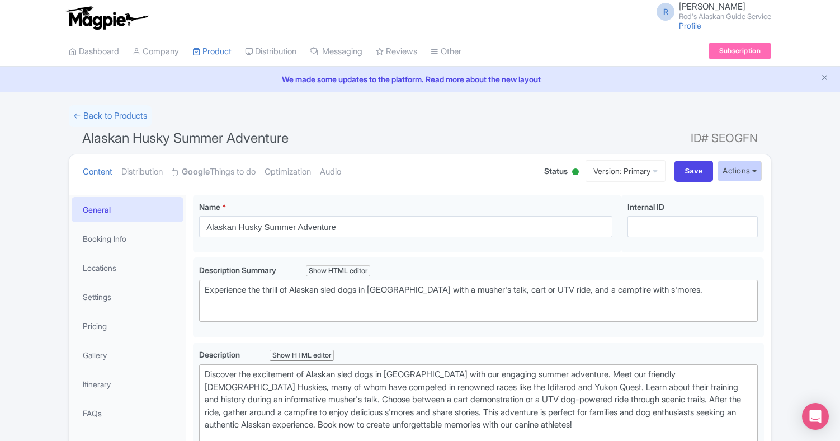
click at [756, 170] on button "Actions" at bounding box center [739, 170] width 44 height 21
click at [504, 172] on ul "Content Distribution Google Things to do Optimization Audio" at bounding box center [301, 171] width 447 height 34
click at [238, 169] on link "Google Things to do" at bounding box center [214, 171] width 84 height 35
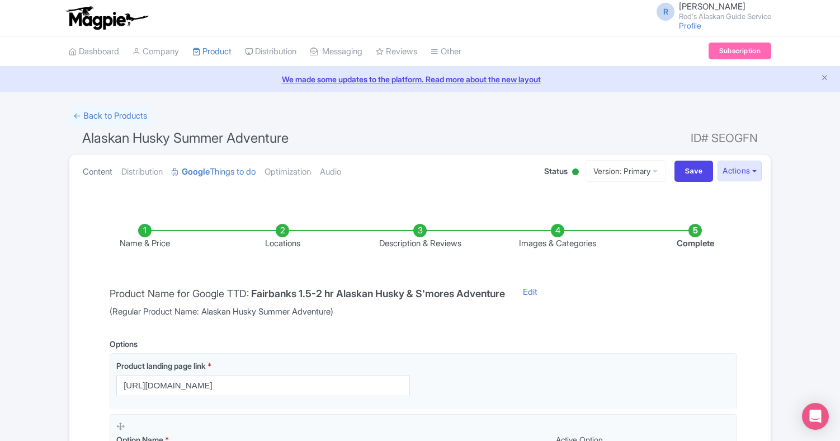
click at [97, 171] on link "Content" at bounding box center [98, 171] width 30 height 35
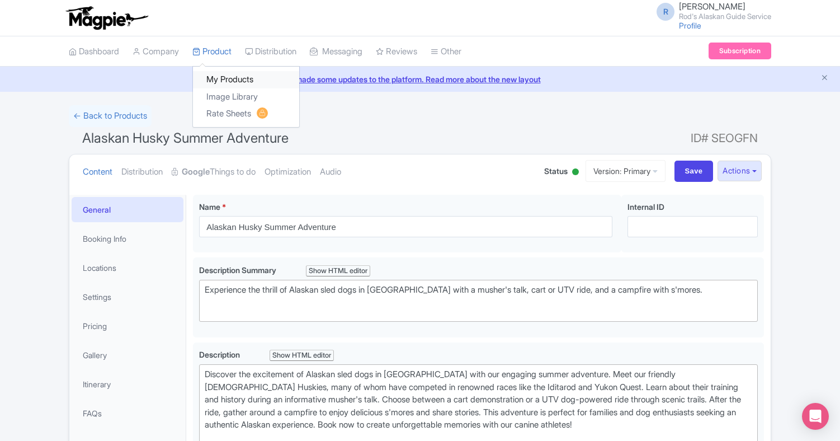
click at [228, 74] on link "My Products" at bounding box center [246, 79] width 106 height 17
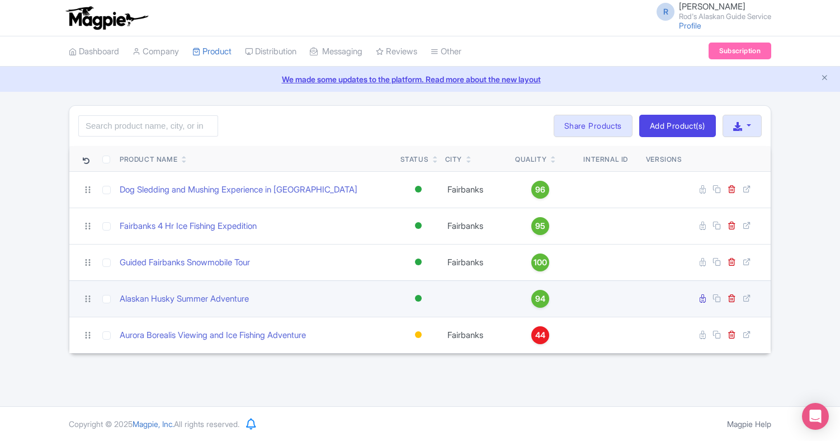
click at [541, 294] on span "94" at bounding box center [540, 298] width 10 height 12
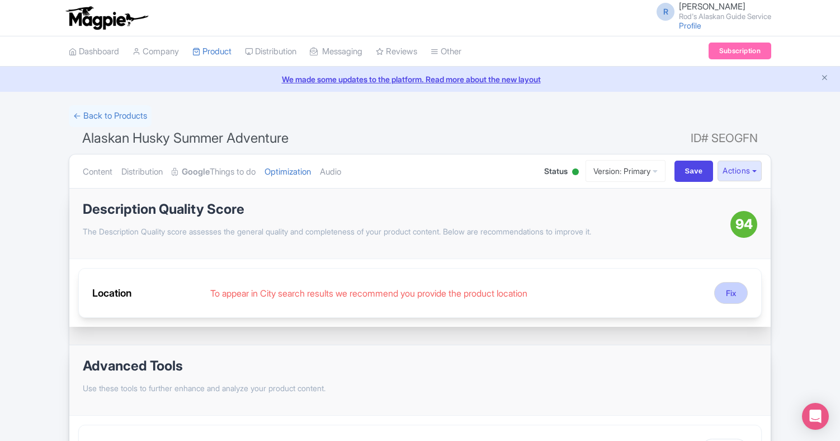
click at [732, 290] on button "Fix" at bounding box center [731, 293] width 34 height 22
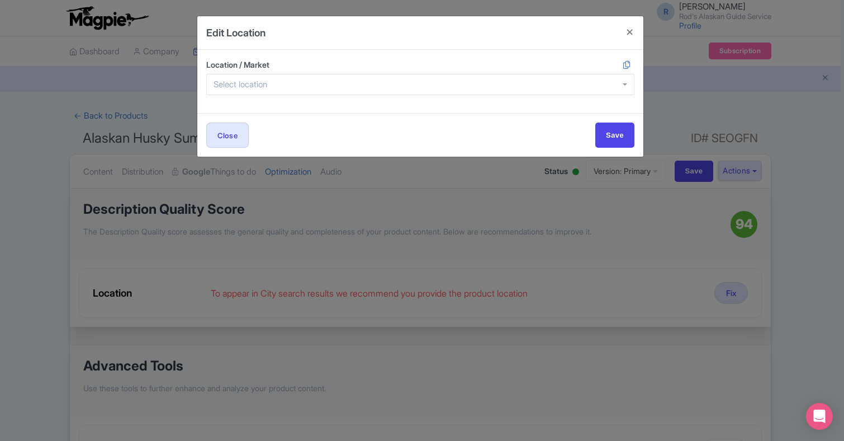
click at [315, 79] on div at bounding box center [420, 84] width 428 height 21
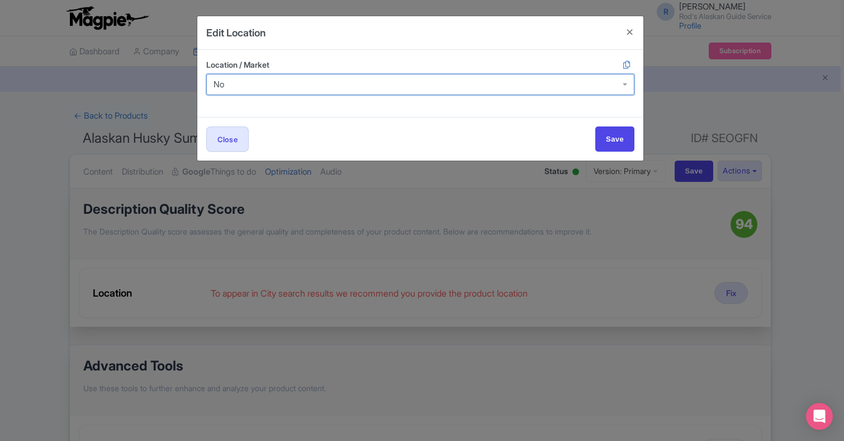
type input "N"
type input "Fairbanks"
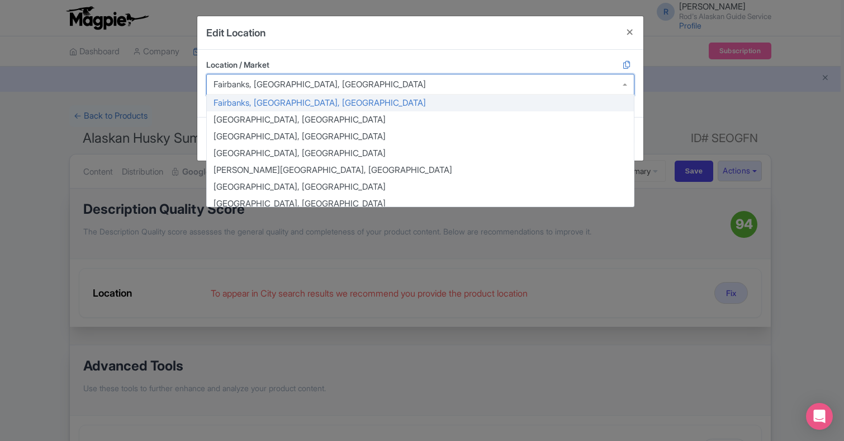
click at [280, 101] on div "Location / Market Fairbanks, AK, USA Fairbanks, AK, USA Fairbanks, AK, USA Aarh…" at bounding box center [420, 83] width 446 height 67
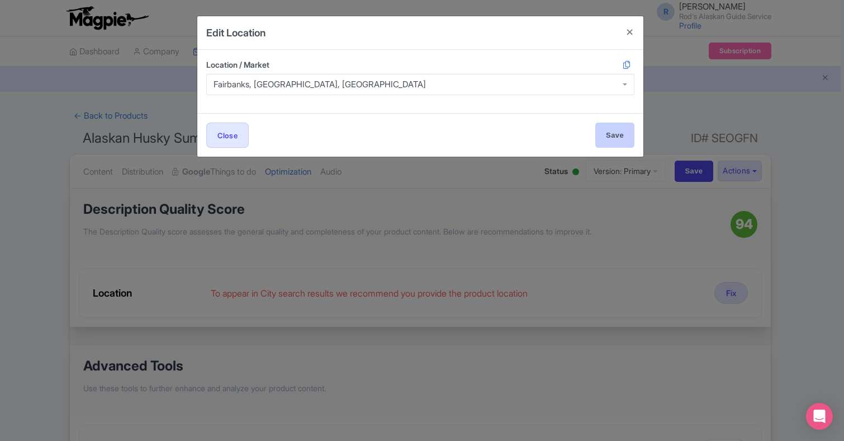
click at [618, 132] on input "Save" at bounding box center [614, 134] width 39 height 25
type input "Save"
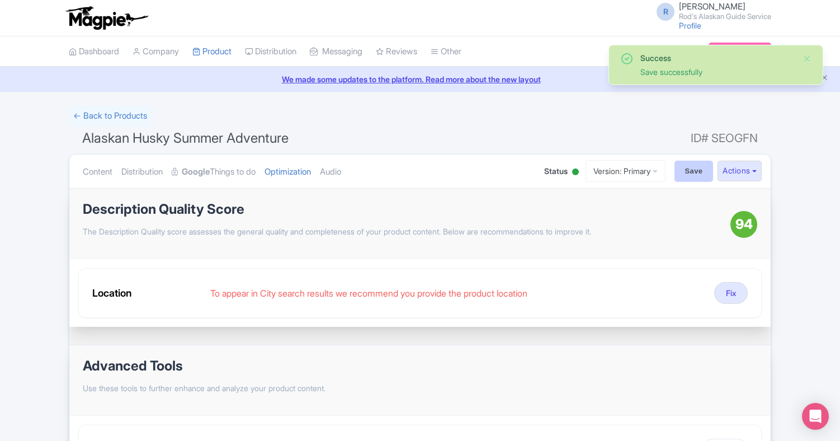
click at [685, 169] on input "Save" at bounding box center [693, 170] width 39 height 21
type input "Saving..."
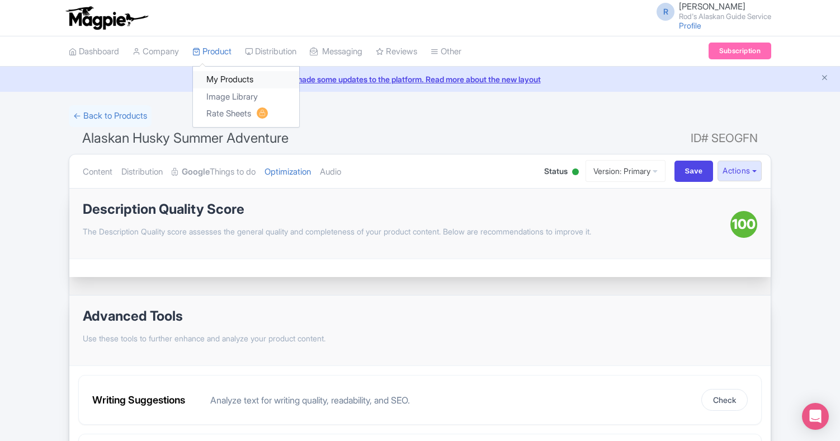
click at [234, 75] on link "My Products" at bounding box center [246, 79] width 106 height 17
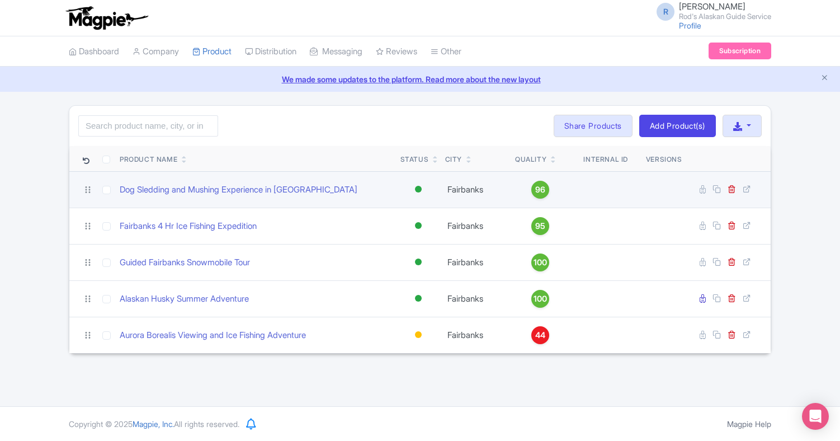
click at [542, 190] on span "96" at bounding box center [540, 189] width 10 height 12
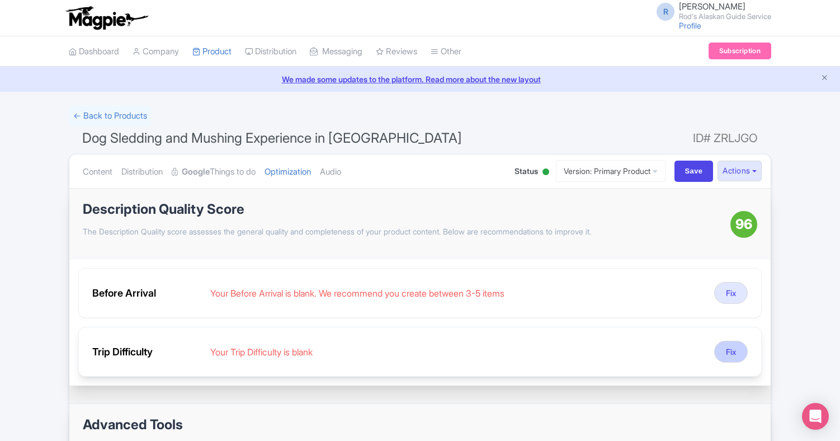
click at [728, 349] on button "Fix" at bounding box center [731, 351] width 34 height 22
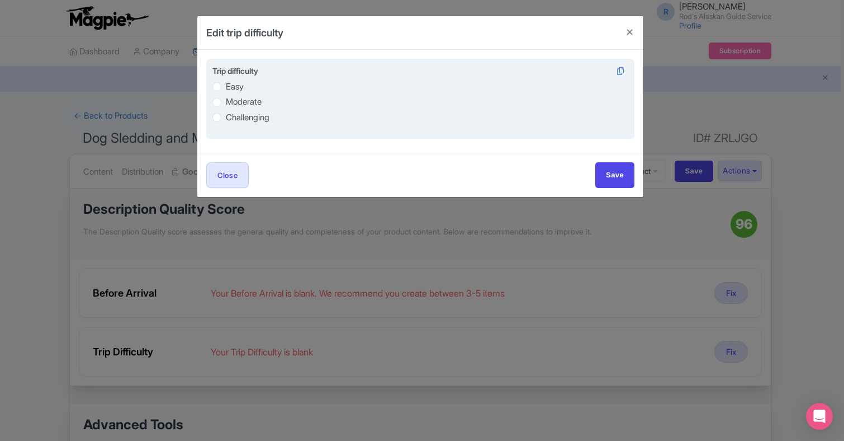
click at [226, 84] on label "Easy" at bounding box center [235, 87] width 18 height 13
radio input "true"
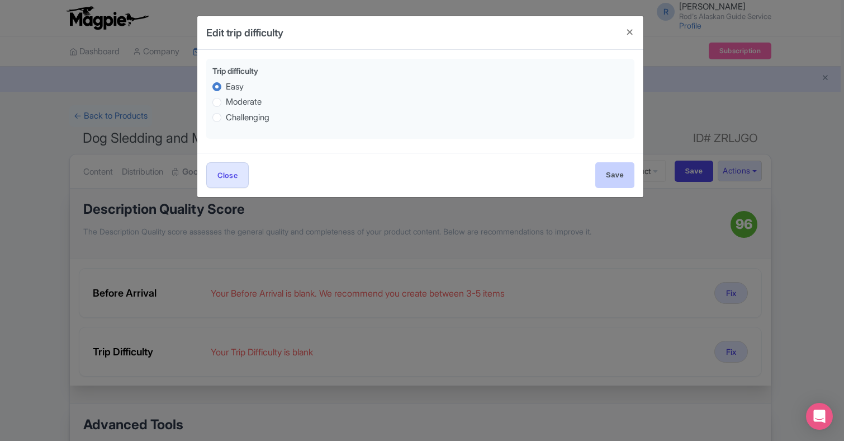
click at [614, 174] on input "Save" at bounding box center [614, 174] width 39 height 25
type input "Save"
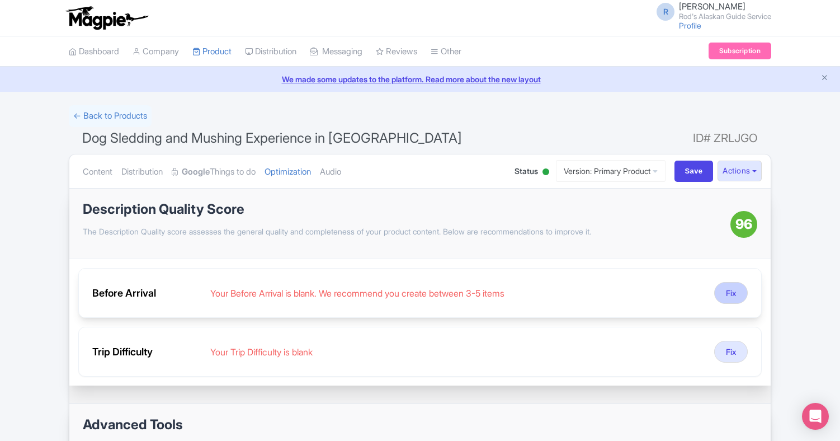
click at [733, 288] on button "Fix" at bounding box center [731, 293] width 34 height 22
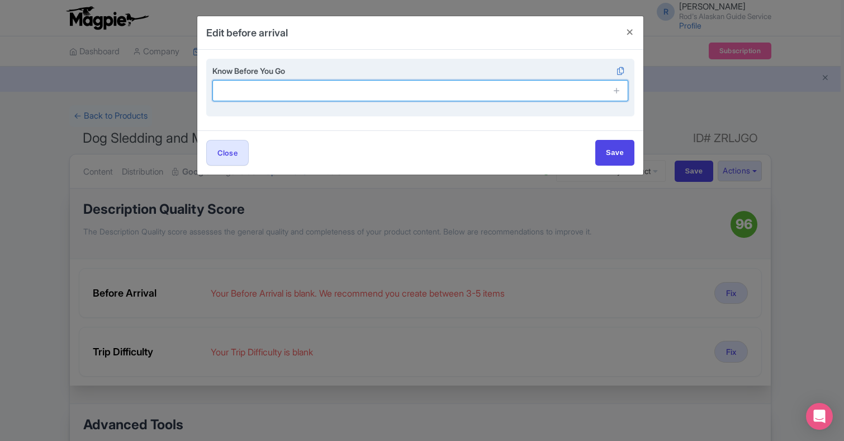
click at [277, 91] on input "text" at bounding box center [420, 90] width 416 height 21
type input "Arrive 30 minutes before scheduled departure"
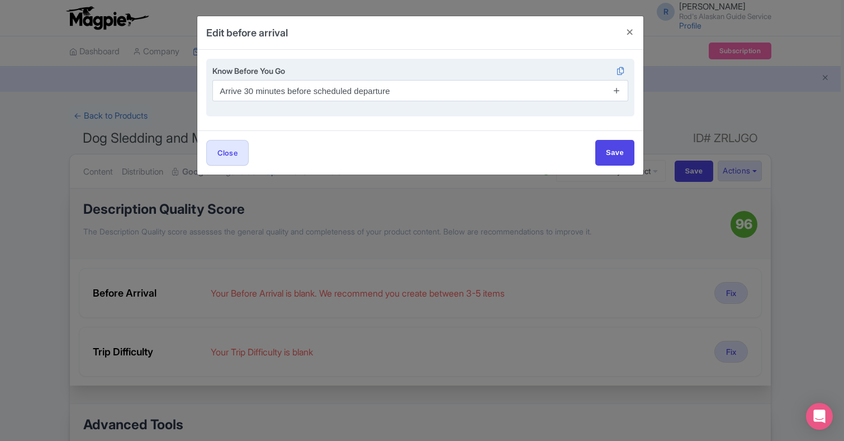
click at [618, 89] on icon at bounding box center [617, 90] width 8 height 8
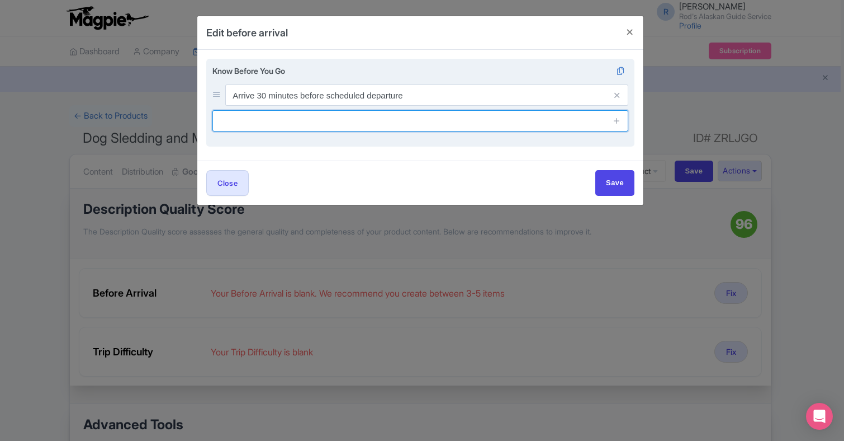
click at [294, 122] on input "text" at bounding box center [420, 120] width 416 height 21
type input "Free cancel or change up to 48hrs before tour start"
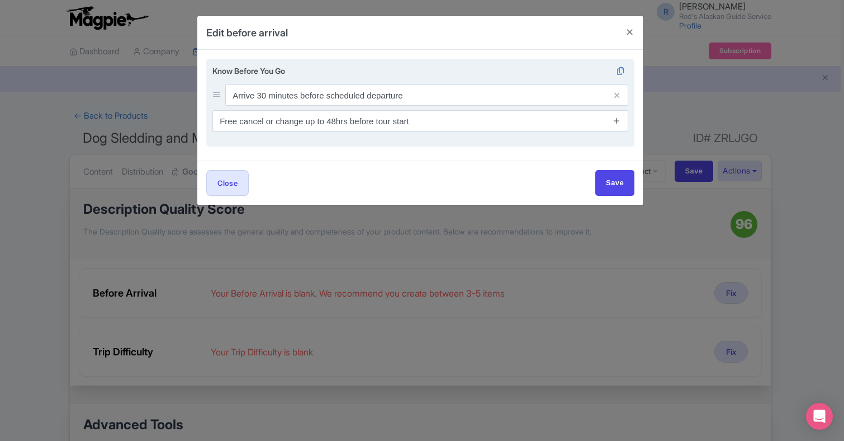
click at [618, 119] on icon at bounding box center [617, 120] width 8 height 8
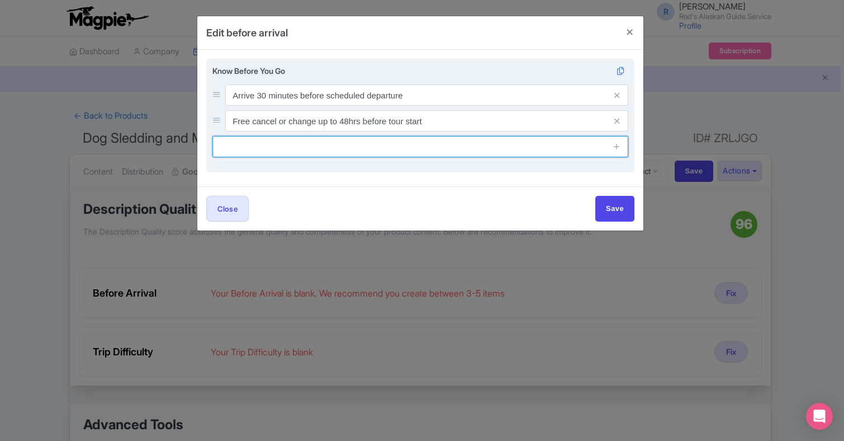
click at [255, 146] on input "text" at bounding box center [420, 146] width 416 height 21
type input "Operates in all weather-down to -30F"
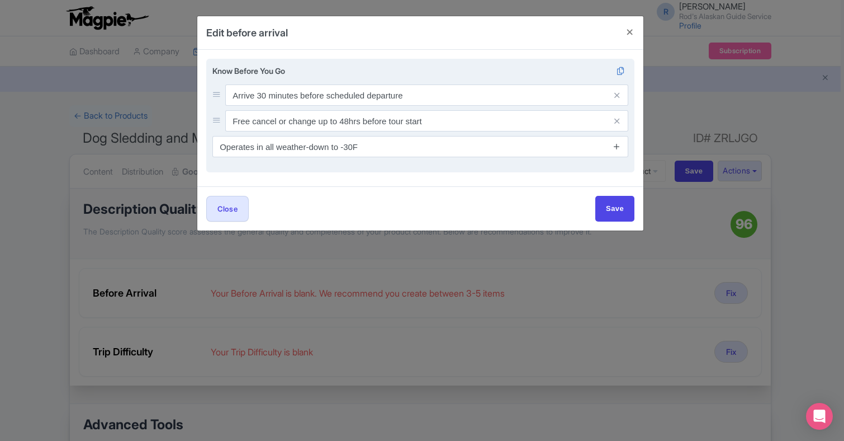
click at [616, 144] on icon at bounding box center [617, 146] width 8 height 8
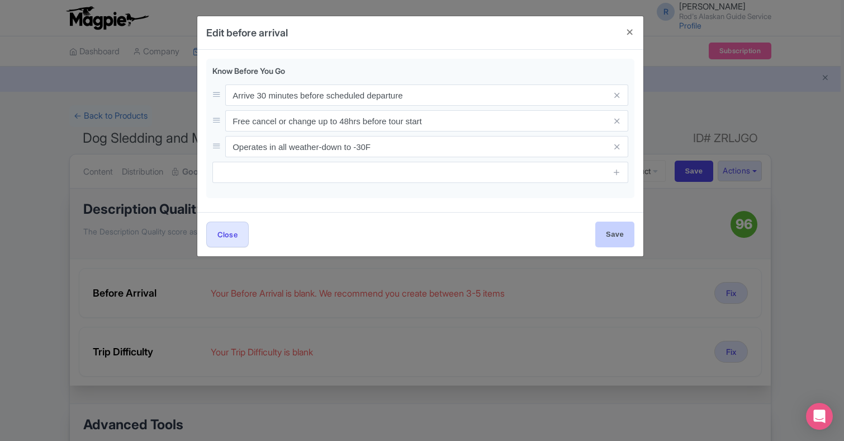
click at [619, 234] on input "Save" at bounding box center [614, 233] width 39 height 25
type input "Save"
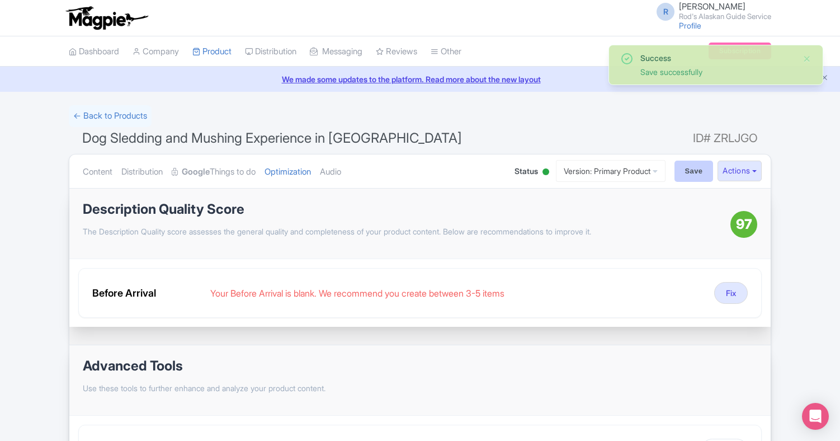
click at [689, 171] on input "Save" at bounding box center [693, 170] width 39 height 21
type input "Saving..."
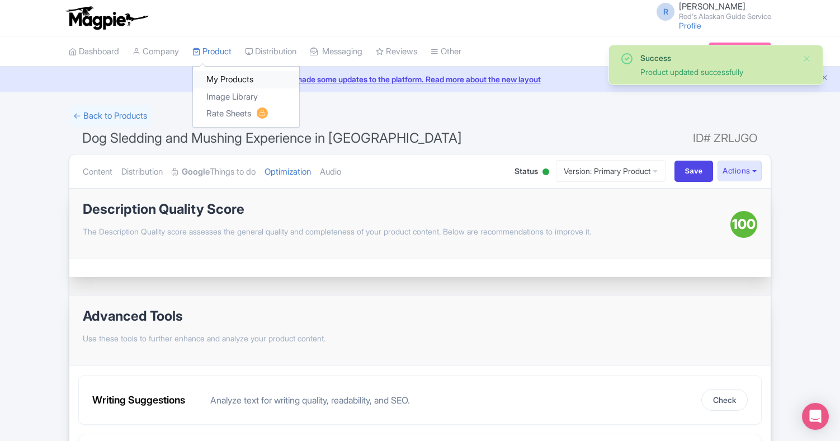
click at [232, 75] on link "My Products" at bounding box center [246, 79] width 106 height 17
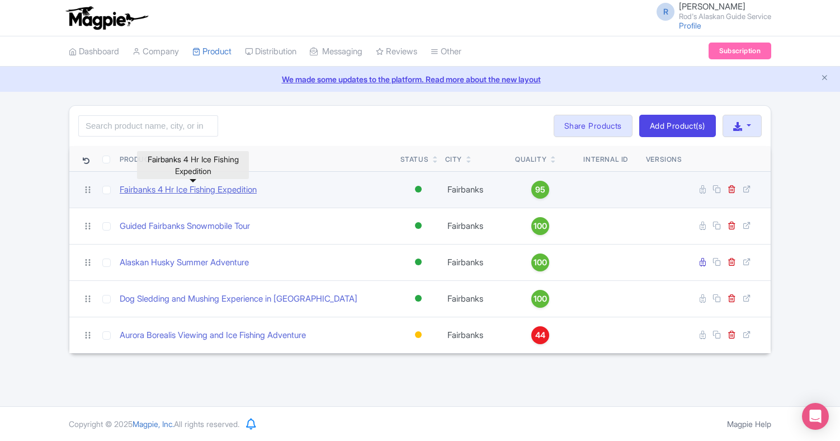
click at [246, 186] on link "Fairbanks 4 Hr Ice Fishing Expedition" at bounding box center [188, 189] width 137 height 13
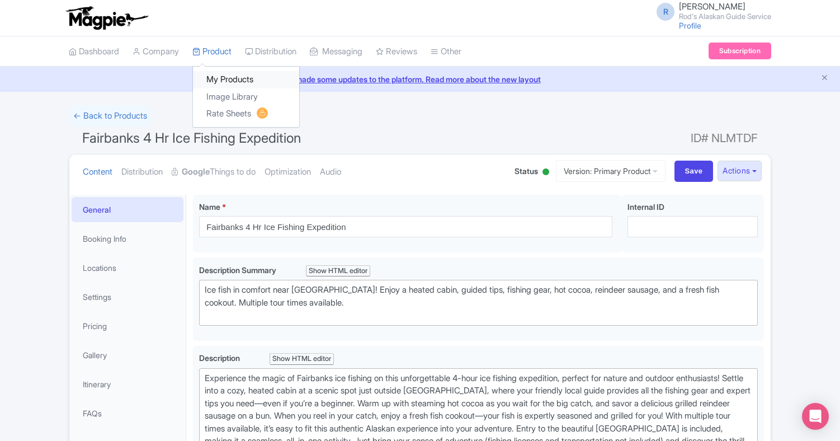
click at [230, 75] on link "My Products" at bounding box center [246, 79] width 106 height 17
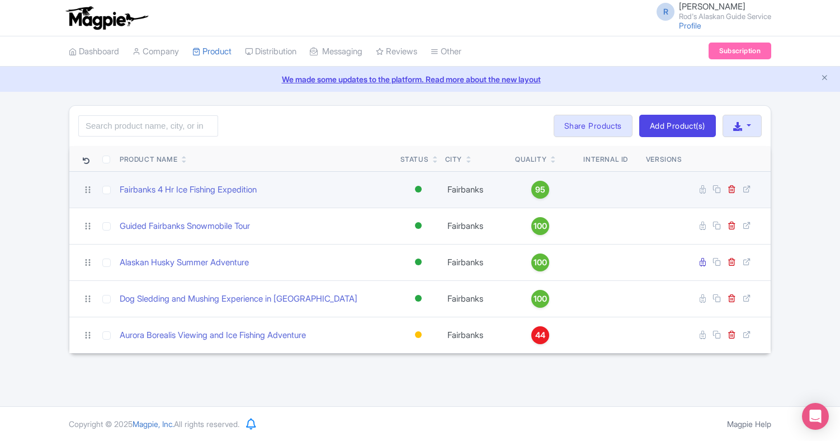
click at [541, 187] on span "95" at bounding box center [540, 189] width 10 height 12
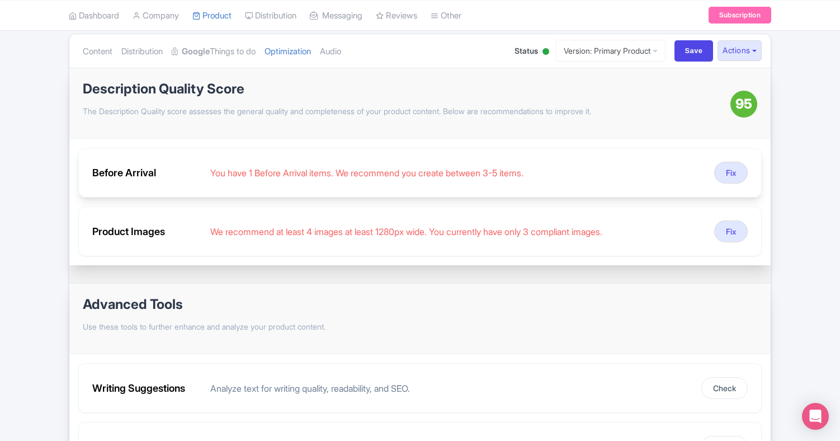
scroll to position [122, 0]
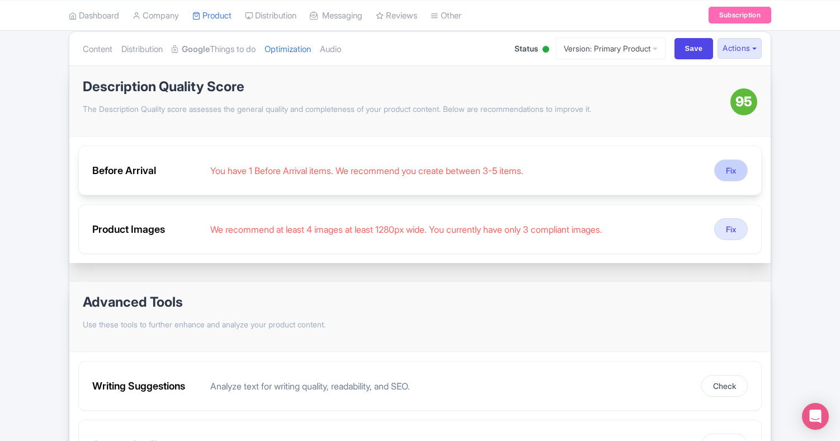
click at [731, 168] on button "Fix" at bounding box center [731, 170] width 34 height 22
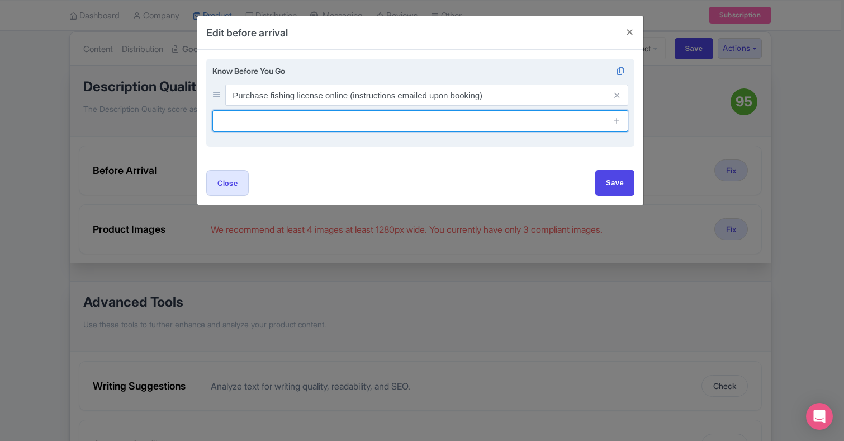
click at [278, 122] on input "text" at bounding box center [420, 120] width 416 height 21
type input "Free cancel or change up to 48hrs prior to tour start"
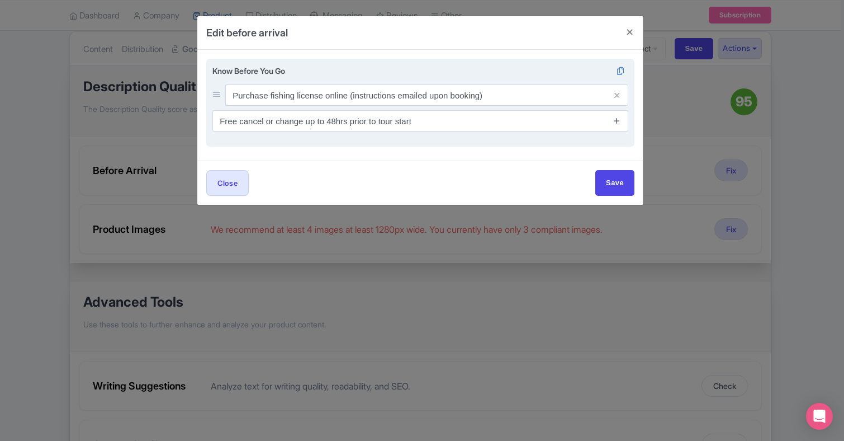
click at [617, 119] on icon at bounding box center [617, 120] width 8 height 8
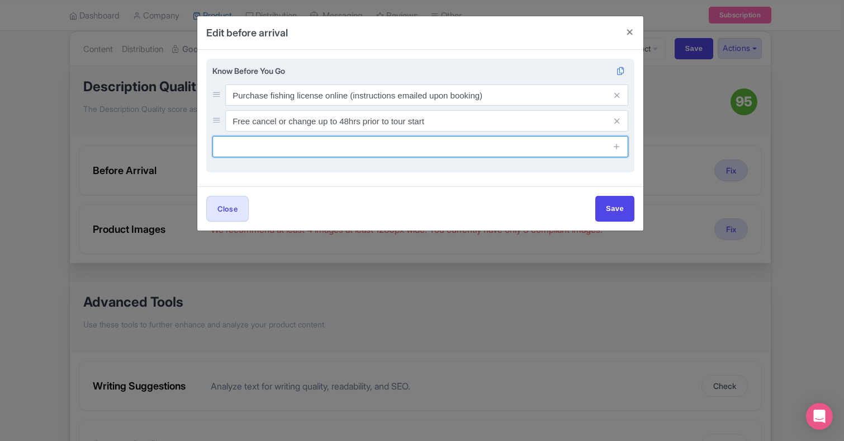
click at [409, 148] on input "text" at bounding box center [420, 146] width 416 height 21
type input "Operates in all weather conditions"
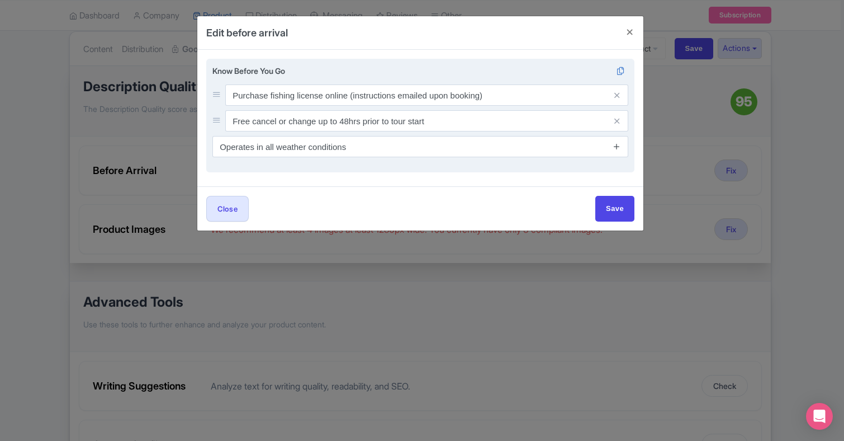
click at [618, 144] on icon at bounding box center [617, 146] width 8 height 8
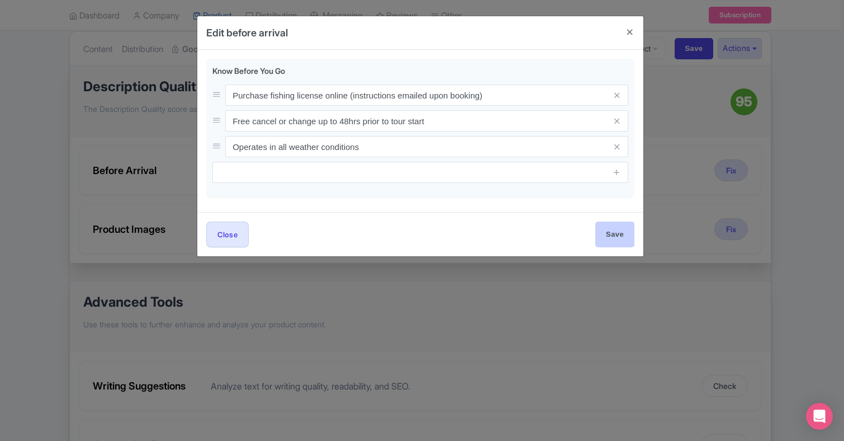
click at [616, 233] on input "Save" at bounding box center [614, 233] width 39 height 25
type input "Save"
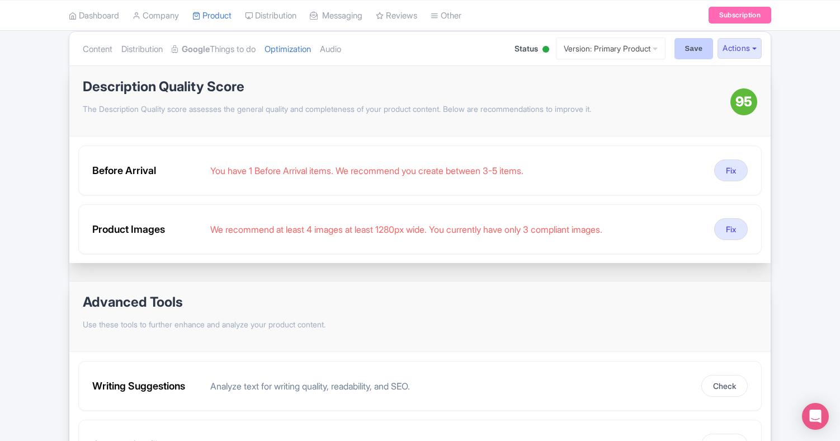
click at [685, 48] on input "Save" at bounding box center [693, 48] width 39 height 21
type input "Saving..."
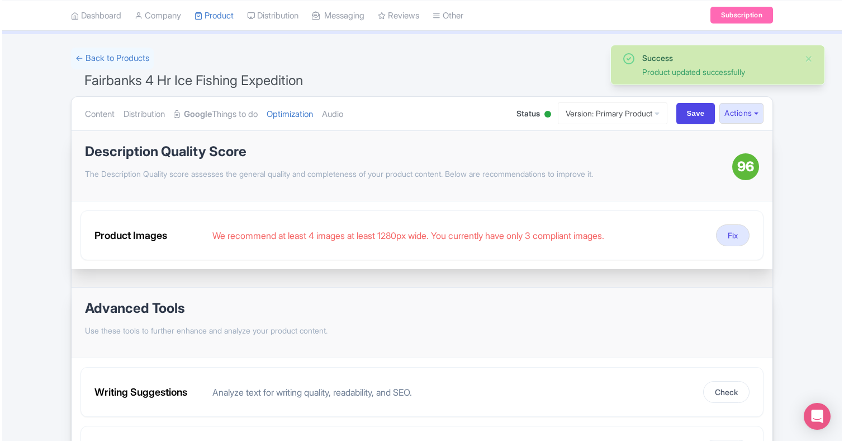
scroll to position [58, 0]
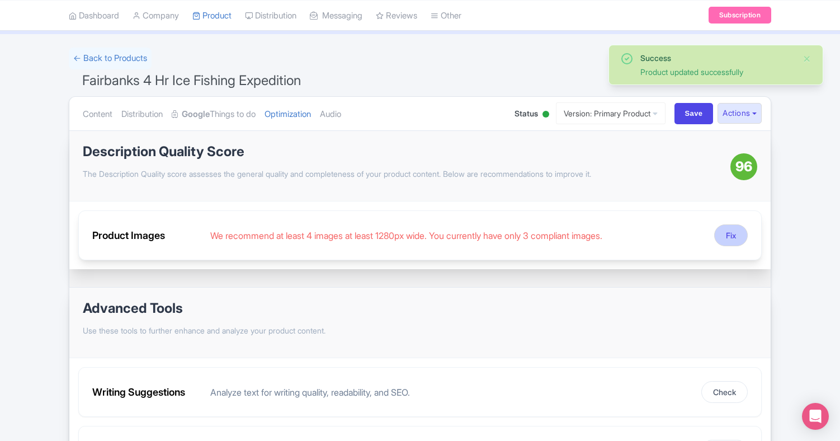
click at [728, 232] on button "Fix" at bounding box center [731, 235] width 34 height 22
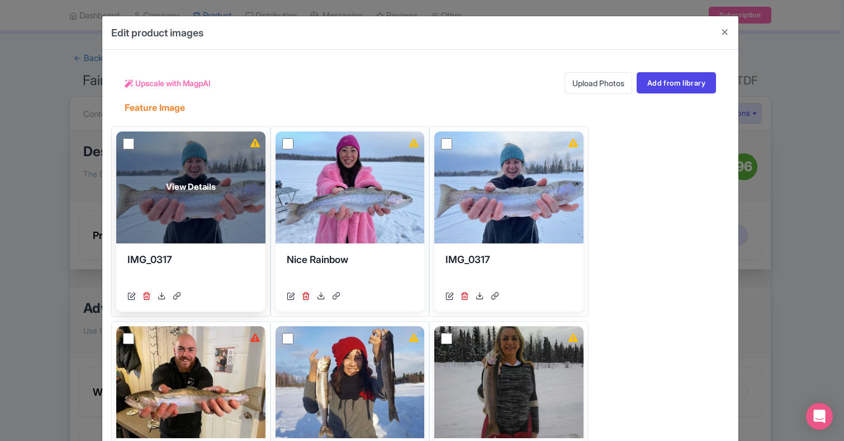
click at [126, 143] on input "checkbox" at bounding box center [128, 143] width 11 height 11
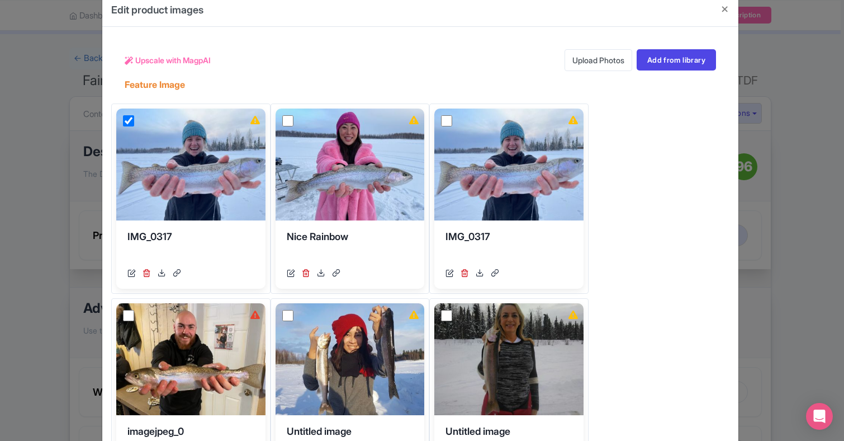
scroll to position [22, 0]
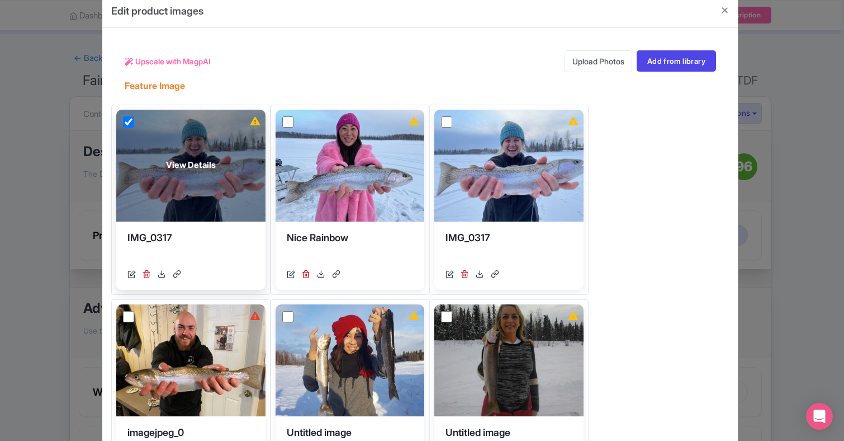
click at [128, 118] on input "checkbox" at bounding box center [128, 121] width 11 height 11
checkbox input "false"
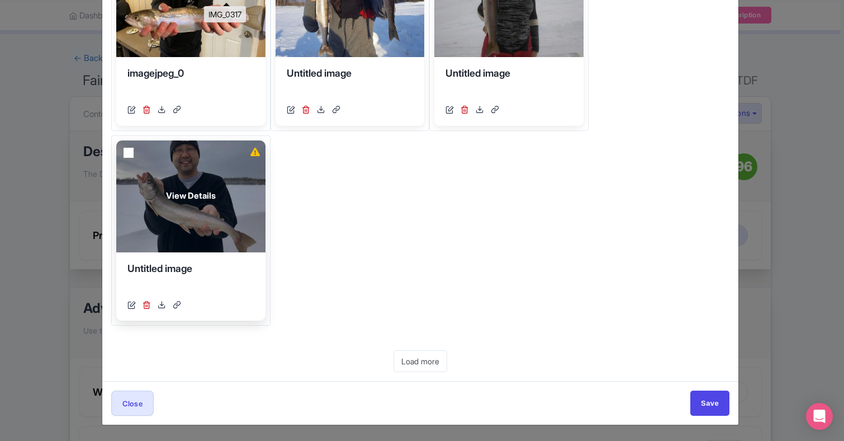
scroll to position [574, 0]
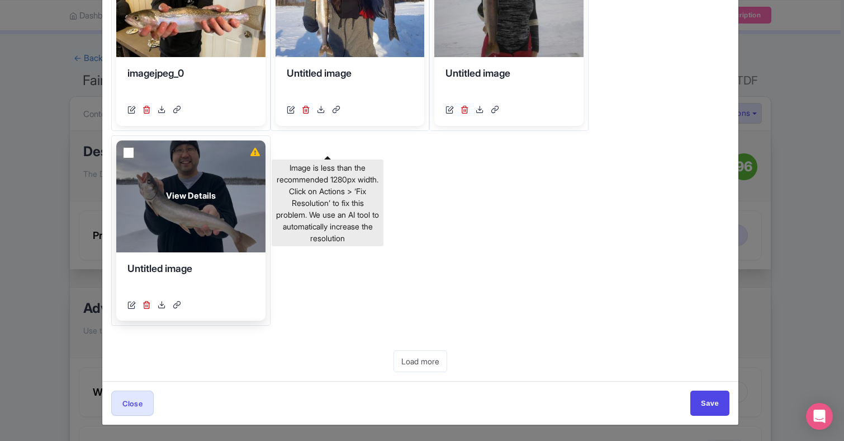
click at [260, 152] on icon at bounding box center [255, 152] width 10 height 8
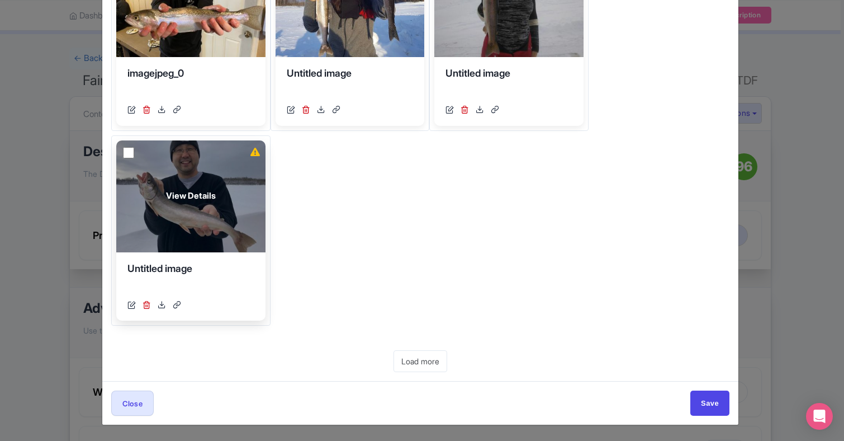
click at [260, 152] on icon at bounding box center [255, 152] width 10 height 8
click at [216, 195] on span "View Details" at bounding box center [191, 196] width 50 height 13
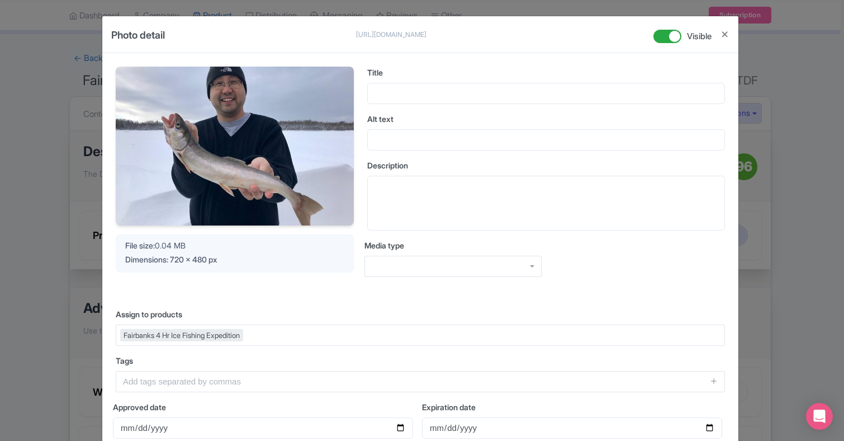
scroll to position [0, 0]
click at [231, 257] on div "Dimensions: 720 x 480 px" at bounding box center [234, 259] width 219 height 12
click at [528, 264] on div at bounding box center [453, 265] width 177 height 21
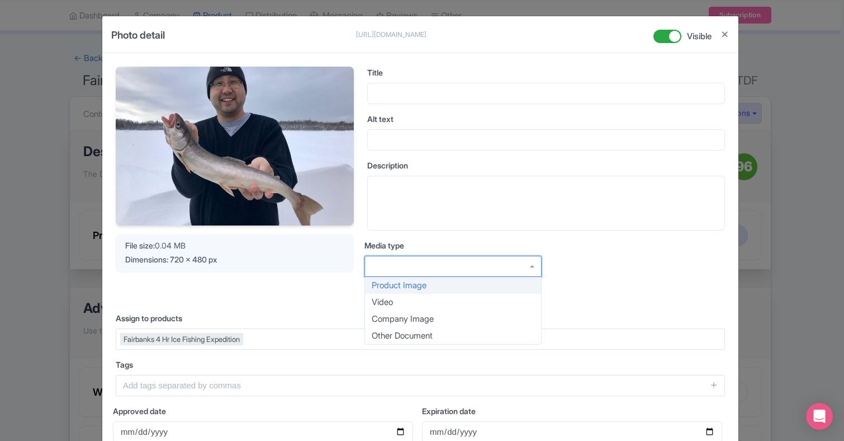
click at [638, 257] on div at bounding box center [639, 264] width 177 height 50
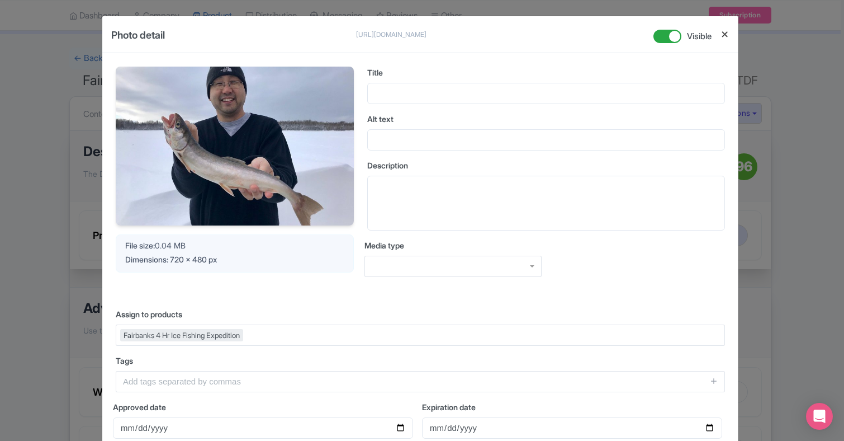
click at [723, 34] on button "Close" at bounding box center [725, 34] width 9 height 14
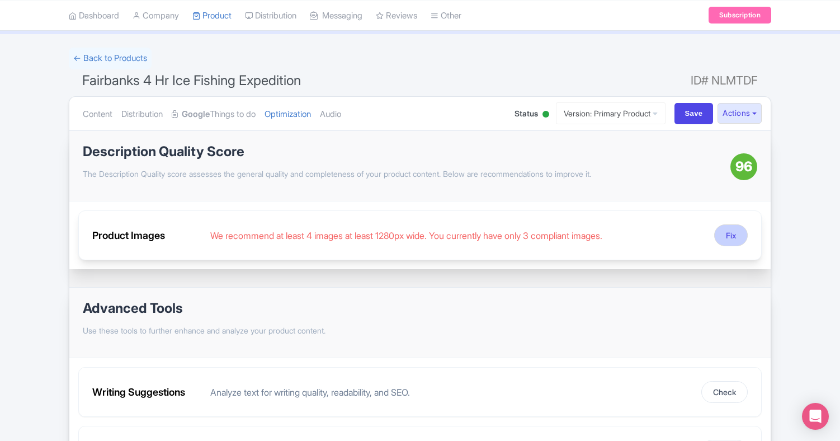
click at [728, 235] on button "Fix" at bounding box center [731, 235] width 34 height 22
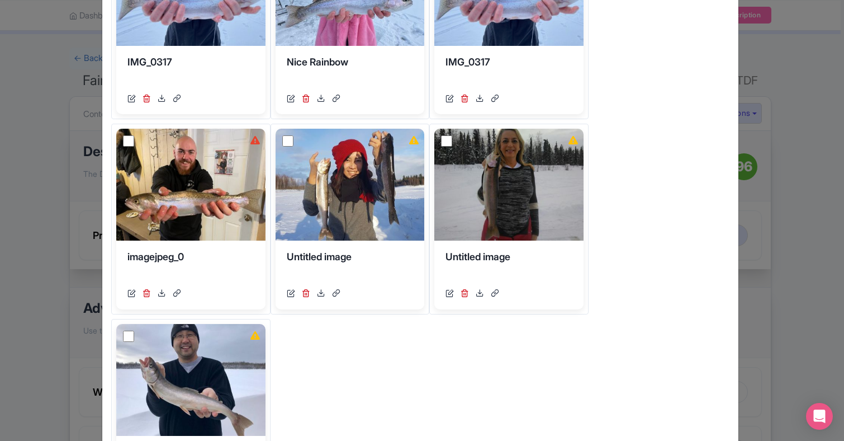
scroll to position [204, 0]
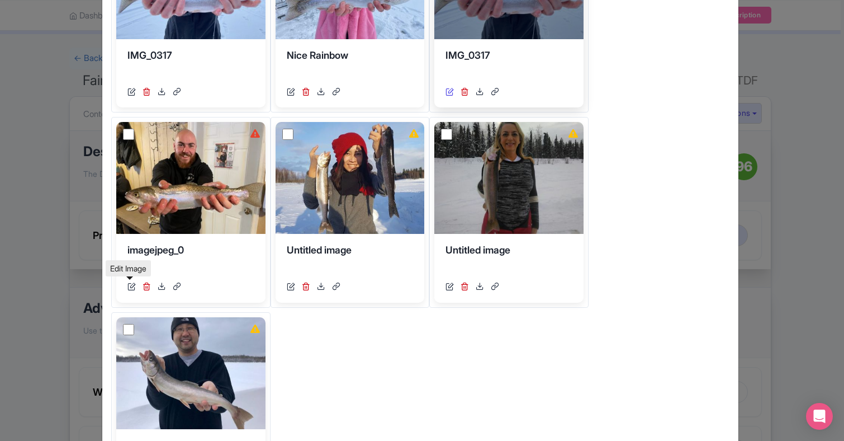
click at [446, 96] on icon at bounding box center [450, 91] width 8 height 8
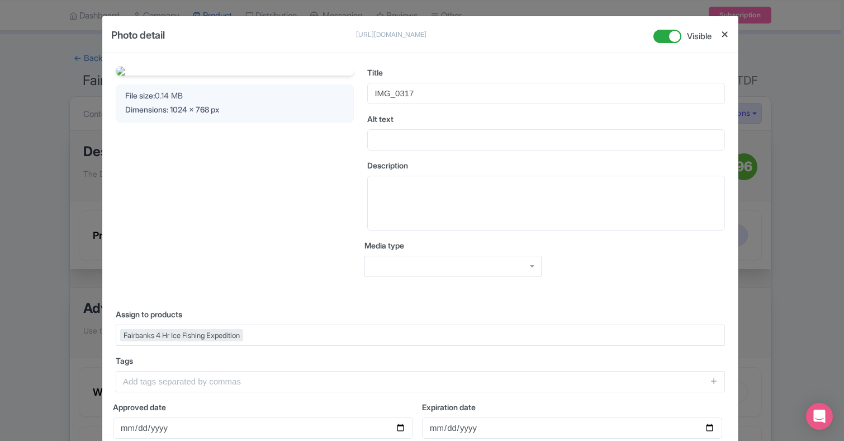
click at [721, 35] on button "Close" at bounding box center [725, 34] width 9 height 14
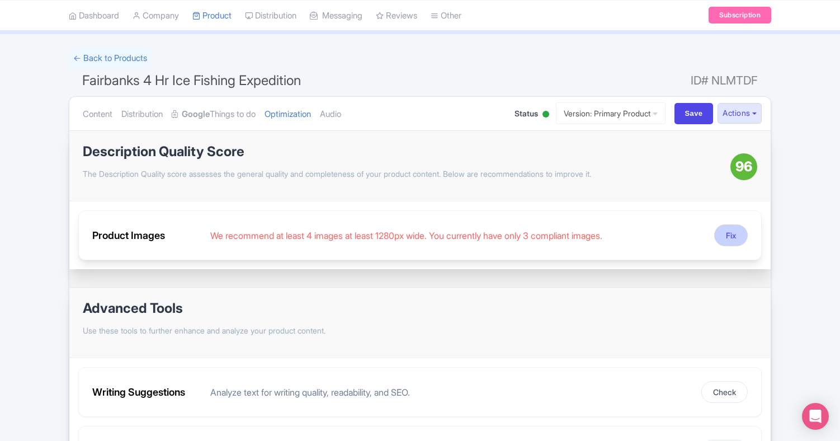
click at [729, 232] on button "Fix" at bounding box center [731, 235] width 34 height 22
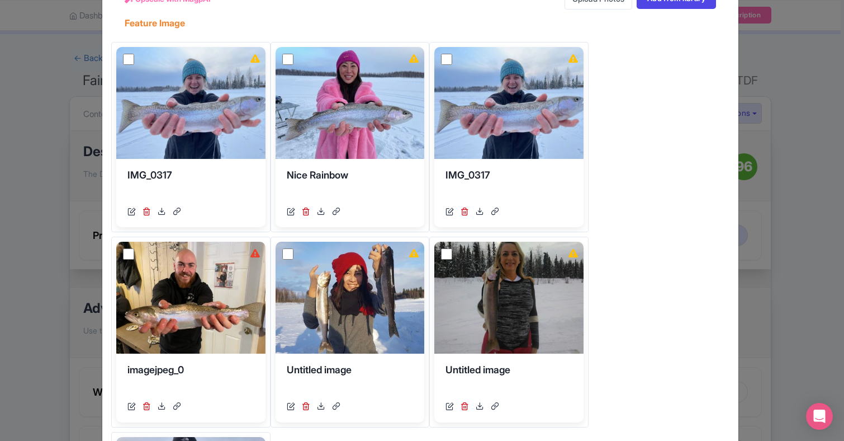
scroll to position [108, 0]
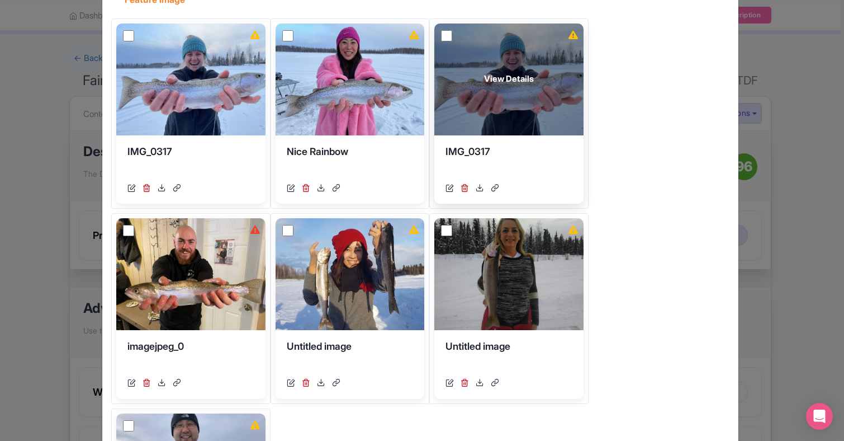
click at [441, 41] on input "checkbox" at bounding box center [446, 35] width 11 height 11
checkbox input "true"
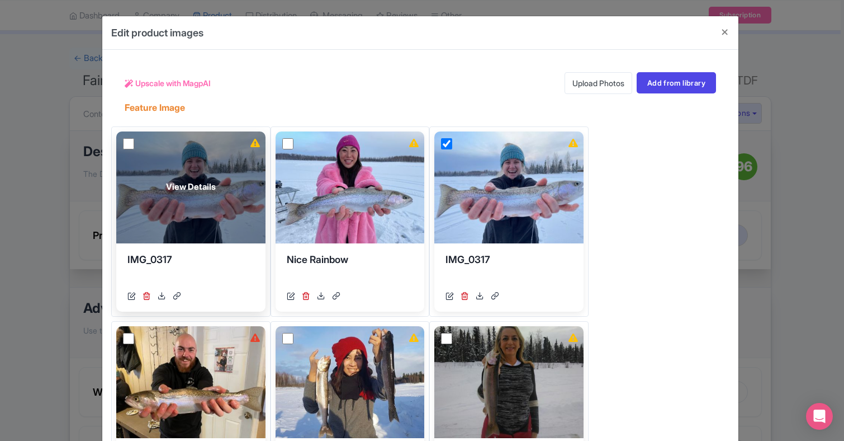
scroll to position [0, 0]
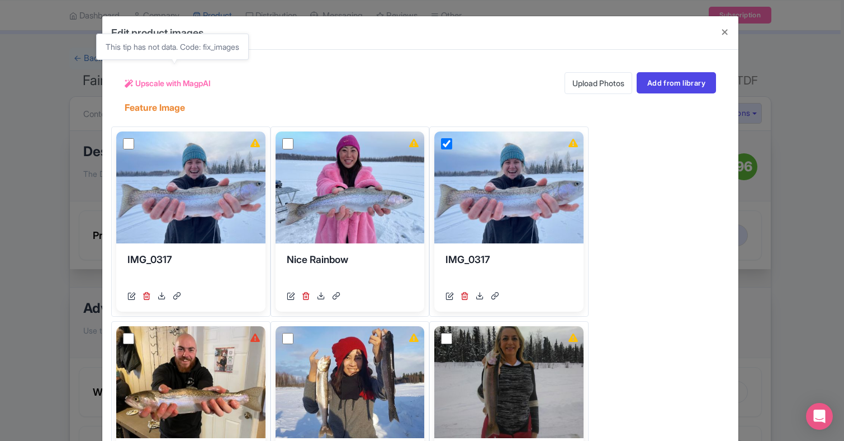
click at [191, 82] on span "Upscale with MagpAI" at bounding box center [172, 83] width 75 height 12
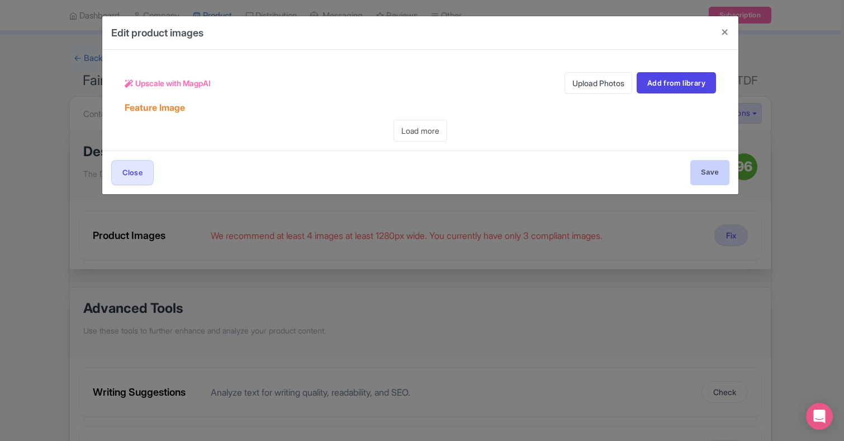
click at [709, 171] on input "Save" at bounding box center [709, 172] width 39 height 25
type input "Save"
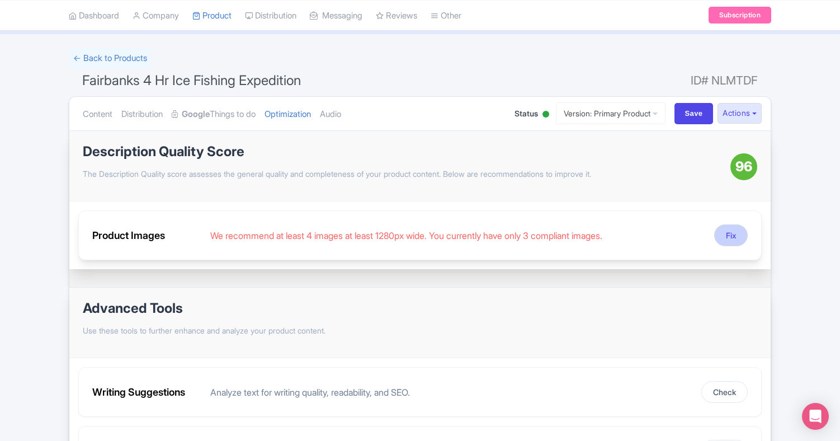
click at [731, 233] on button "Fix" at bounding box center [731, 235] width 34 height 22
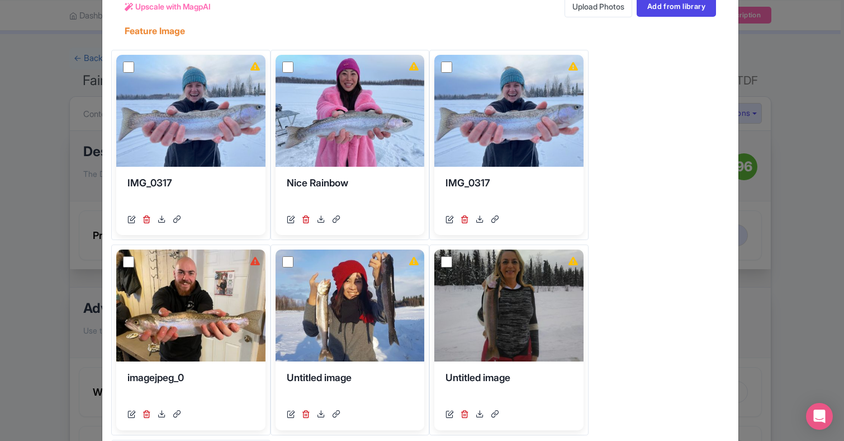
scroll to position [75, 0]
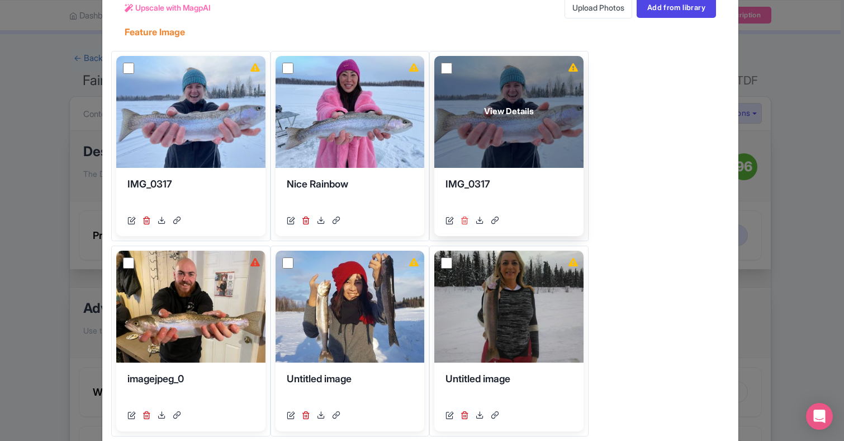
click at [461, 224] on icon at bounding box center [465, 220] width 8 height 8
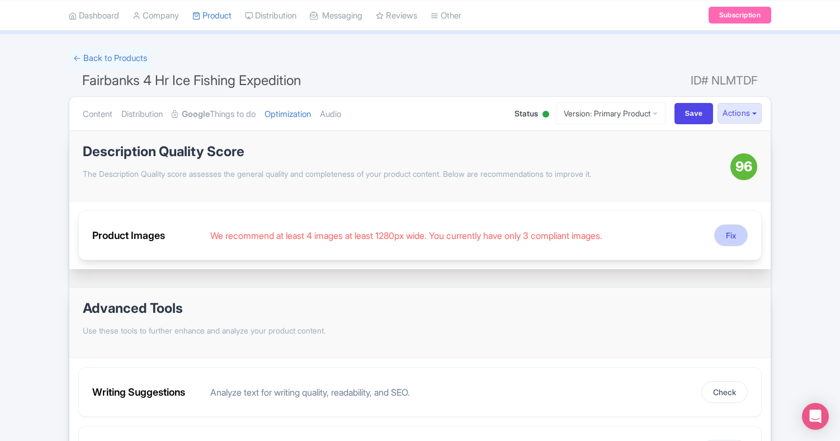
click at [732, 233] on button "Fix" at bounding box center [731, 235] width 34 height 22
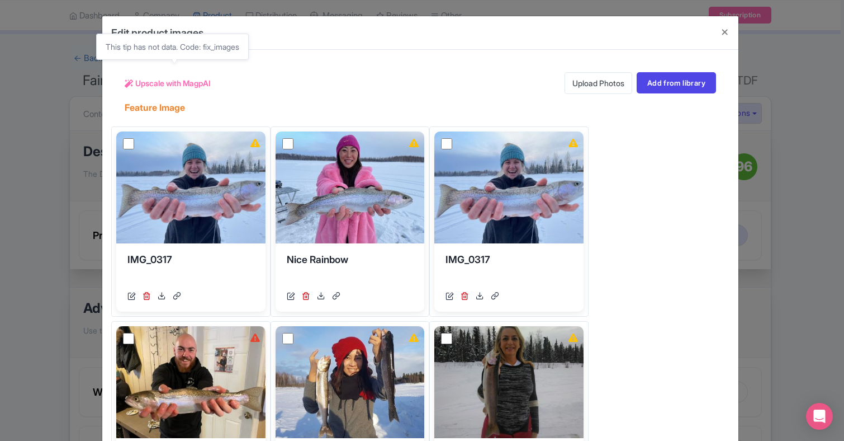
click at [198, 83] on span "Upscale with MagpAI" at bounding box center [172, 83] width 75 height 12
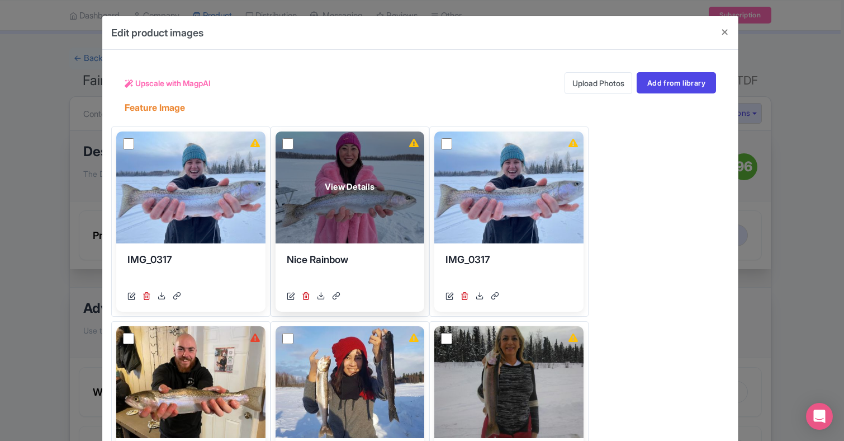
click at [294, 141] on input "checkbox" at bounding box center [287, 143] width 11 height 11
checkbox input "true"
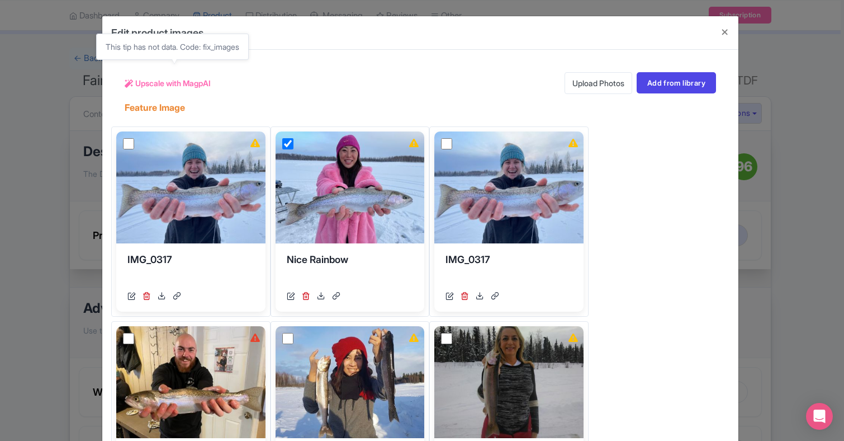
click at [184, 83] on span "Upscale with MagpAI" at bounding box center [172, 83] width 75 height 12
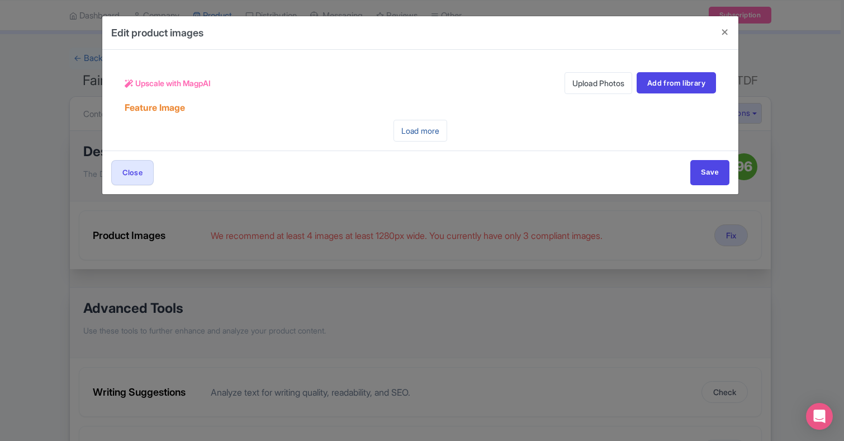
click at [427, 131] on link "Load more" at bounding box center [421, 131] width 54 height 22
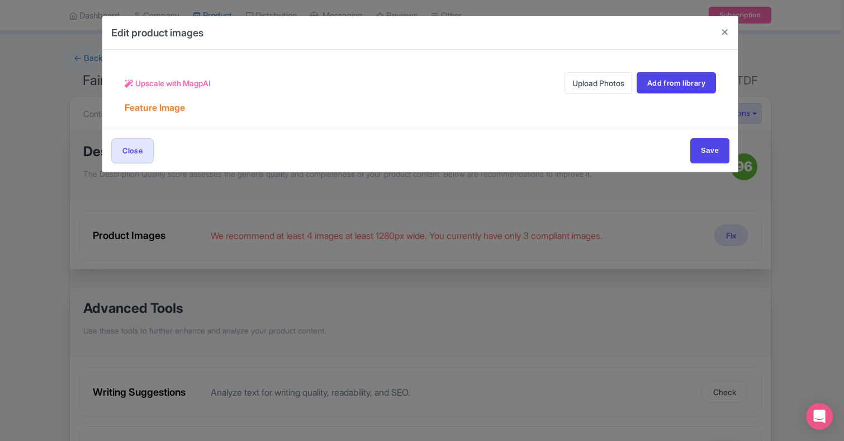
click at [601, 82] on link "Upload Photos" at bounding box center [599, 83] width 68 height 22
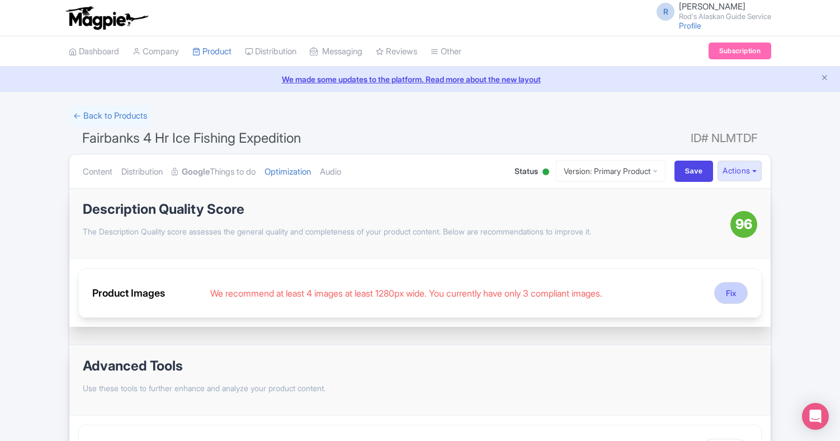
click at [731, 290] on button "Fix" at bounding box center [731, 293] width 34 height 22
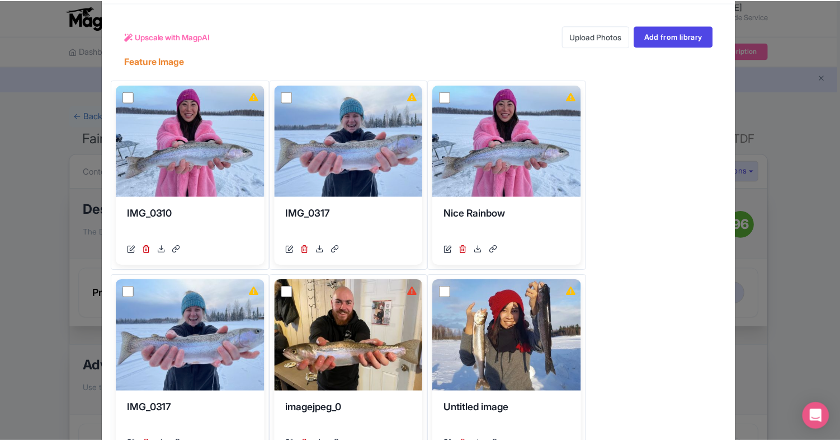
scroll to position [35, 0]
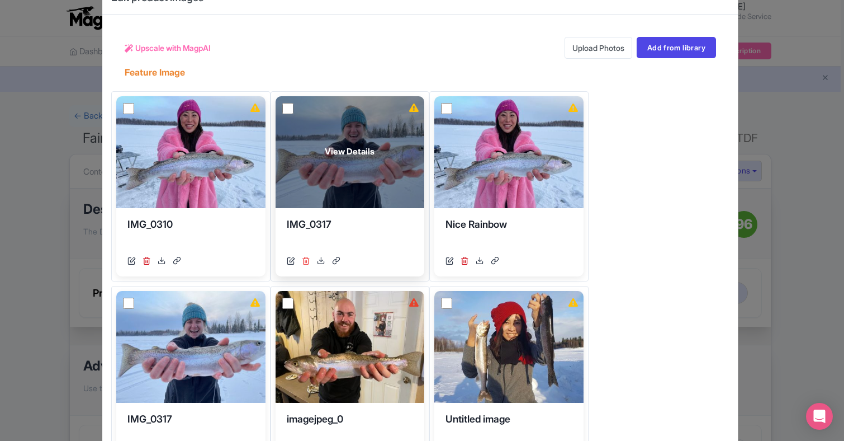
click at [310, 261] on icon at bounding box center [306, 260] width 8 height 8
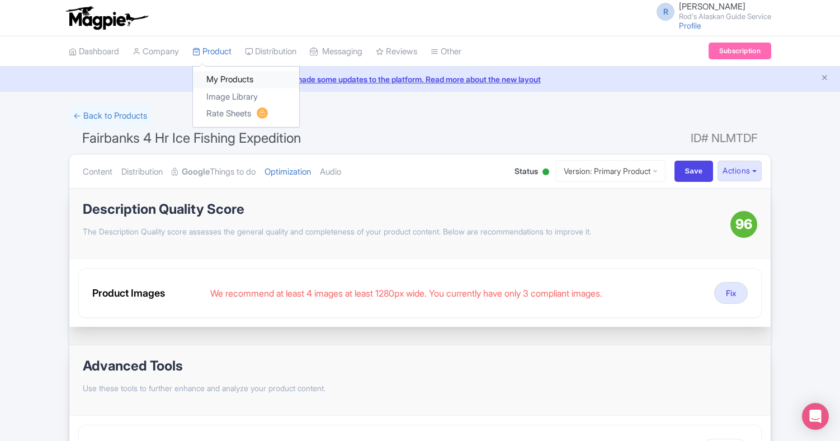
click at [234, 78] on link "My Products" at bounding box center [246, 79] width 106 height 17
